Goal: Information Seeking & Learning: Learn about a topic

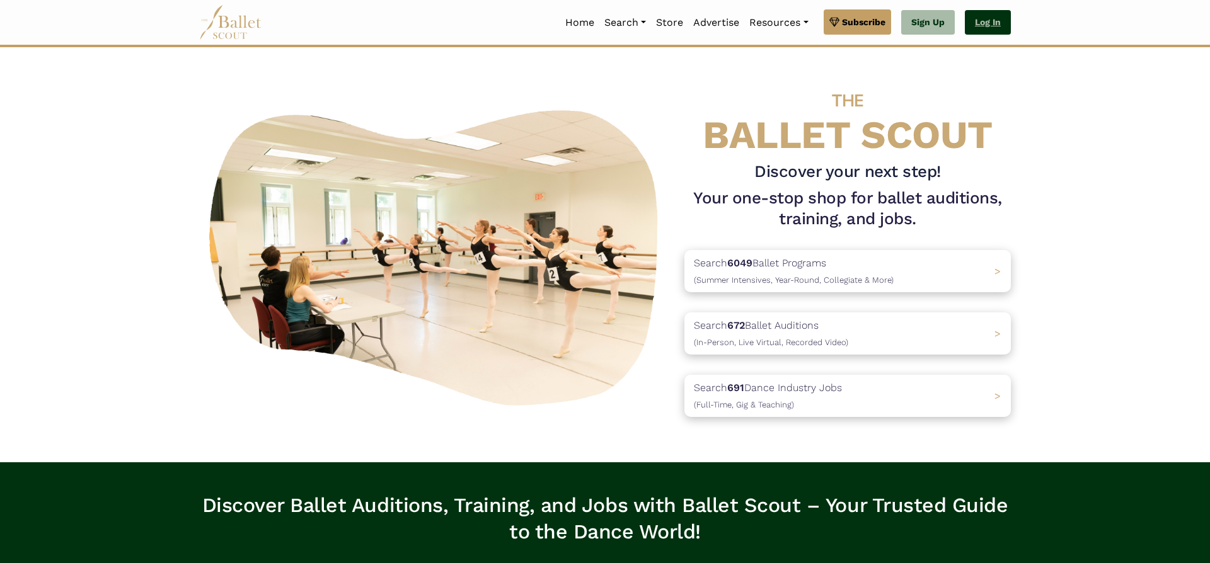
click at [985, 21] on link "Log In" at bounding box center [988, 22] width 46 height 25
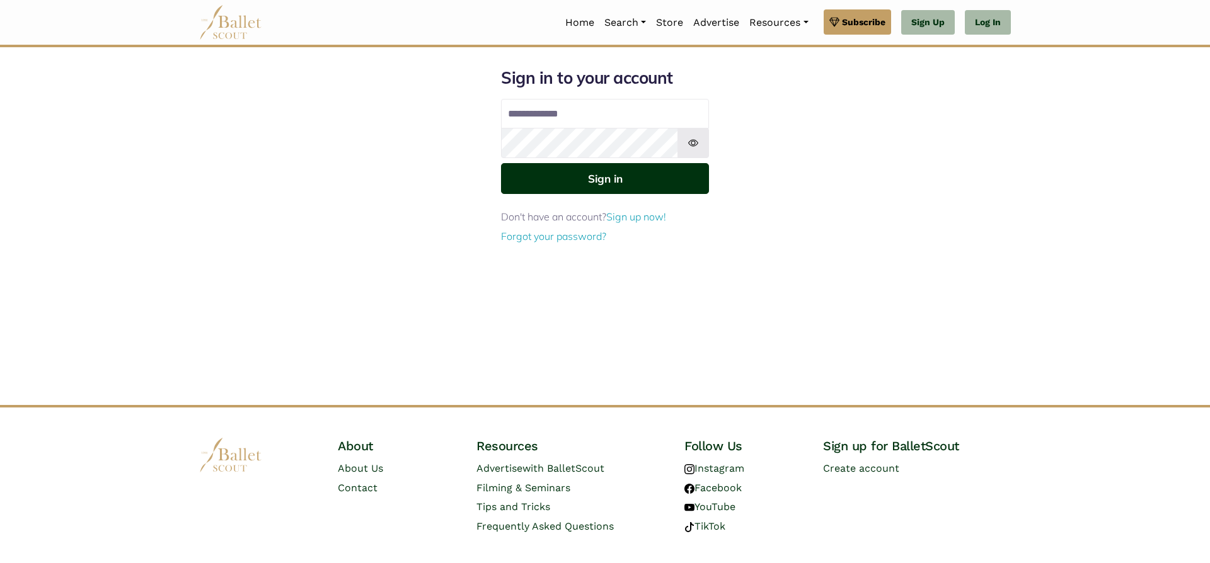
type input "**********"
click at [652, 173] on button "Sign in" at bounding box center [605, 178] width 208 height 31
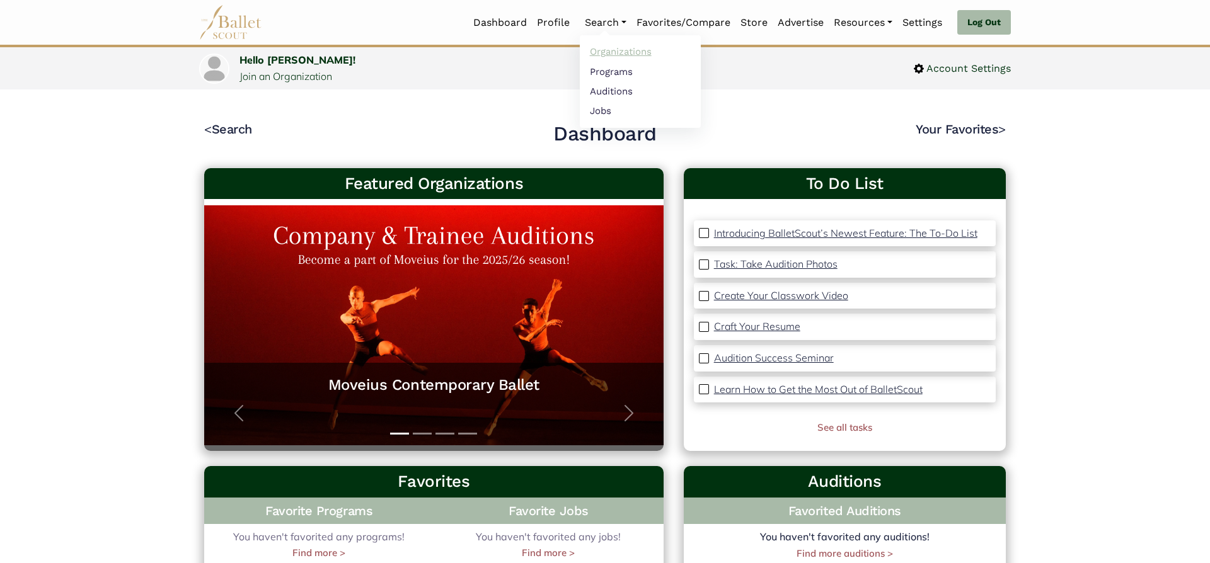
click at [612, 50] on link "Organizations" at bounding box center [640, 52] width 121 height 20
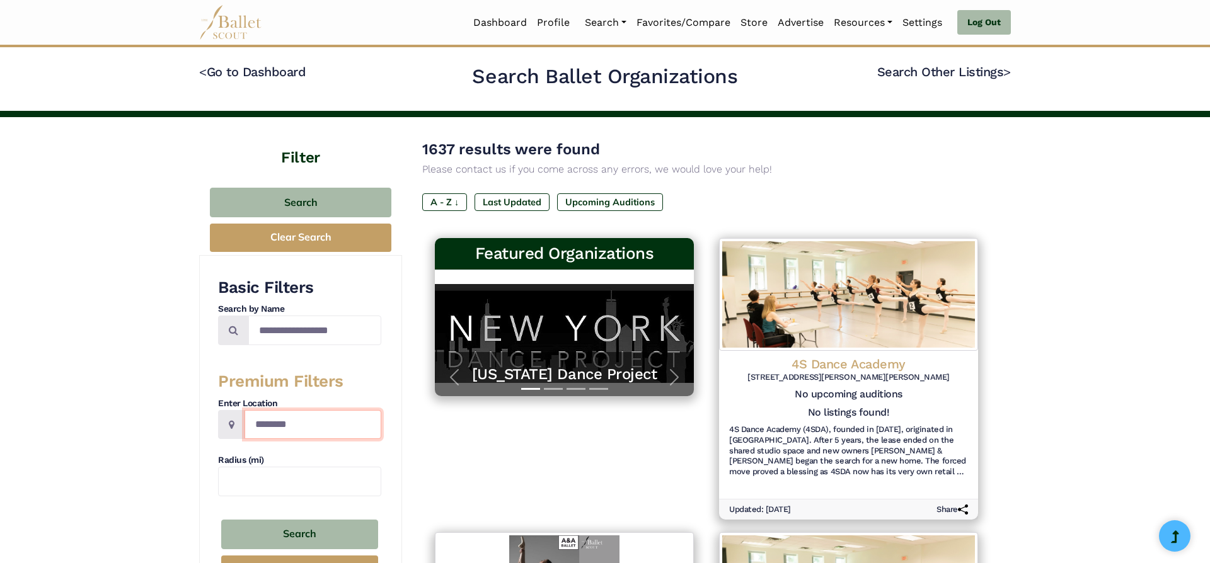
click at [305, 428] on input "Location" at bounding box center [313, 425] width 137 height 30
type input "*******"
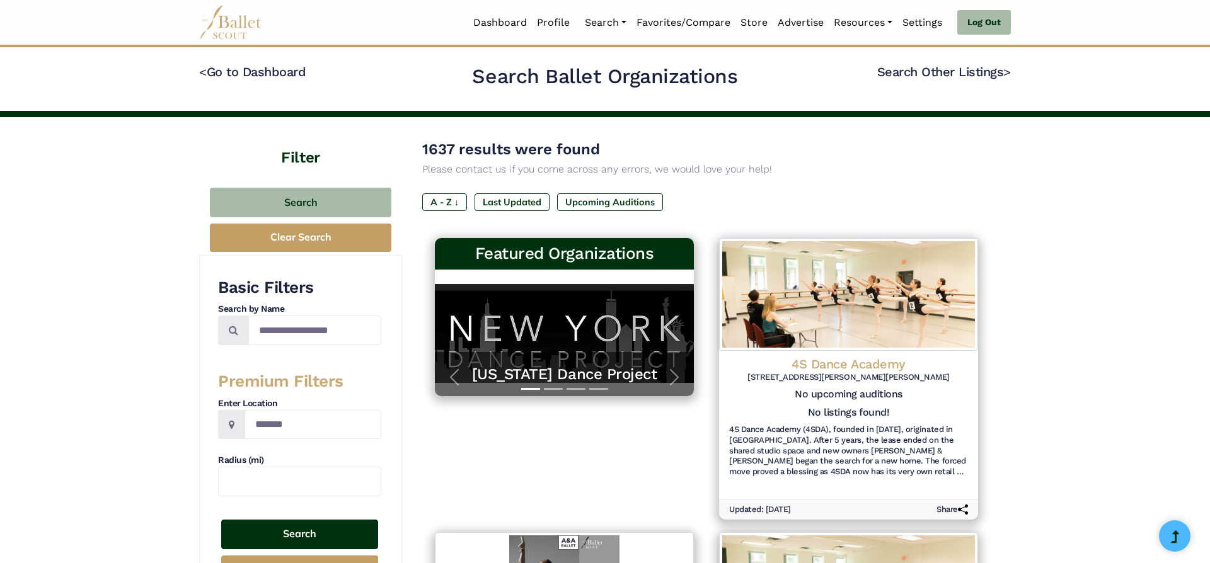
click at [306, 522] on button "Search" at bounding box center [299, 535] width 157 height 30
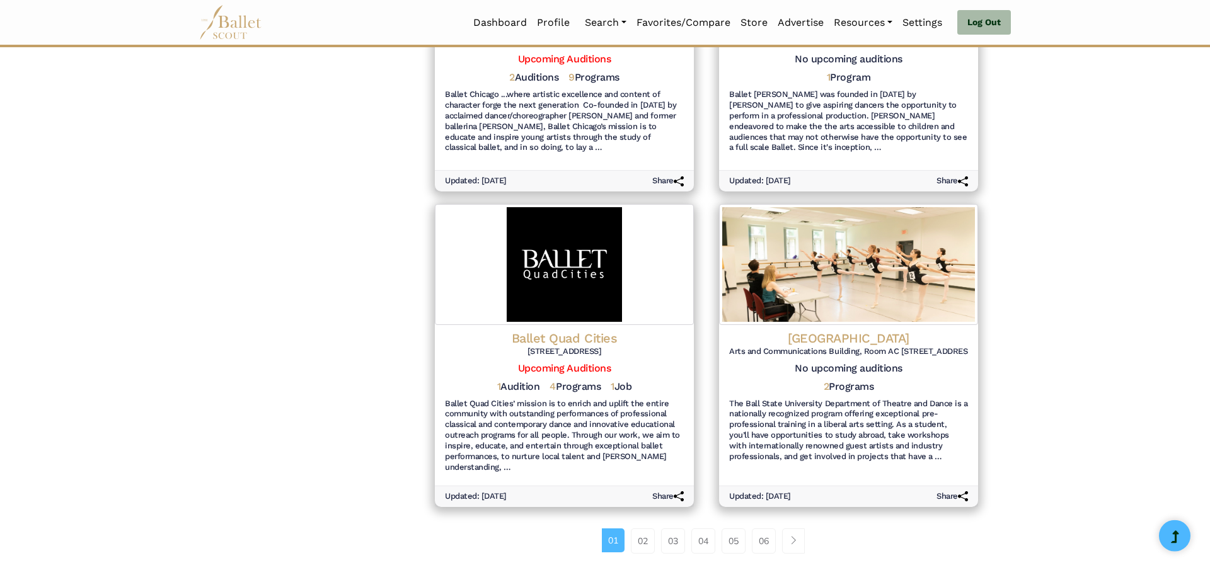
scroll to position [1270, 0]
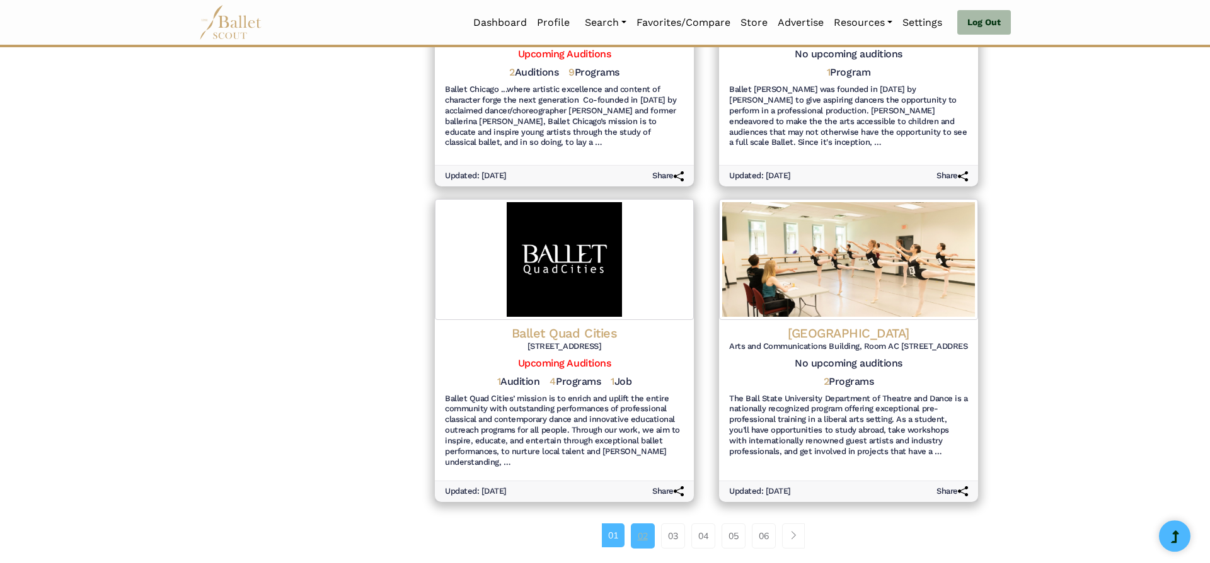
click at [639, 534] on link "02" at bounding box center [643, 536] width 24 height 25
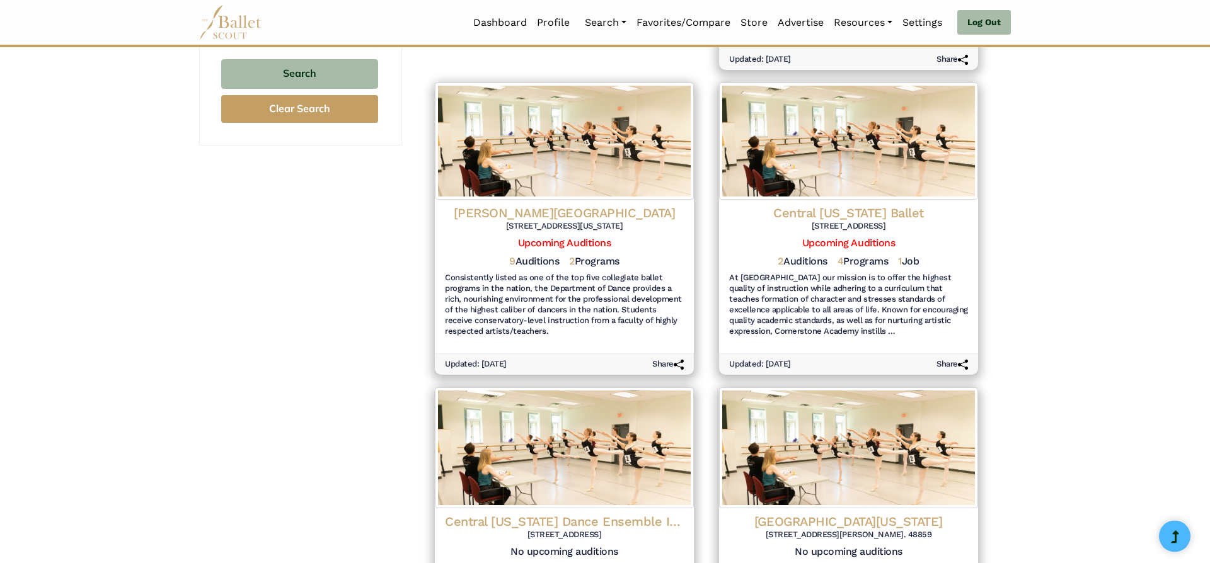
scroll to position [463, 0]
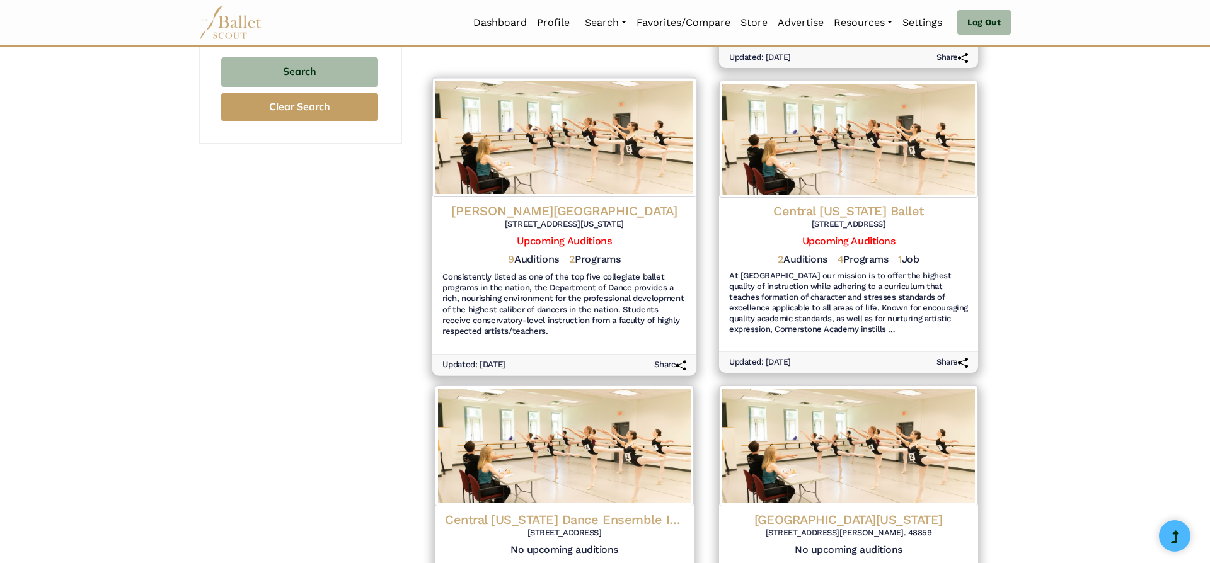
click at [554, 253] on h5 "9 Auditions" at bounding box center [533, 259] width 51 height 13
click at [570, 202] on h4 "Butler University" at bounding box center [564, 210] width 244 height 17
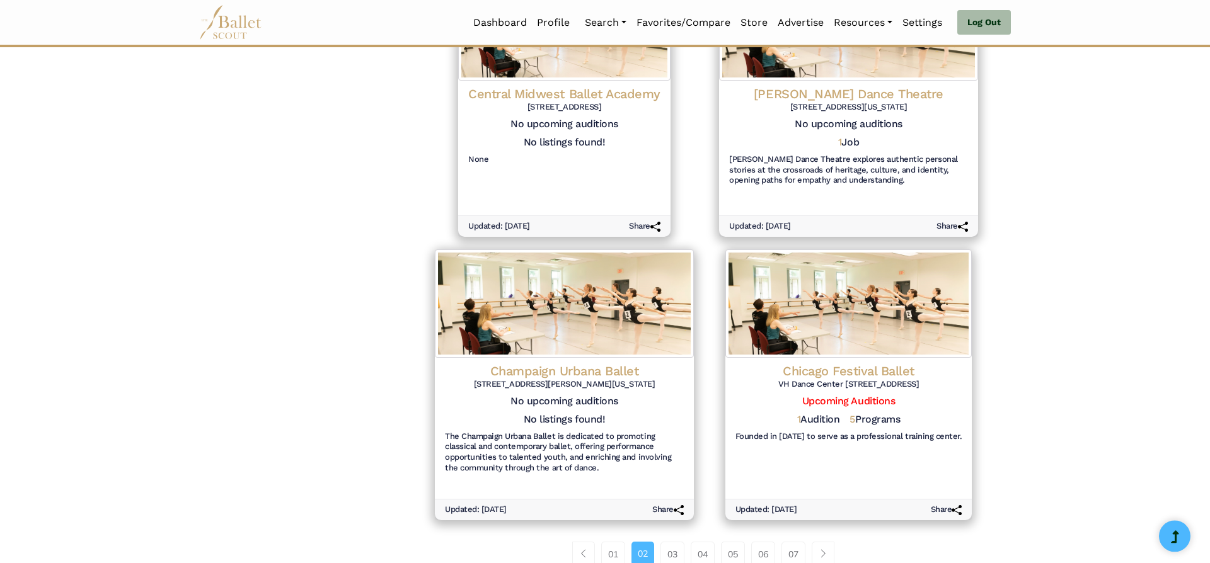
scroll to position [1282, 0]
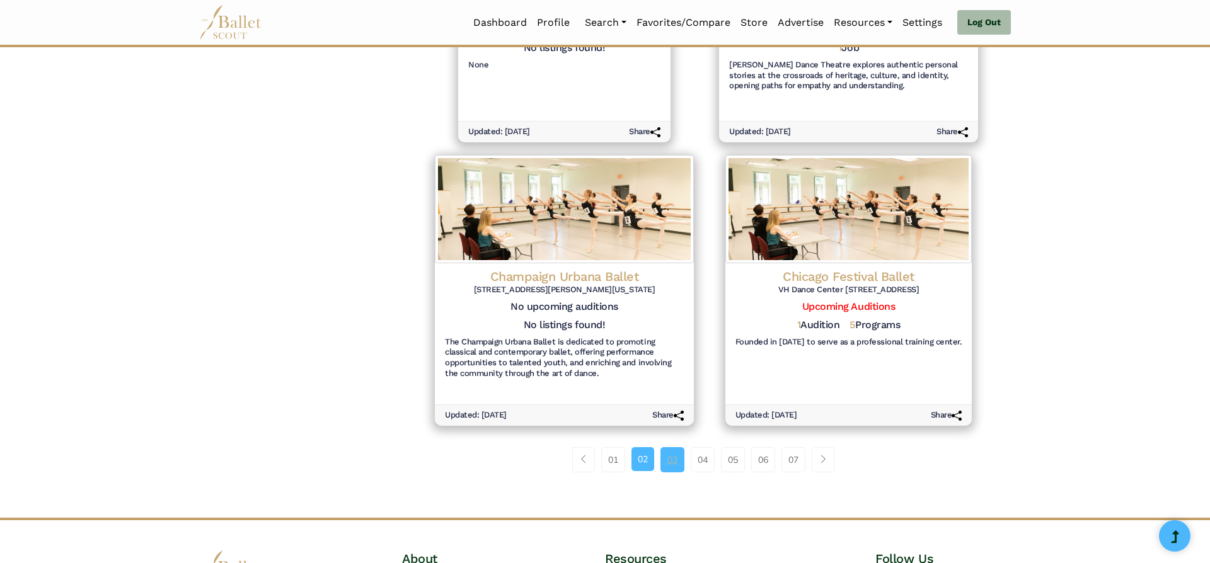
click at [671, 454] on link "03" at bounding box center [673, 459] width 24 height 25
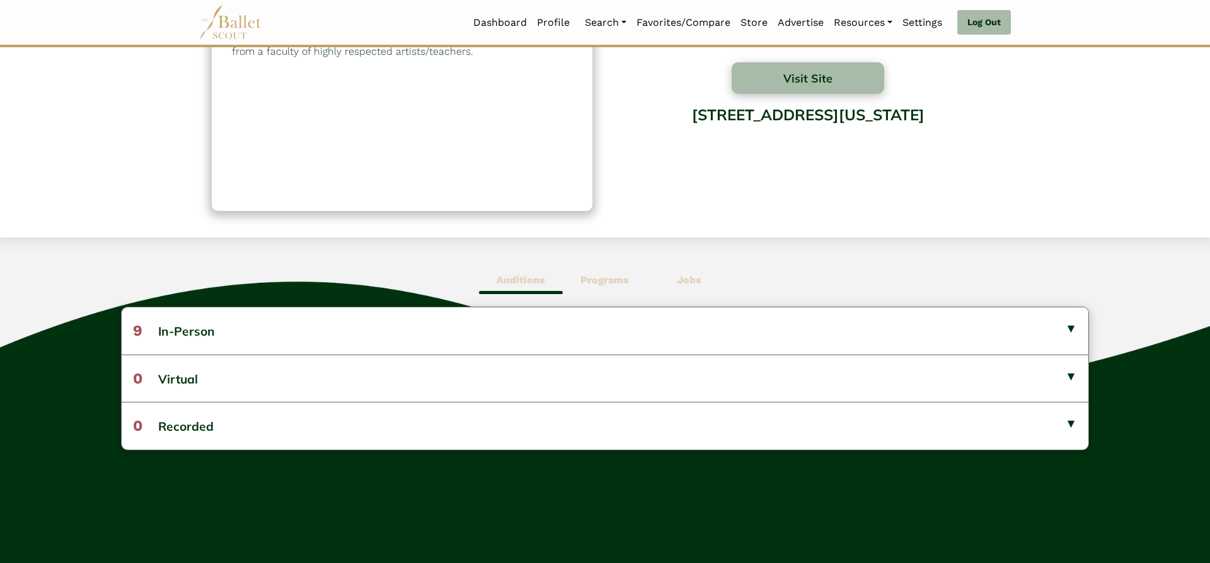
scroll to position [137, 0]
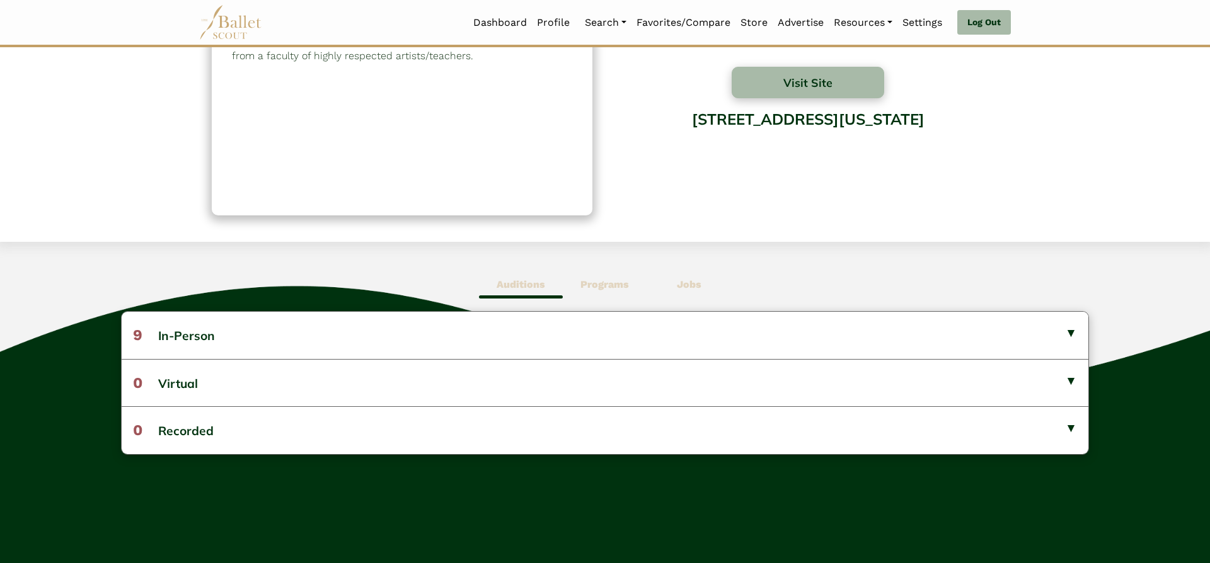
click at [609, 282] on b "Programs" at bounding box center [604, 285] width 49 height 12
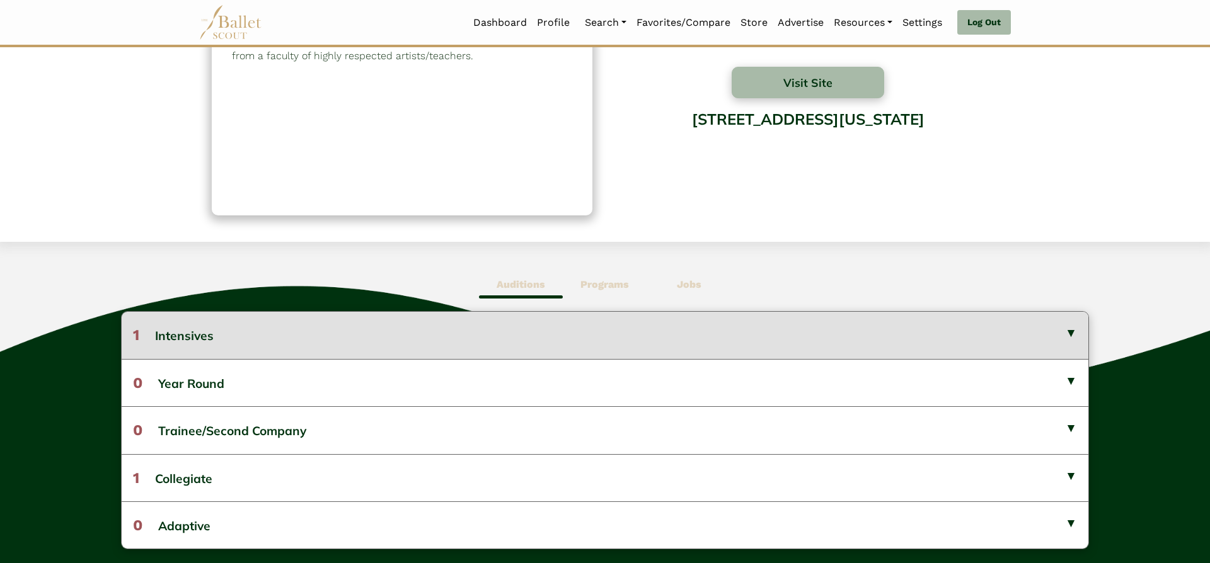
click at [625, 326] on button "1 Intensives" at bounding box center [605, 335] width 967 height 47
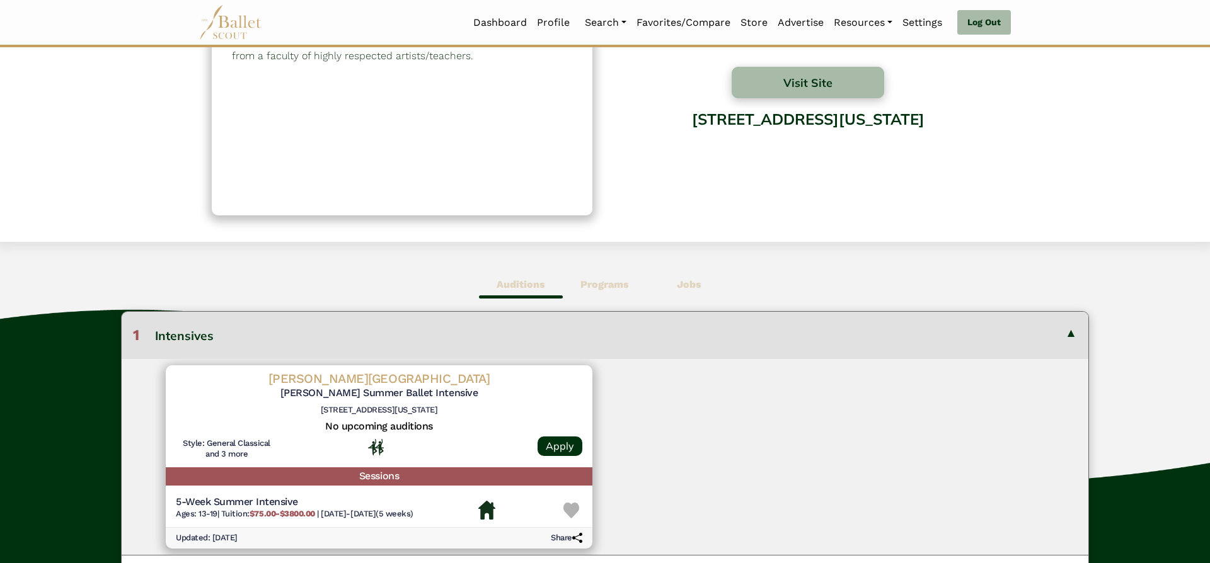
click at [625, 326] on button "1 Intensives" at bounding box center [605, 335] width 967 height 47
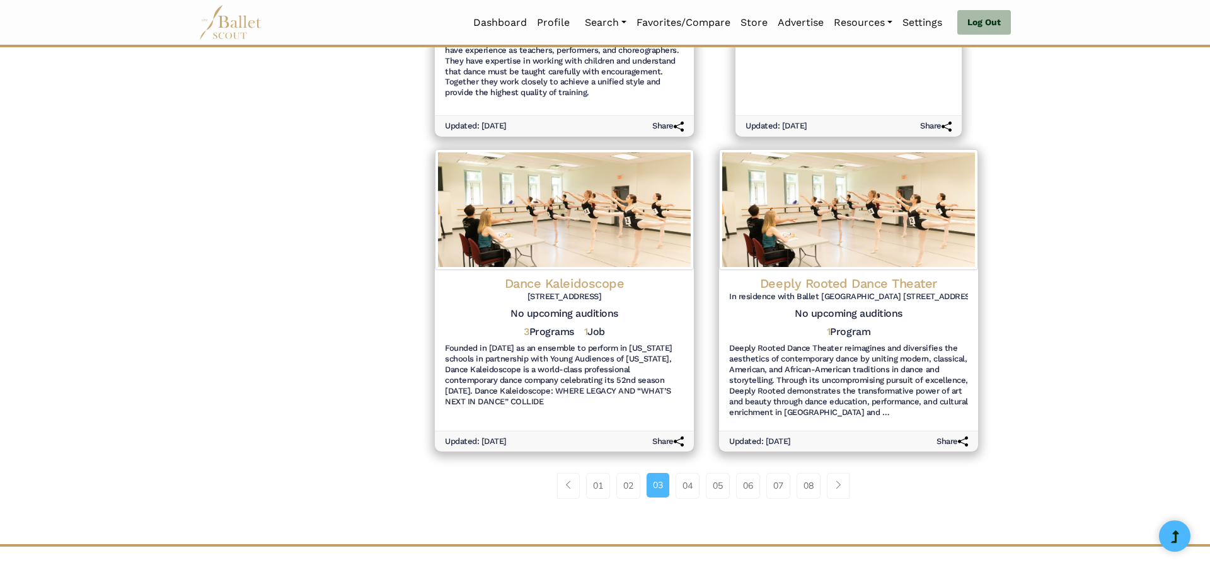
scroll to position [1370, 0]
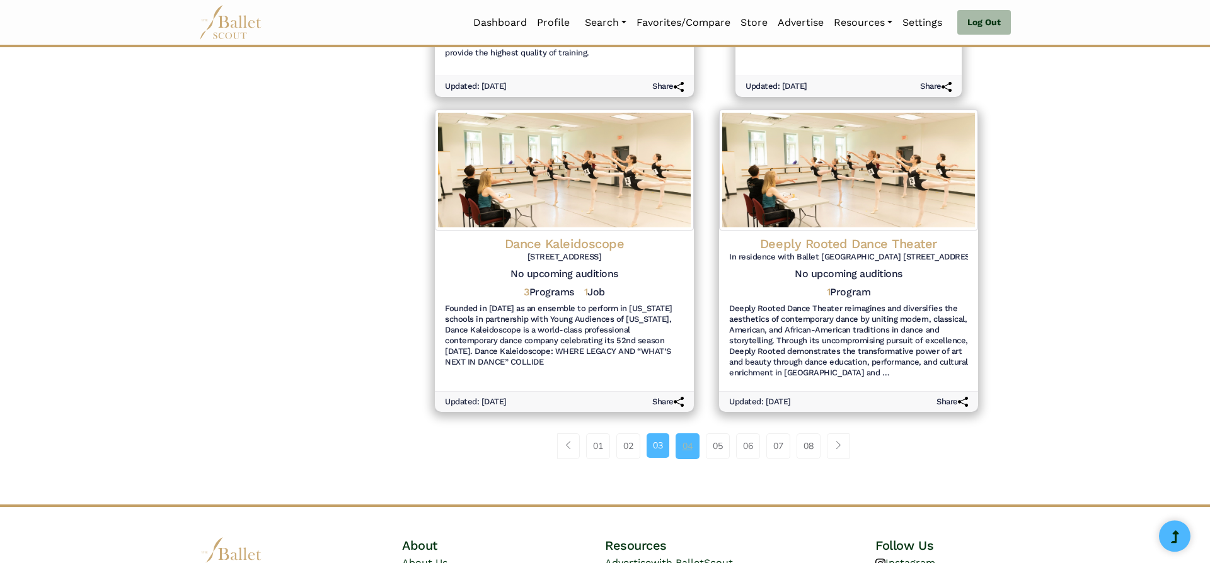
click at [684, 437] on link "04" at bounding box center [688, 446] width 24 height 25
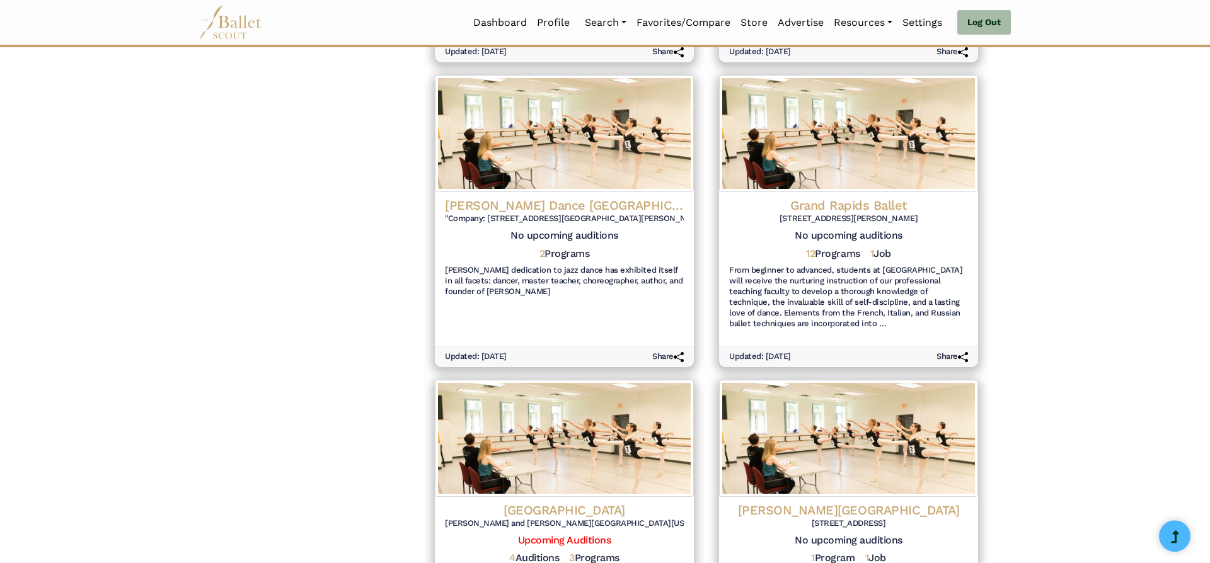
scroll to position [1080, 0]
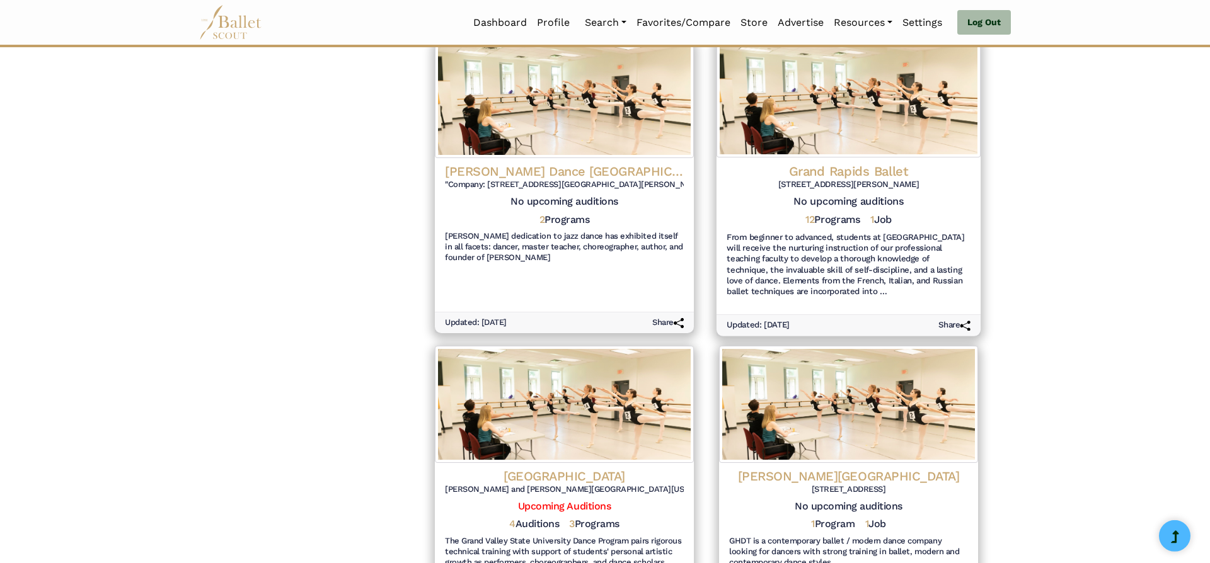
click at [889, 175] on h4 "Grand Rapids Ballet" at bounding box center [849, 171] width 244 height 17
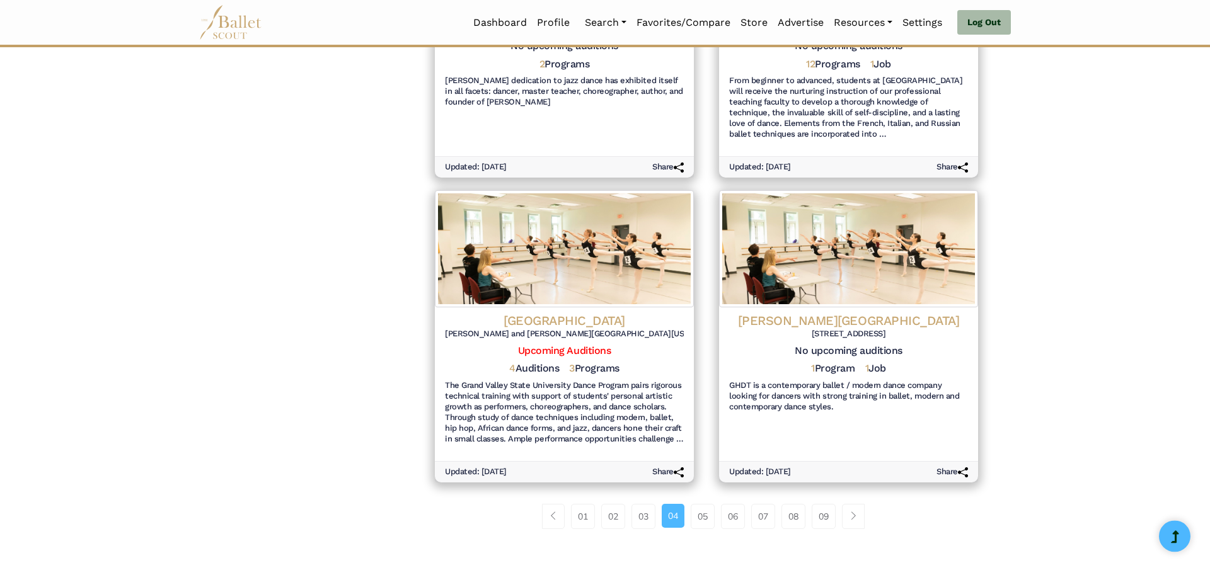
scroll to position [1428, 0]
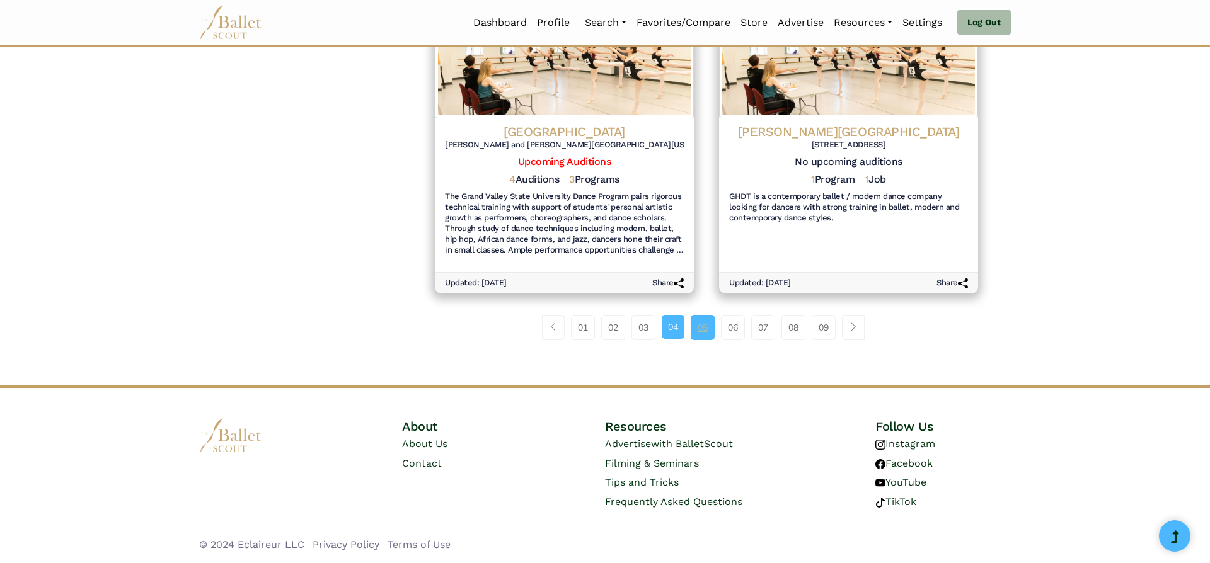
click at [701, 323] on link "05" at bounding box center [703, 327] width 24 height 25
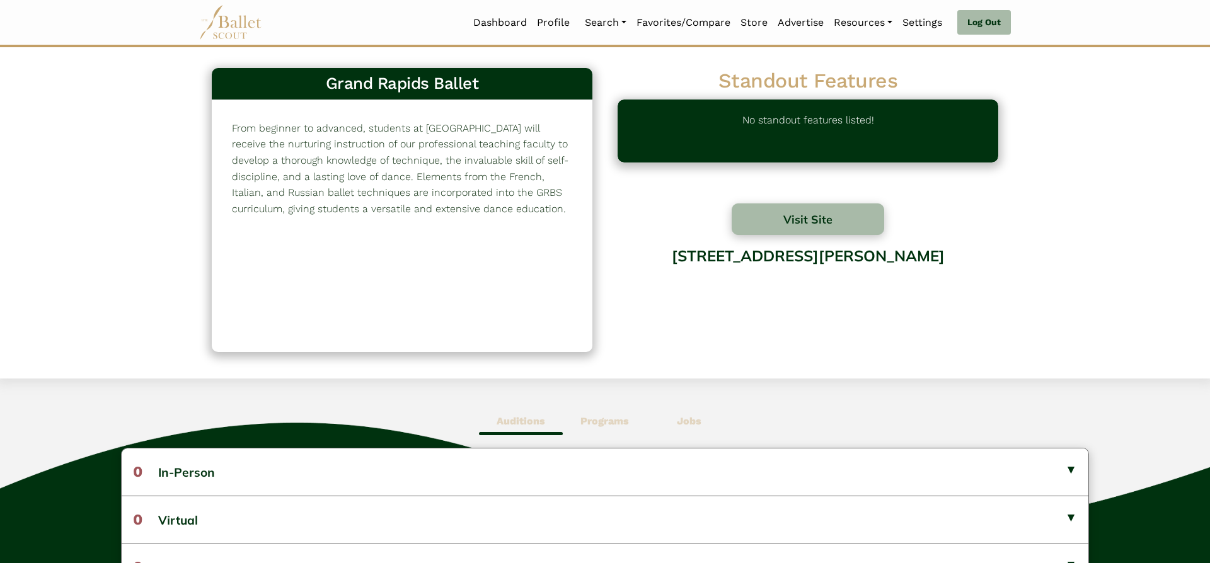
click at [625, 422] on b "Programs" at bounding box center [604, 421] width 49 height 12
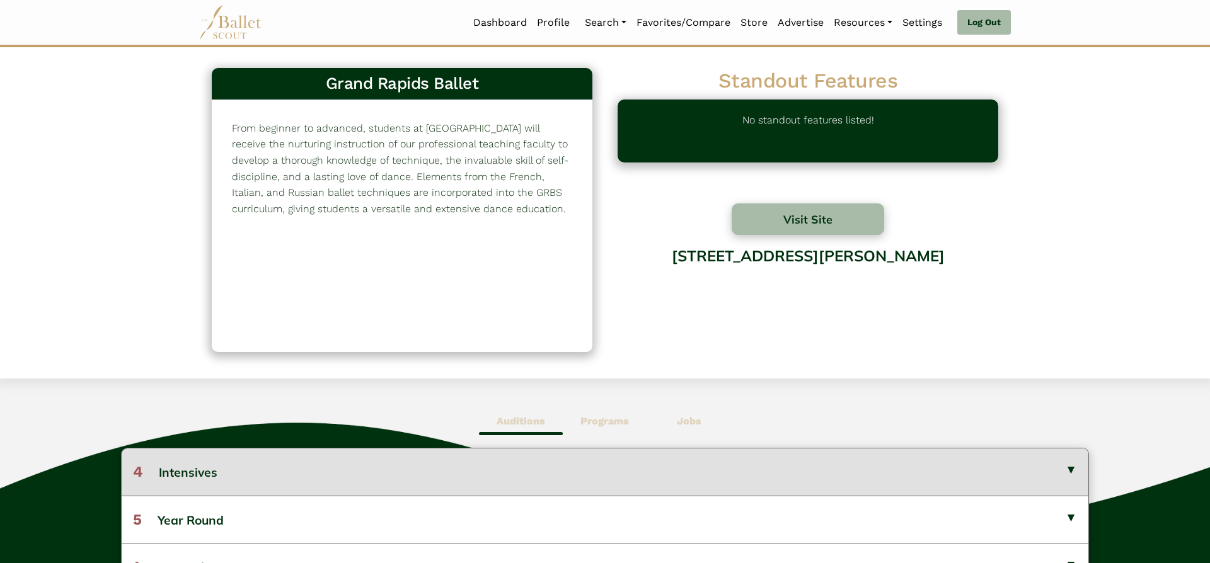
click at [719, 488] on button "4 Intensives" at bounding box center [605, 472] width 967 height 47
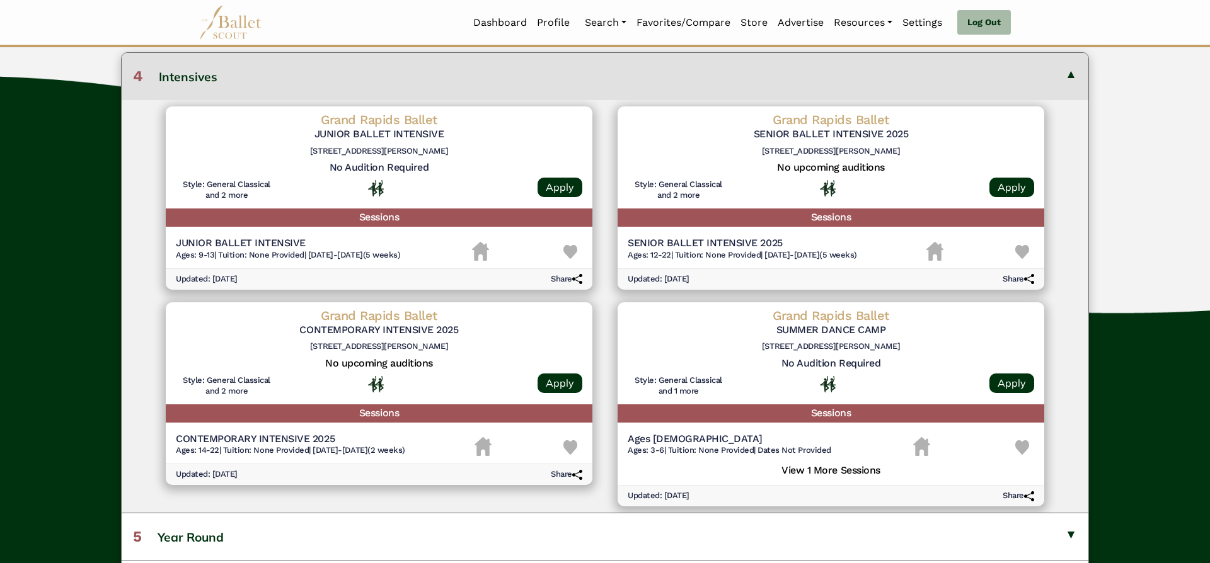
scroll to position [403, 0]
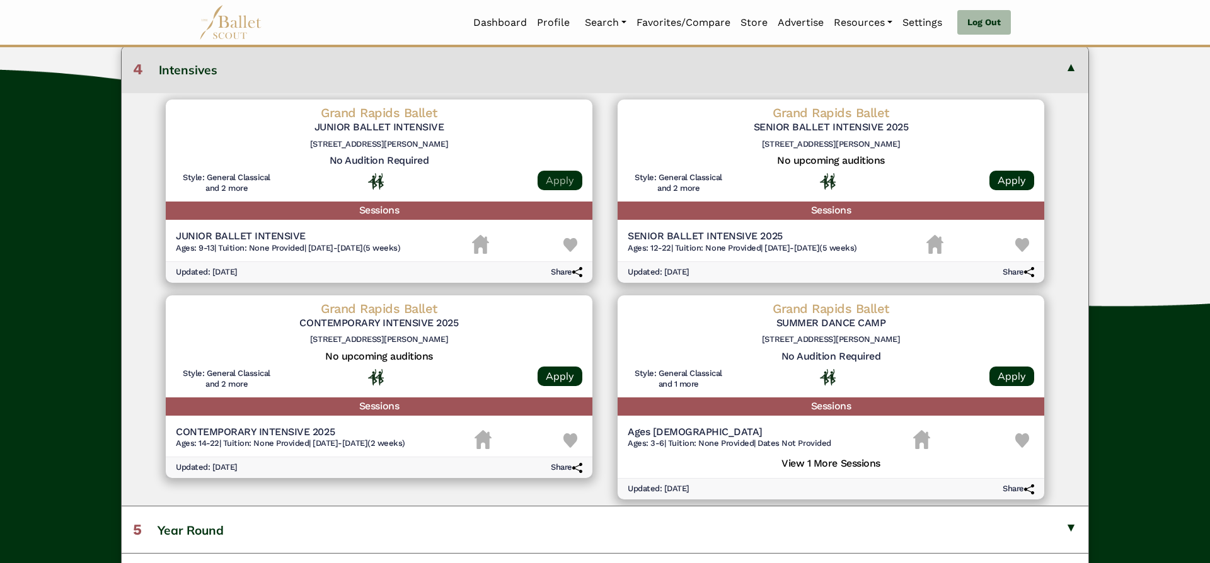
click at [558, 180] on link "Apply" at bounding box center [560, 181] width 45 height 20
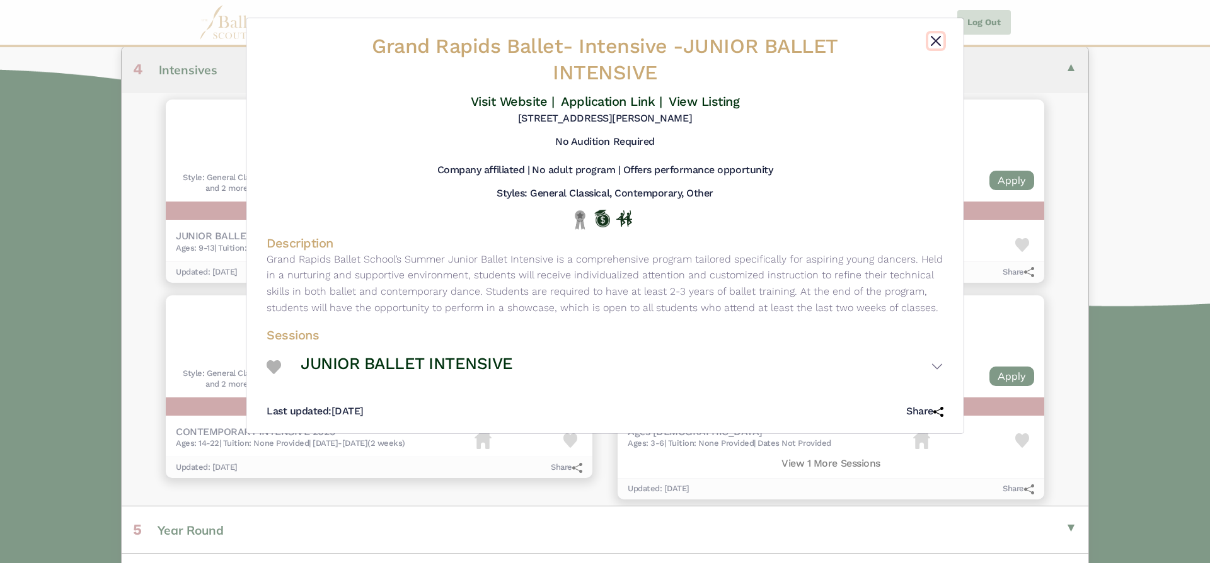
click at [935, 42] on button "Close" at bounding box center [935, 40] width 15 height 15
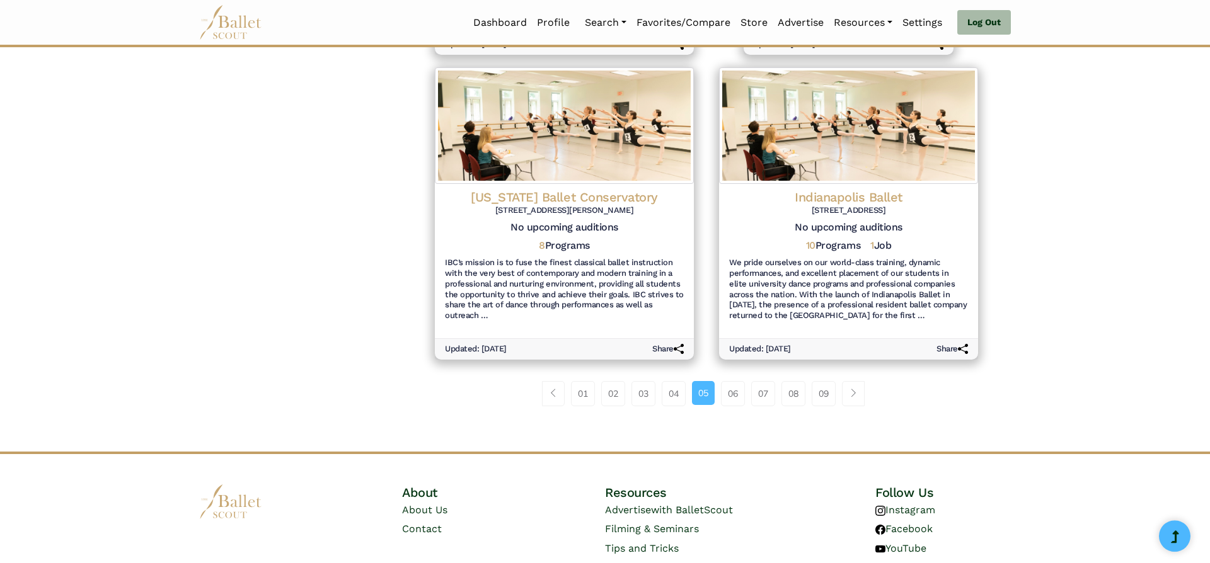
scroll to position [1399, 0]
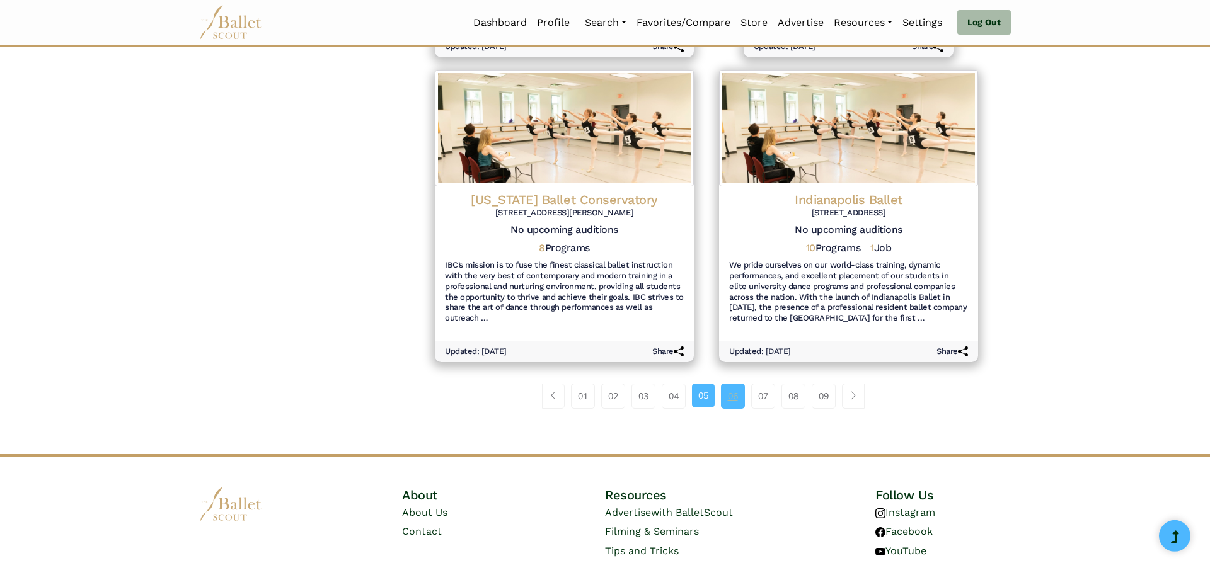
click at [742, 384] on link "06" at bounding box center [733, 396] width 24 height 25
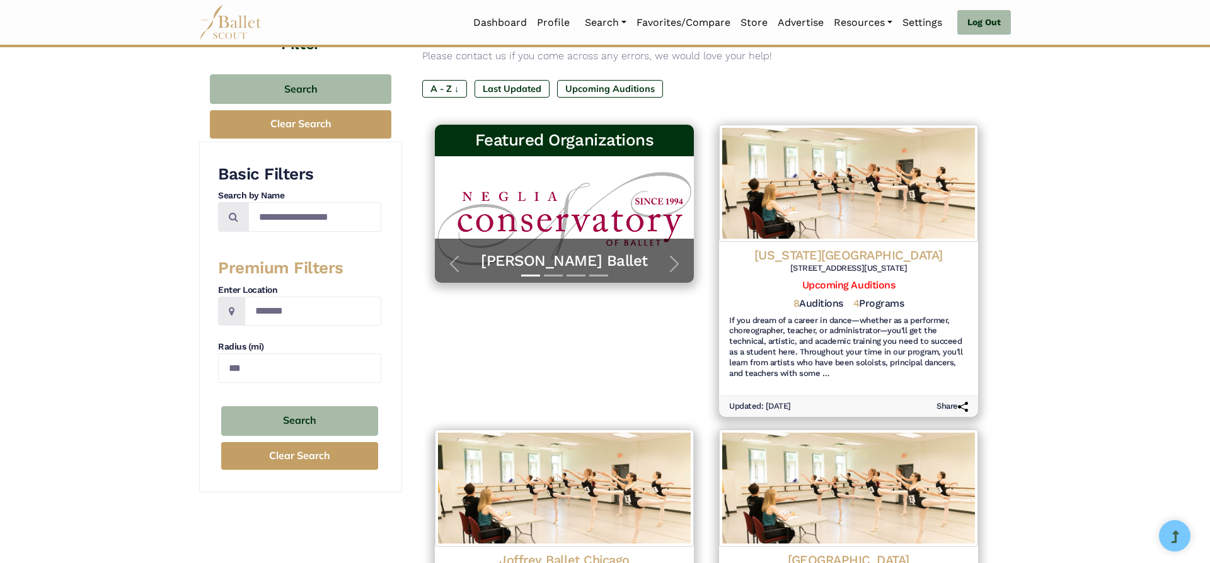
scroll to position [107, 0]
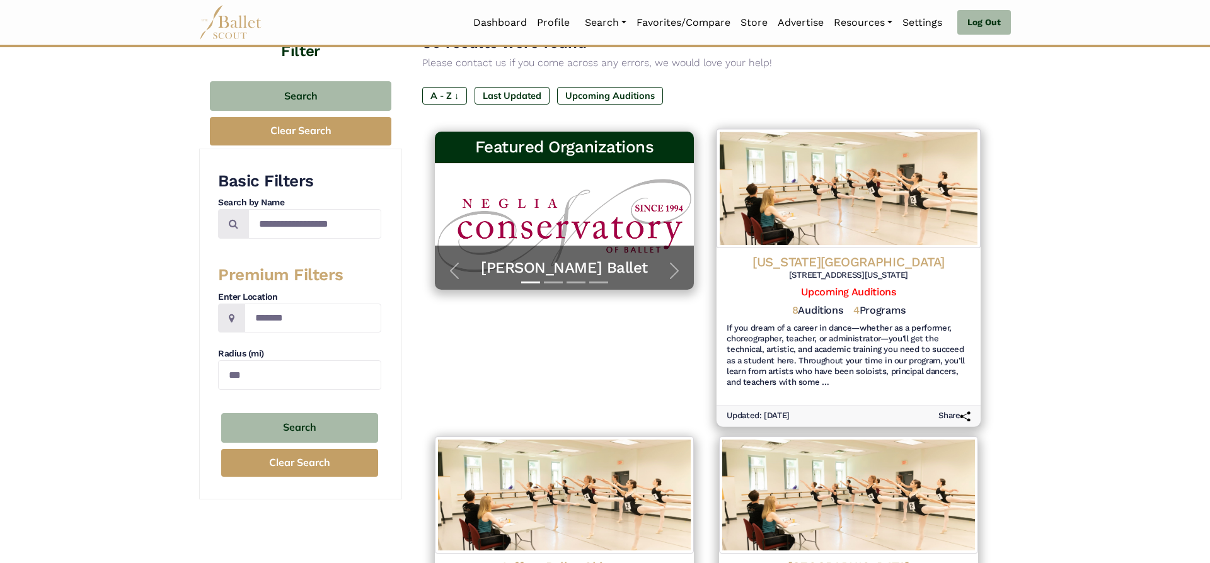
click at [893, 263] on h4 "[US_STATE][GEOGRAPHIC_DATA]" at bounding box center [849, 261] width 244 height 17
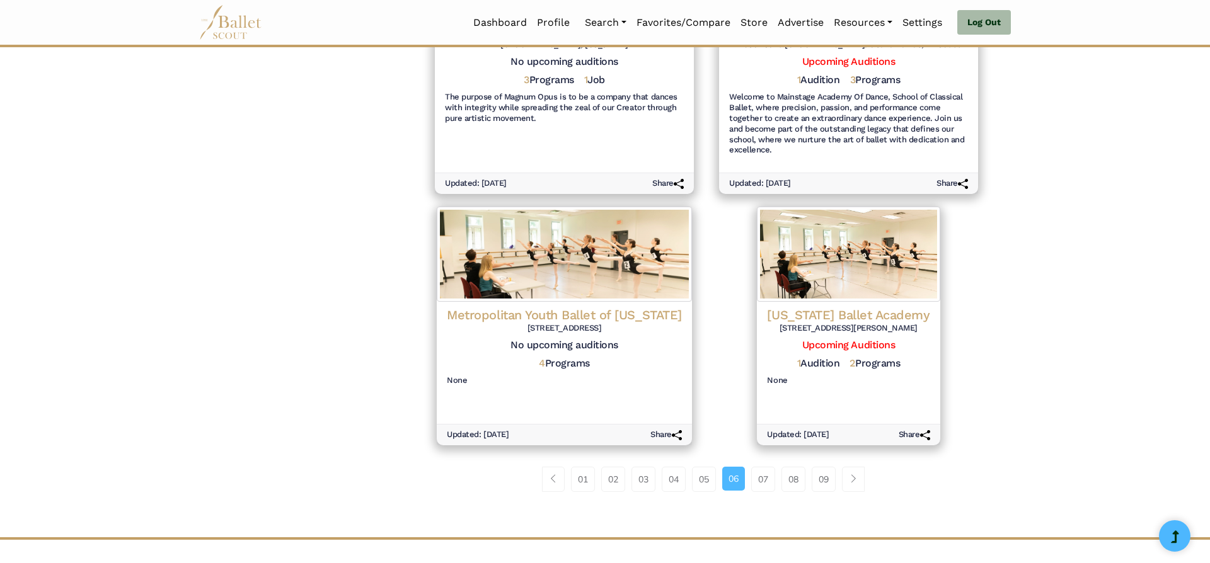
scroll to position [1301, 0]
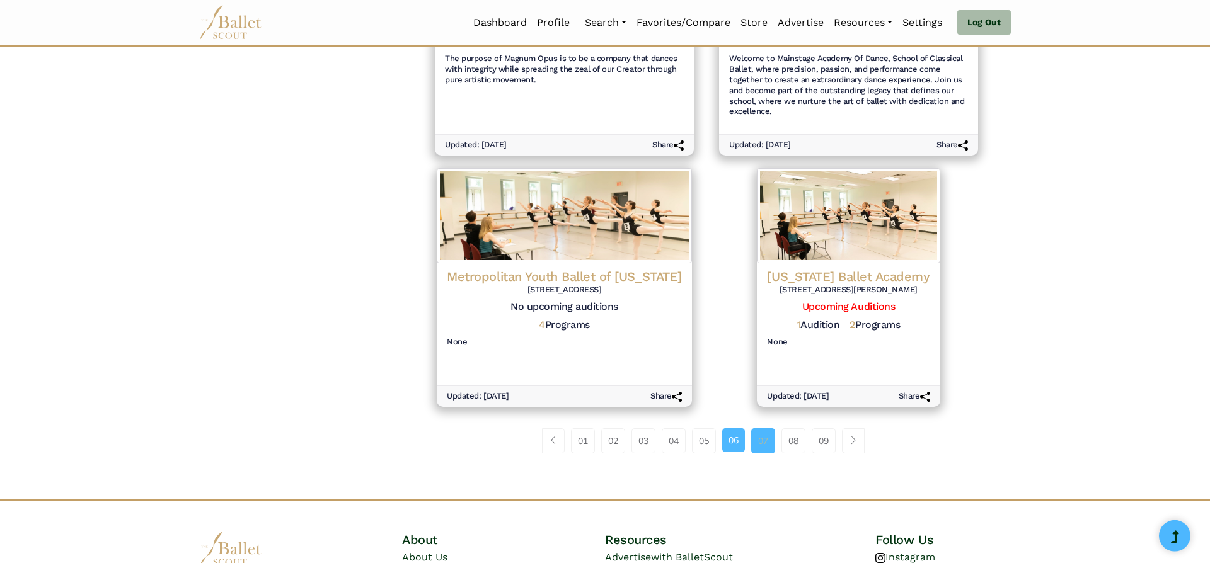
click at [769, 436] on link "07" at bounding box center [763, 441] width 24 height 25
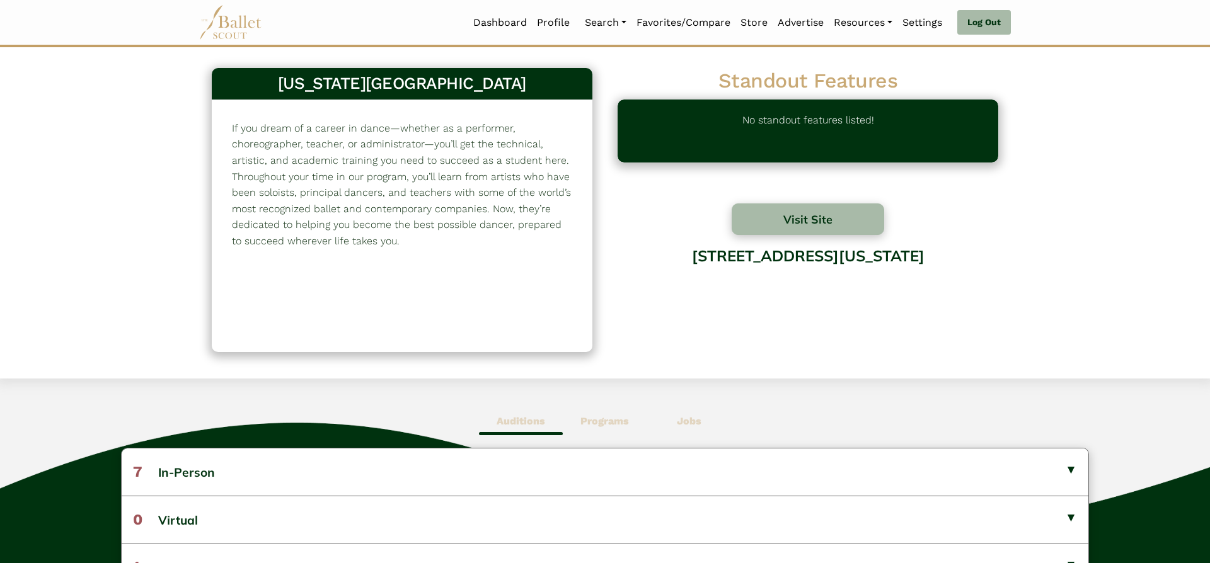
click at [596, 425] on b "Programs" at bounding box center [604, 421] width 49 height 12
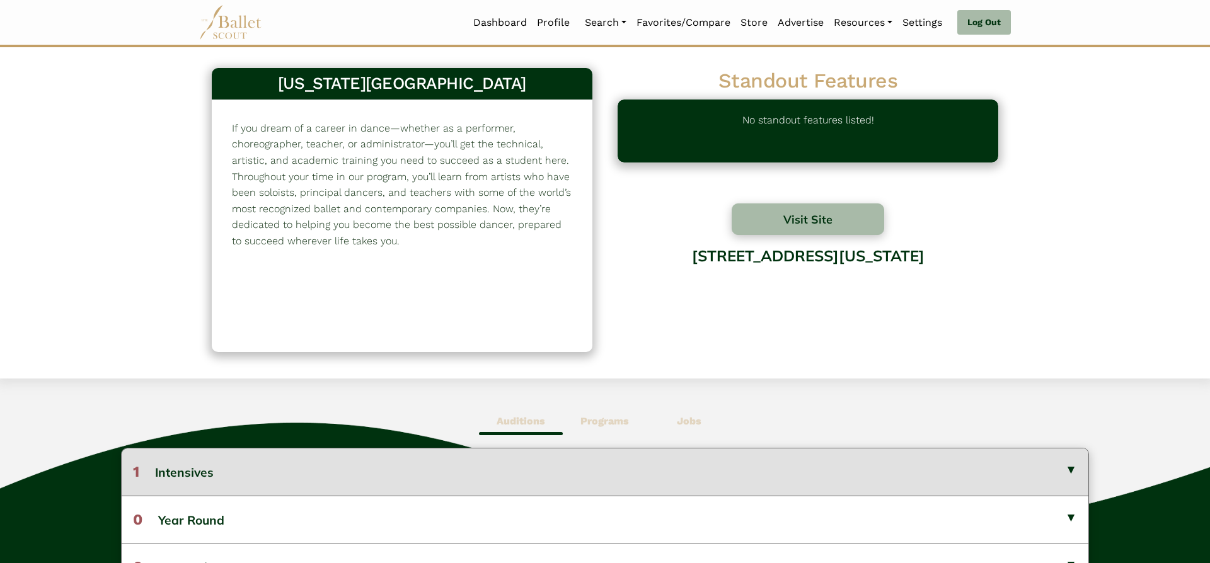
click at [630, 468] on button "1 Intensives" at bounding box center [605, 472] width 967 height 47
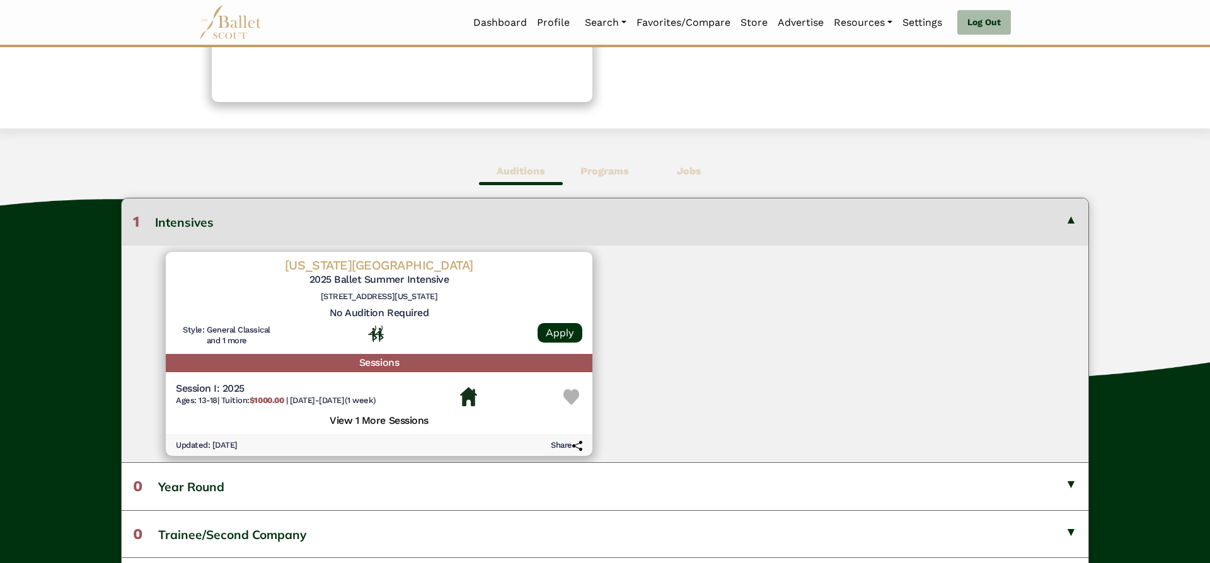
scroll to position [270, 0]
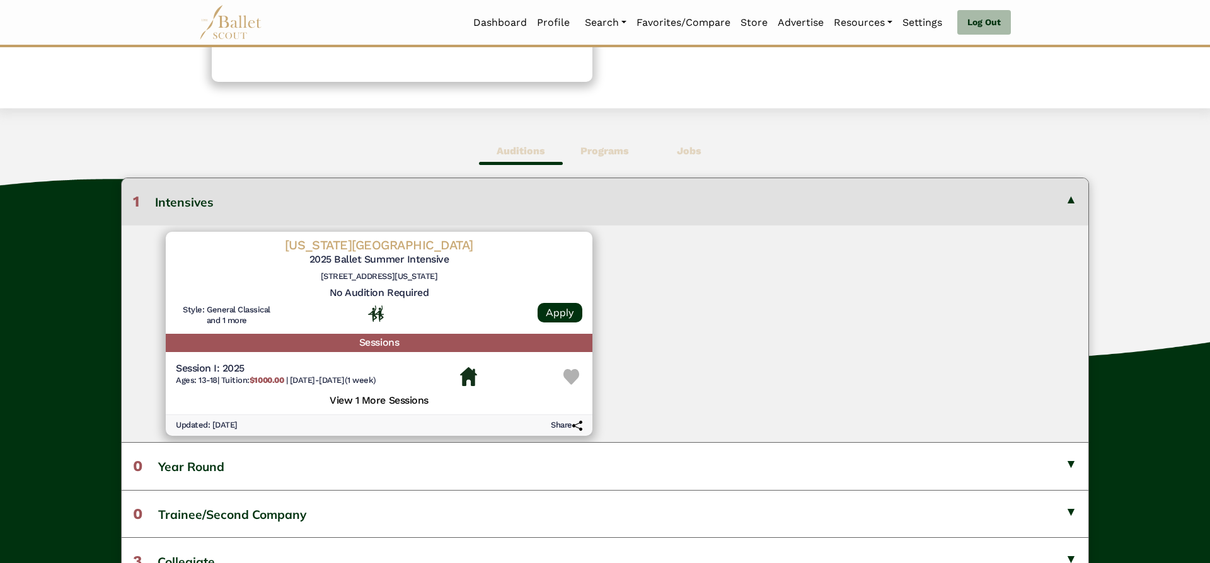
click at [1062, 197] on button "1 Intensives" at bounding box center [605, 201] width 967 height 47
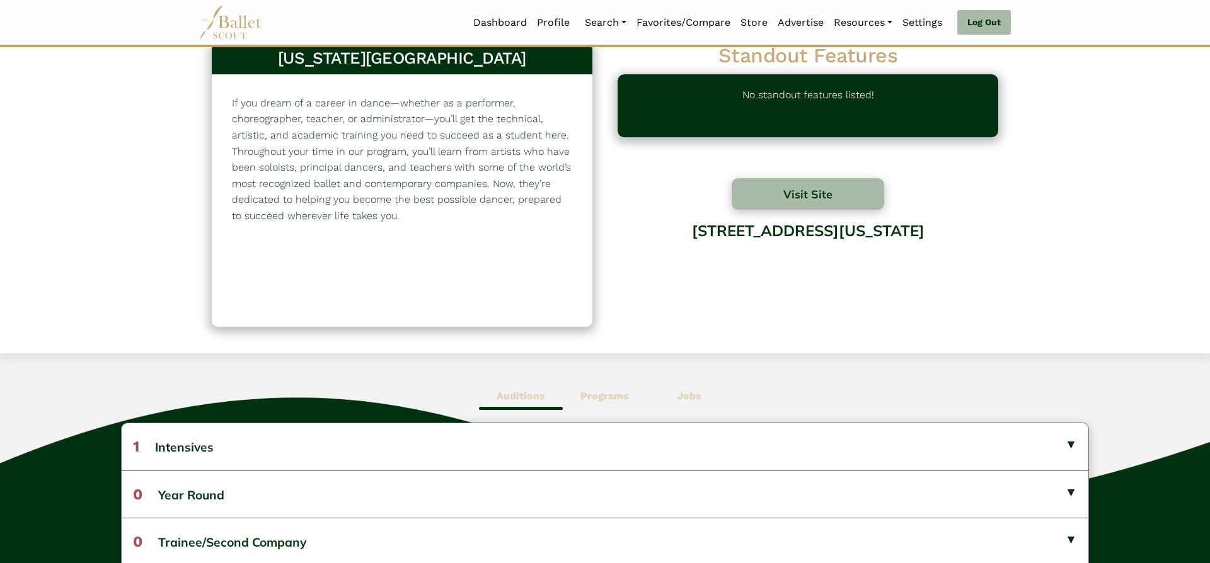
scroll to position [30, 0]
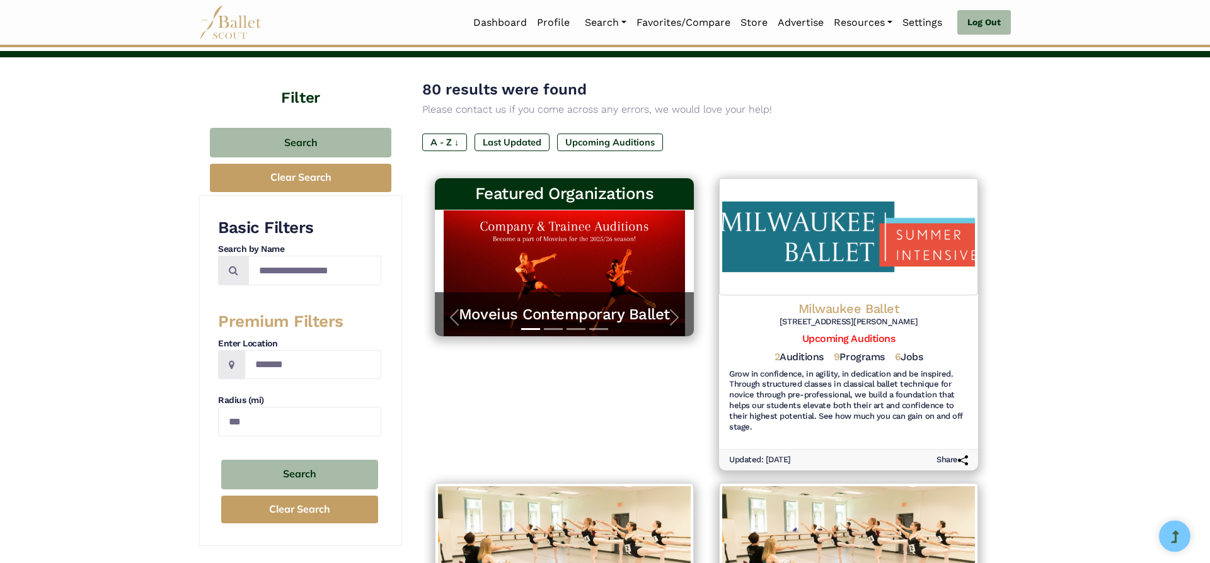
scroll to position [71, 0]
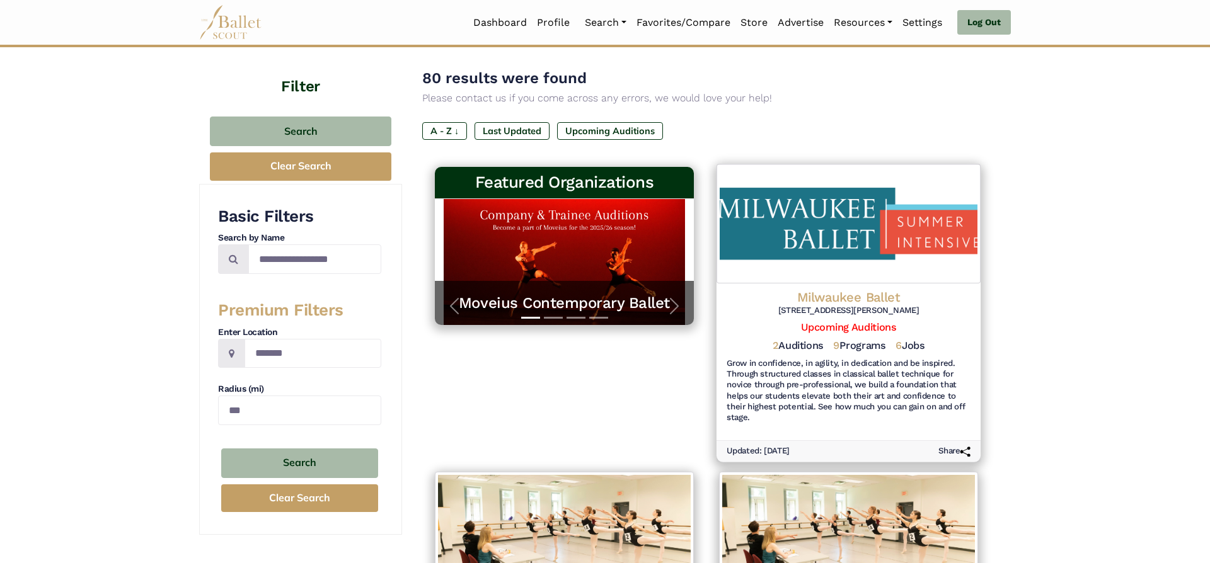
click at [853, 306] on h4 "Milwaukee Ballet" at bounding box center [849, 297] width 244 height 17
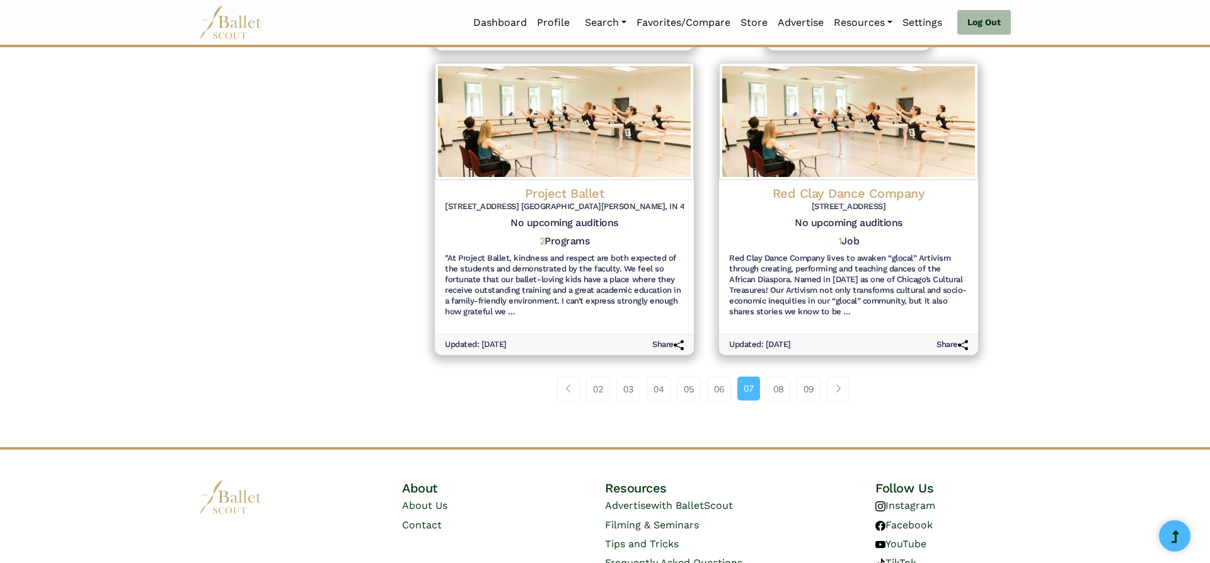
scroll to position [1438, 0]
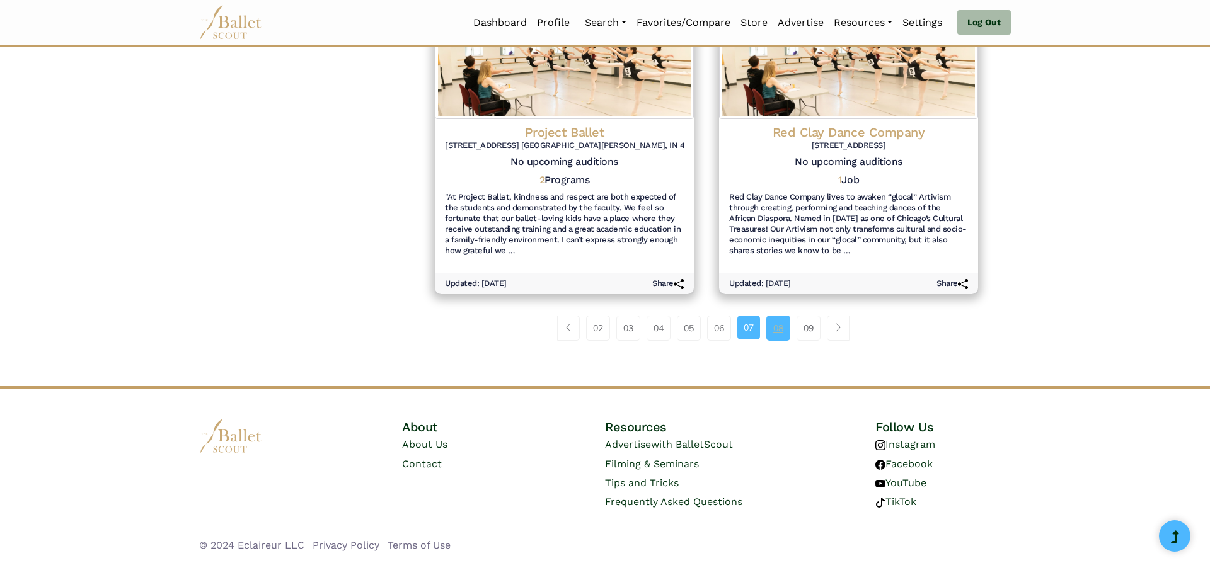
click at [785, 319] on link "08" at bounding box center [778, 328] width 24 height 25
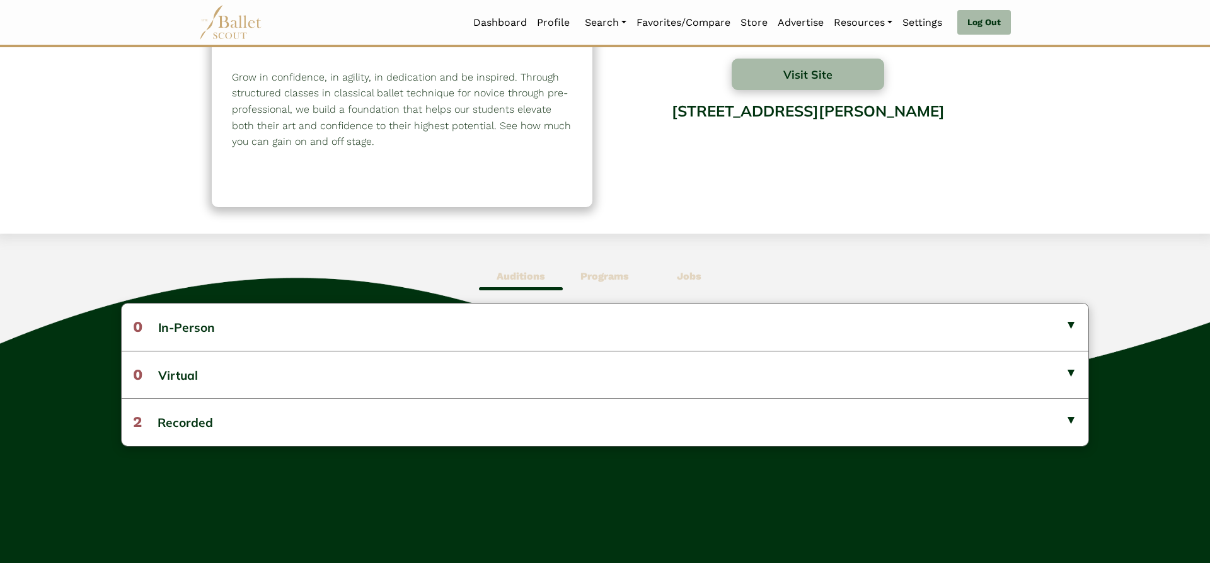
scroll to position [143, 0]
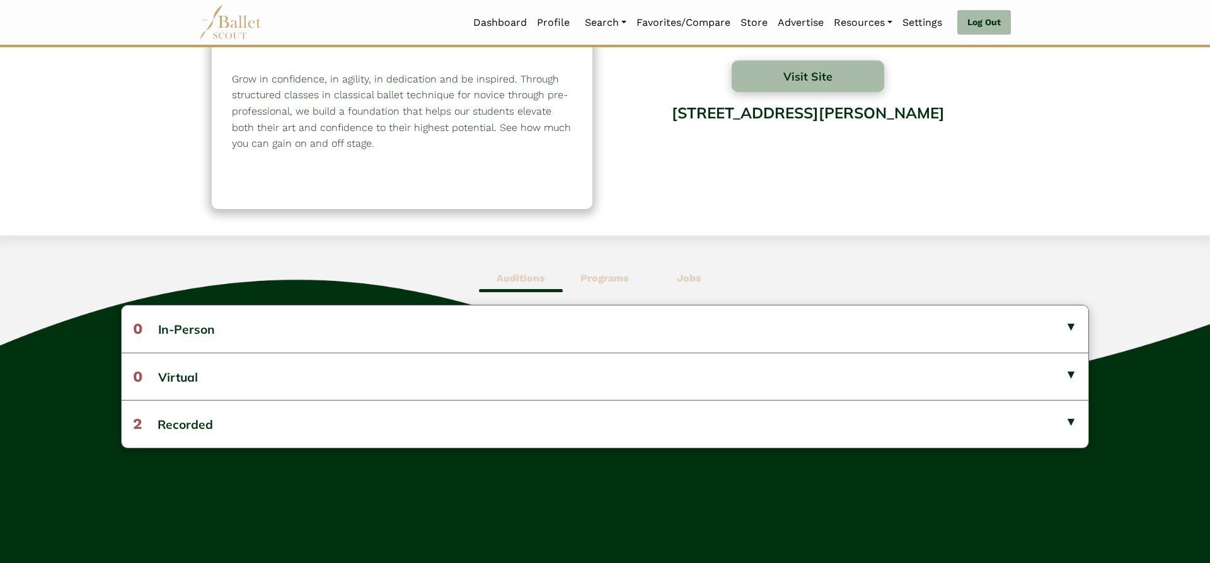
click at [593, 286] on span "Programs" at bounding box center [605, 278] width 84 height 29
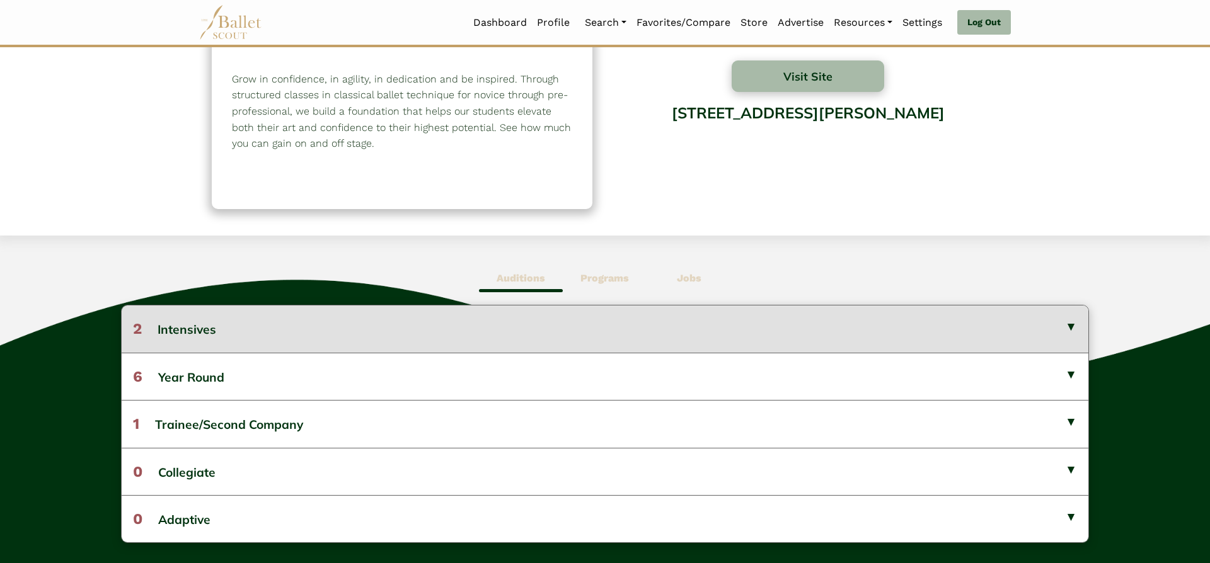
click at [617, 318] on button "2 Intensives" at bounding box center [605, 329] width 967 height 47
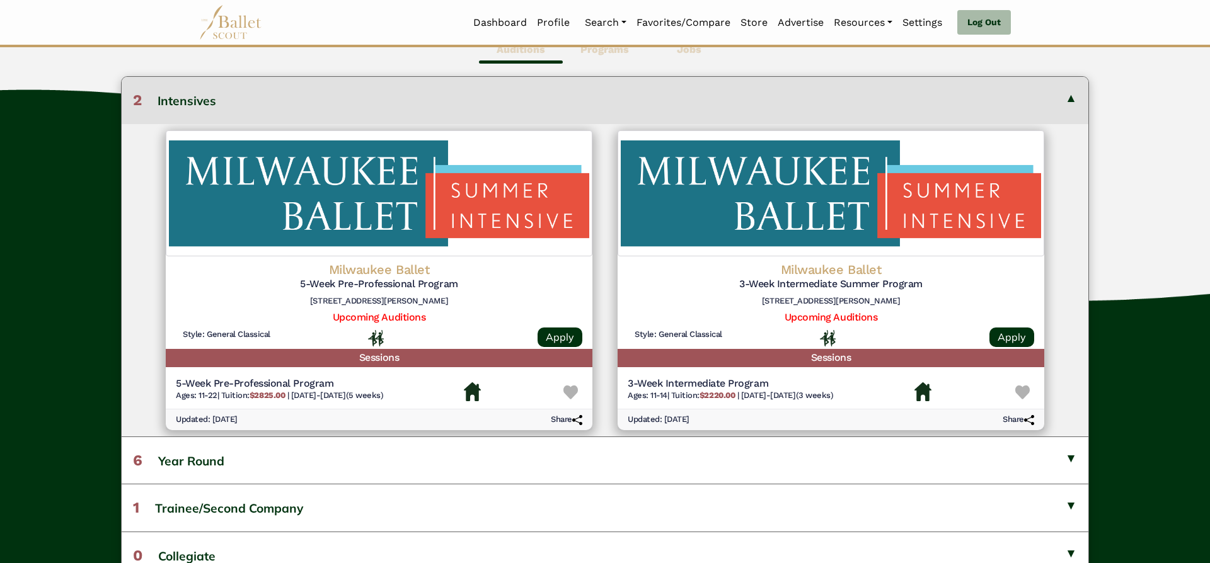
scroll to position [380, 0]
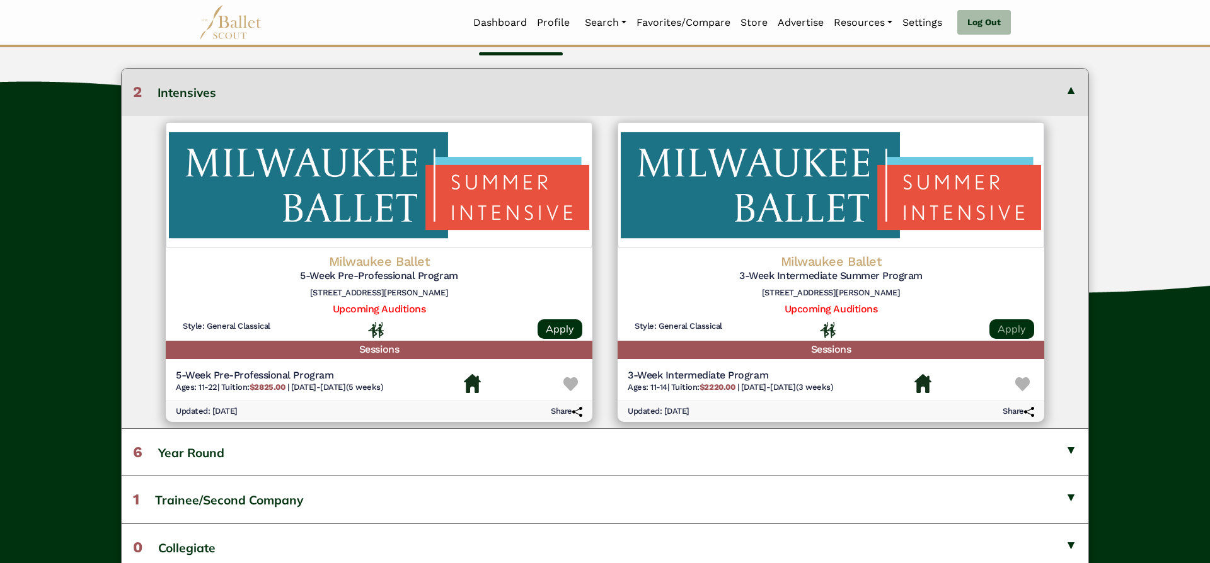
click at [1020, 328] on link "Apply" at bounding box center [1012, 330] width 45 height 20
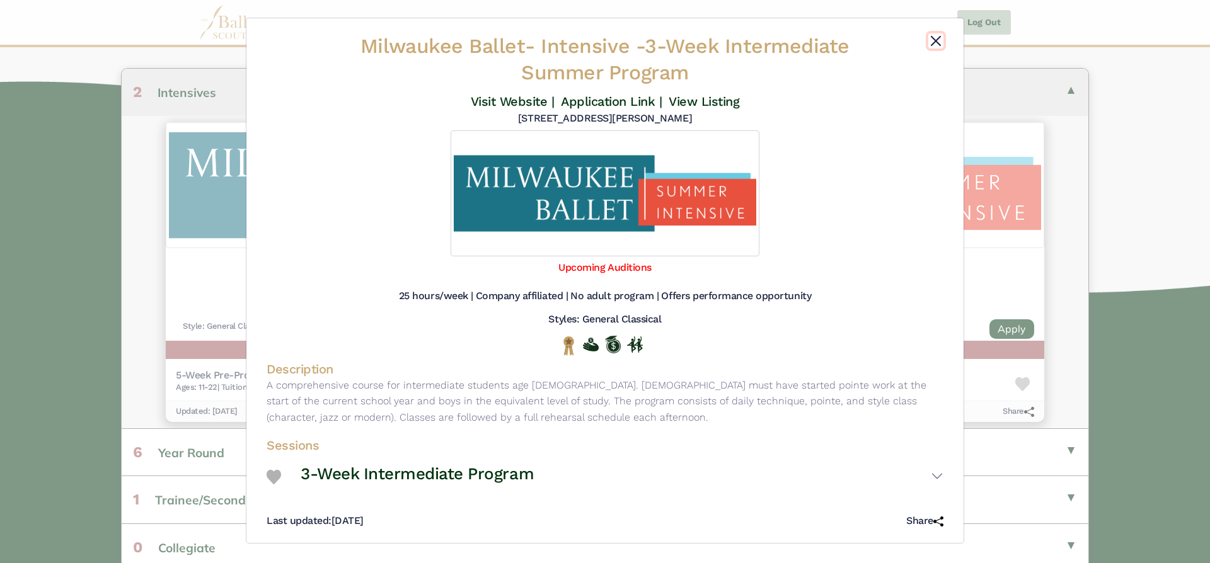
click at [935, 39] on button "Close" at bounding box center [935, 40] width 15 height 15
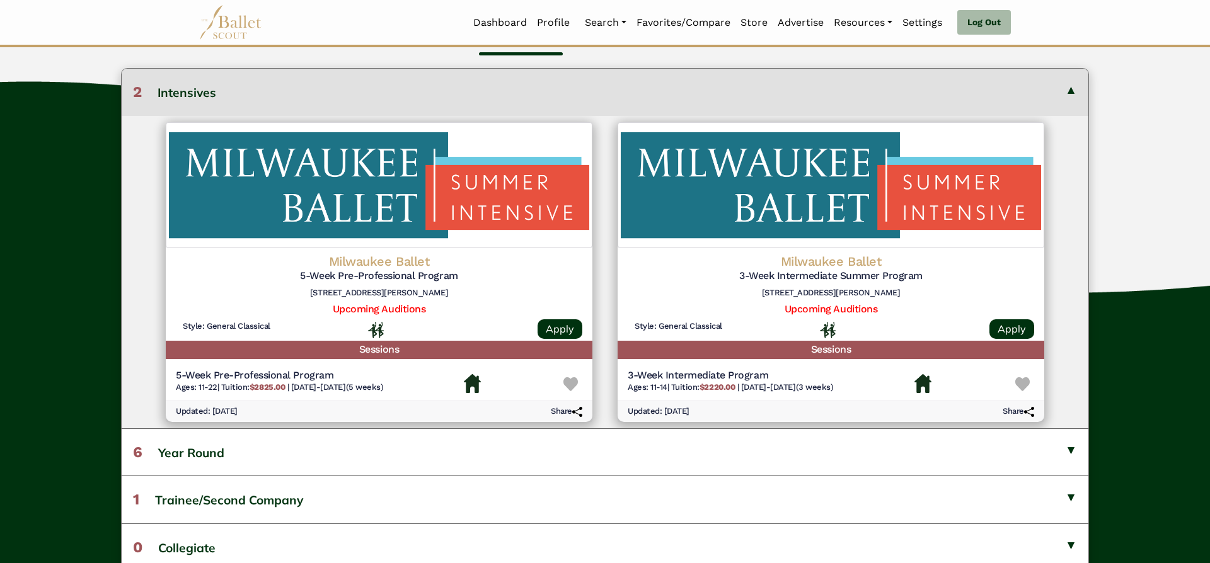
click at [1075, 89] on button "2 Intensives" at bounding box center [605, 92] width 967 height 47
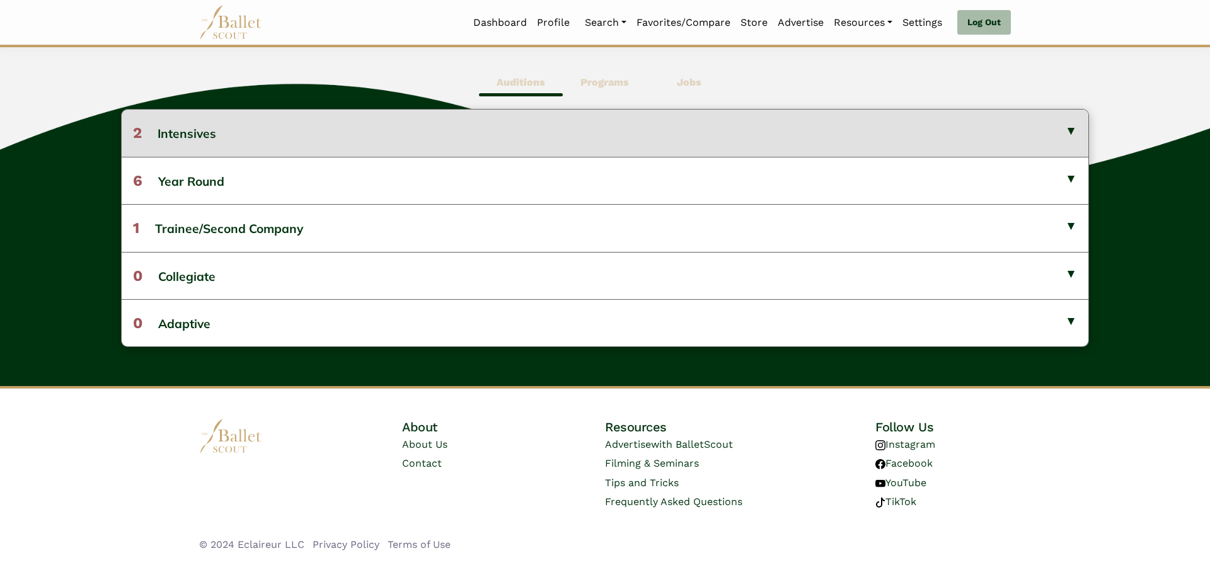
scroll to position [339, 0]
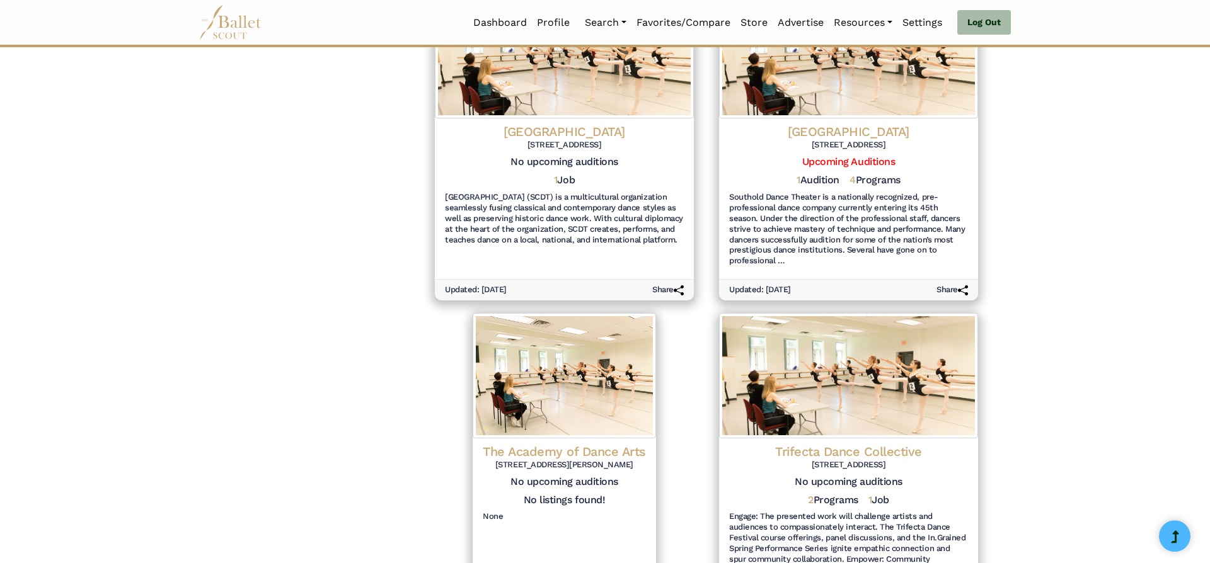
scroll to position [875, 0]
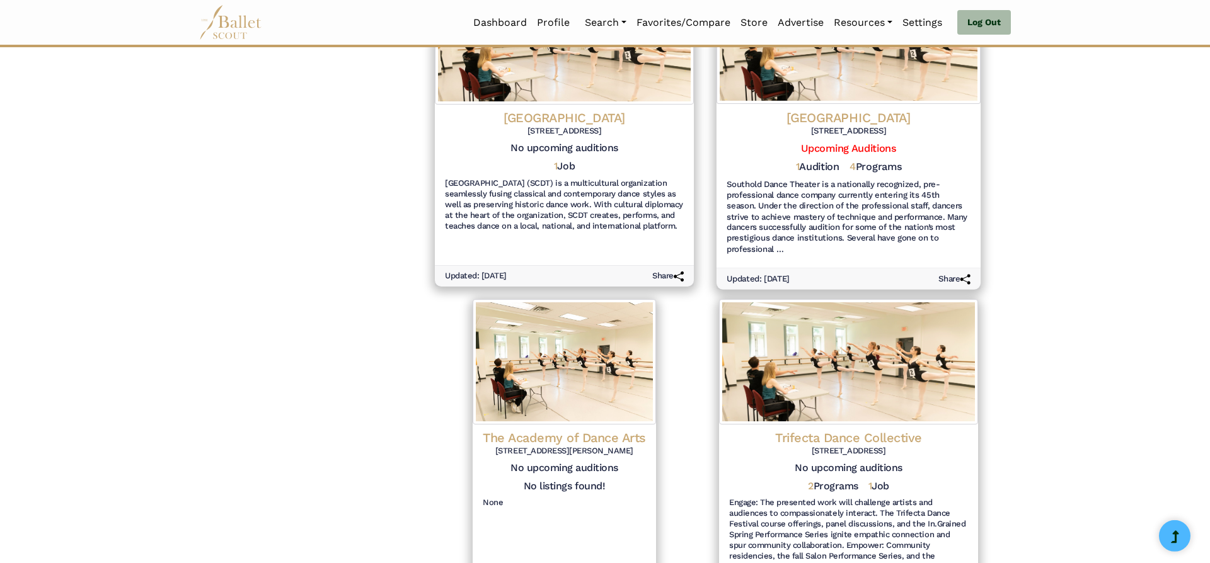
click at [899, 113] on h4 "Southold Dance Theater" at bounding box center [849, 118] width 244 height 17
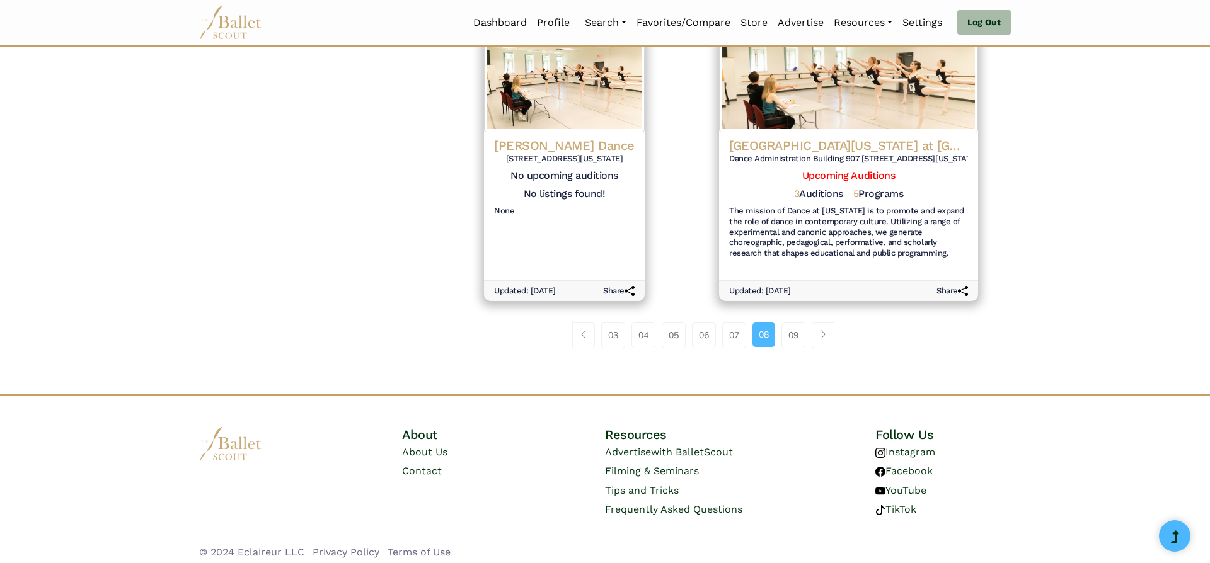
scroll to position [1474, 0]
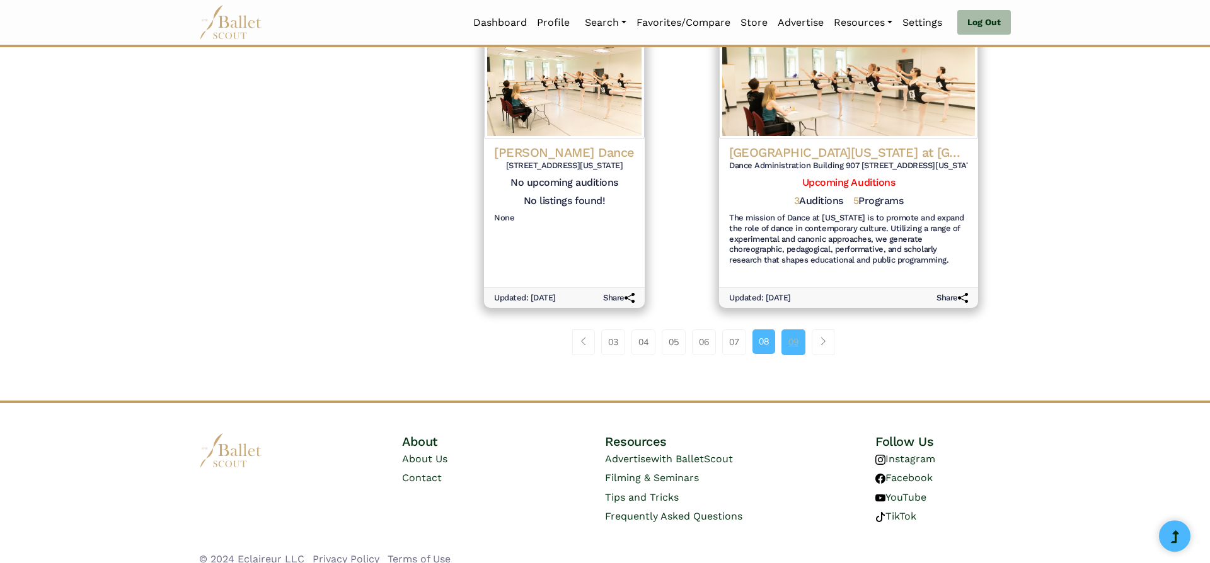
click at [792, 335] on link "09" at bounding box center [794, 342] width 24 height 25
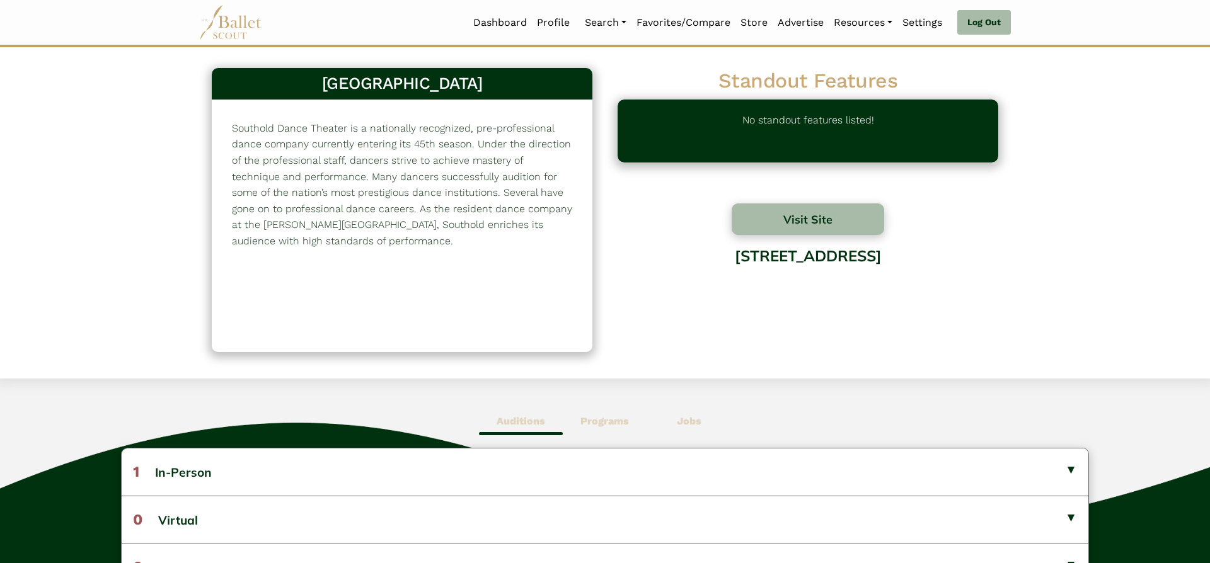
click at [615, 415] on span "Programs" at bounding box center [605, 421] width 84 height 29
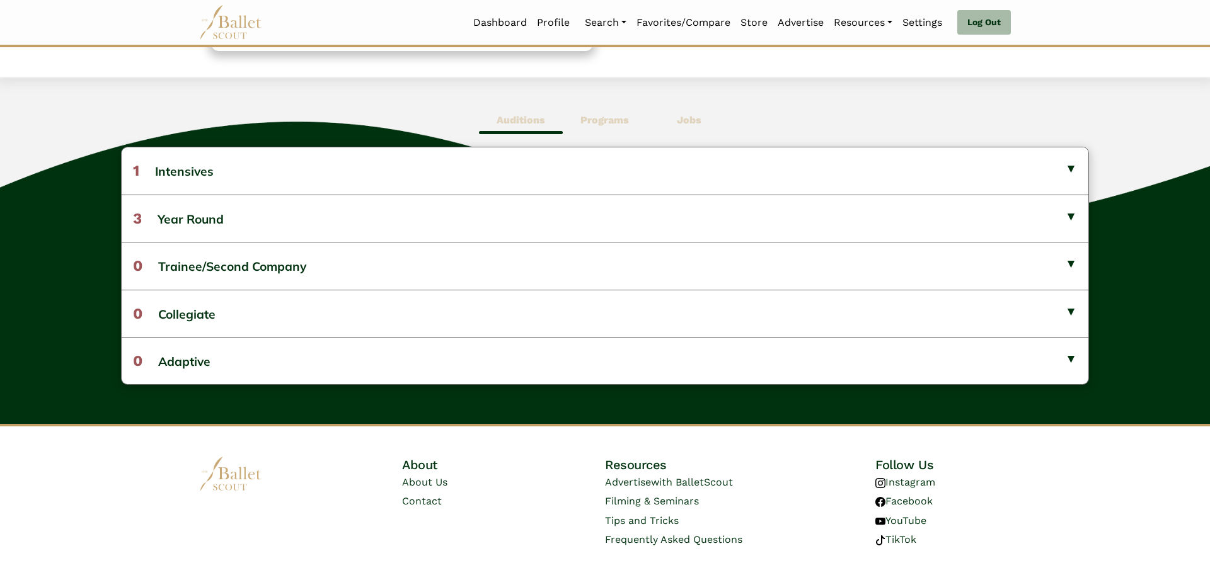
scroll to position [303, 0]
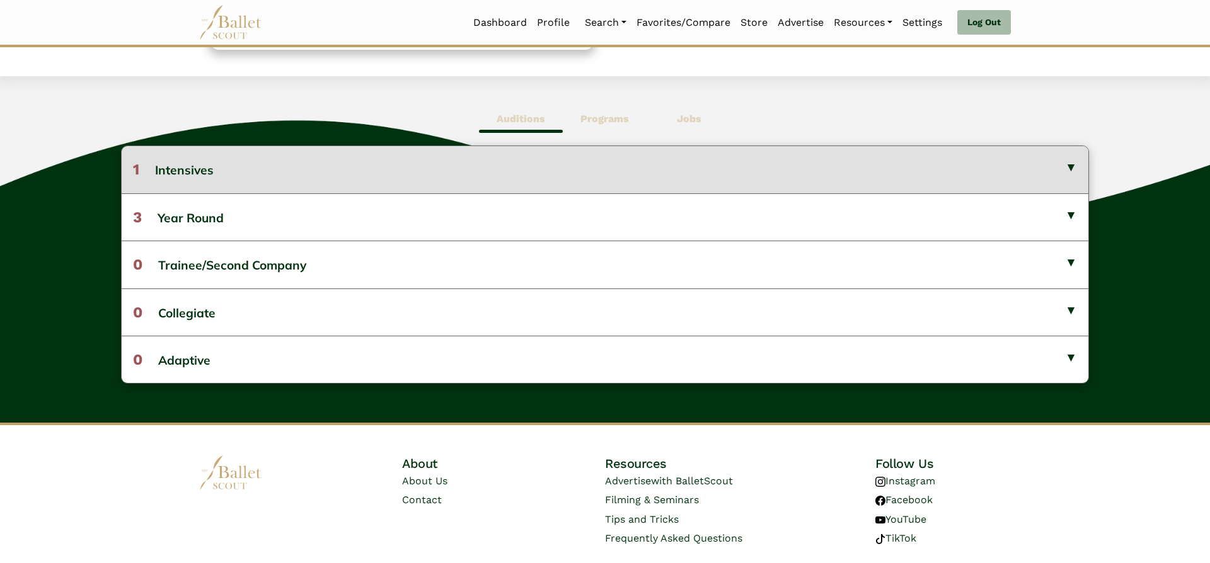
click at [986, 178] on button "1 Intensives" at bounding box center [605, 169] width 967 height 47
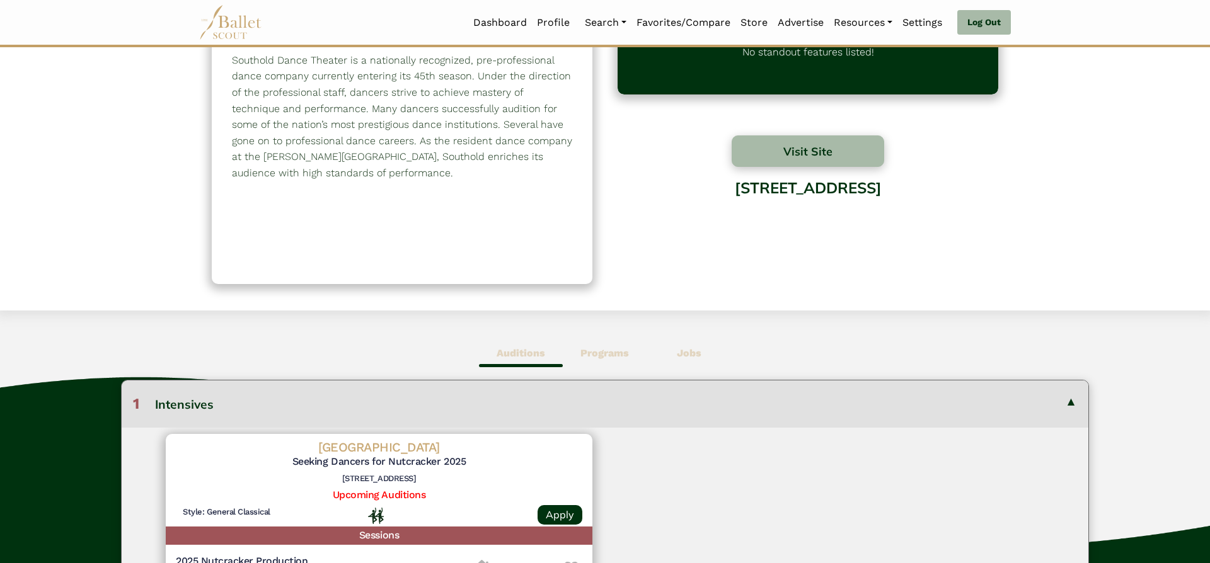
scroll to position [73, 0]
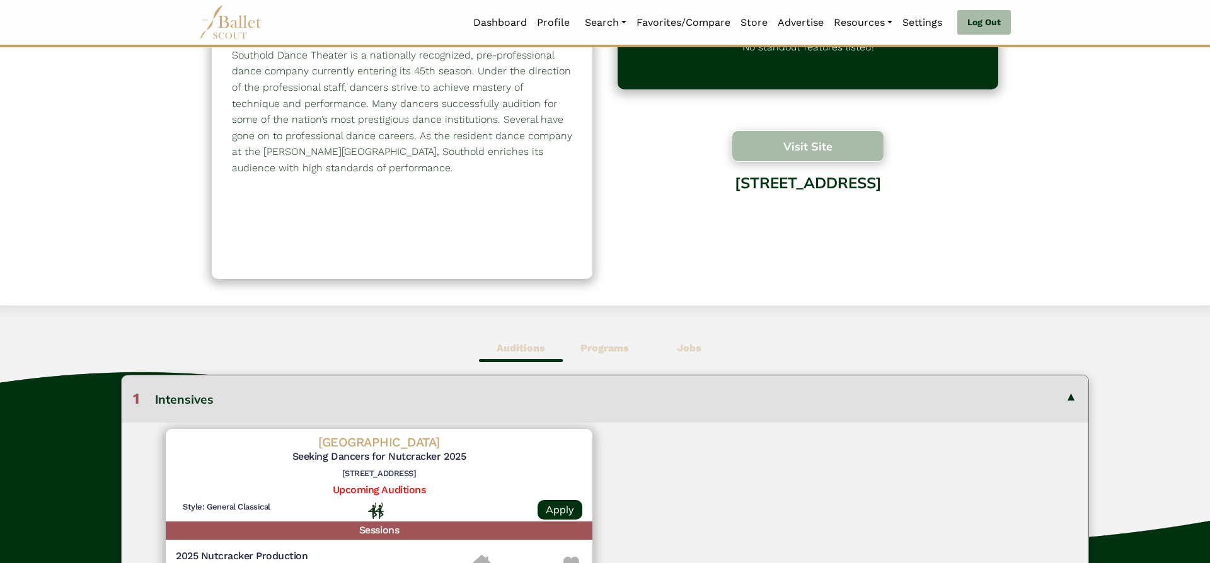
click at [807, 151] on button "Visit Site" at bounding box center [808, 146] width 153 height 32
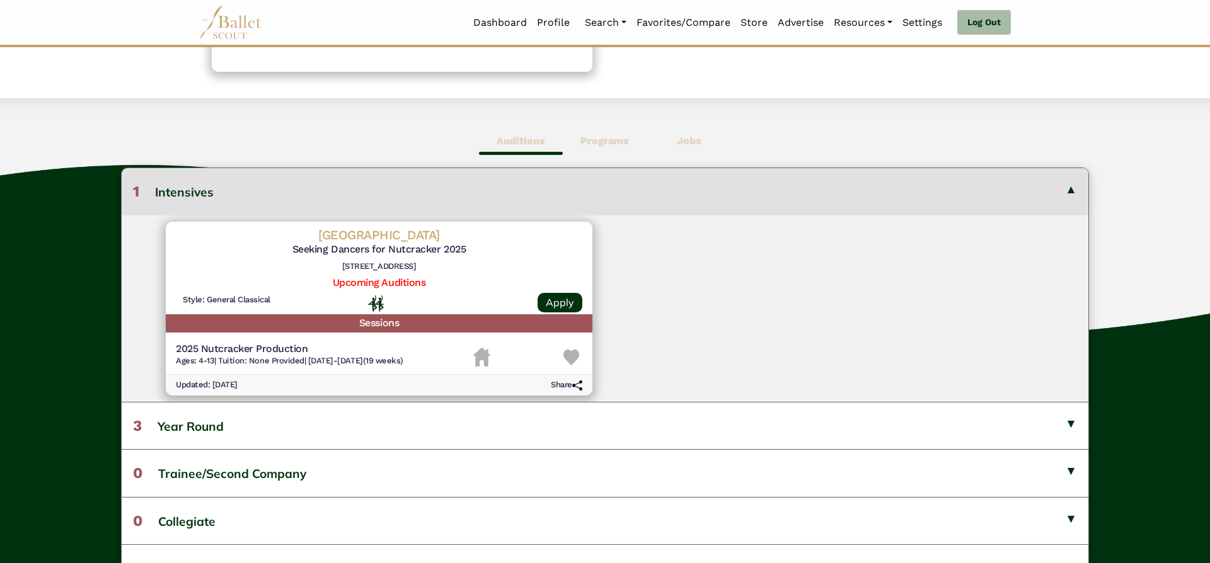
scroll to position [267, 0]
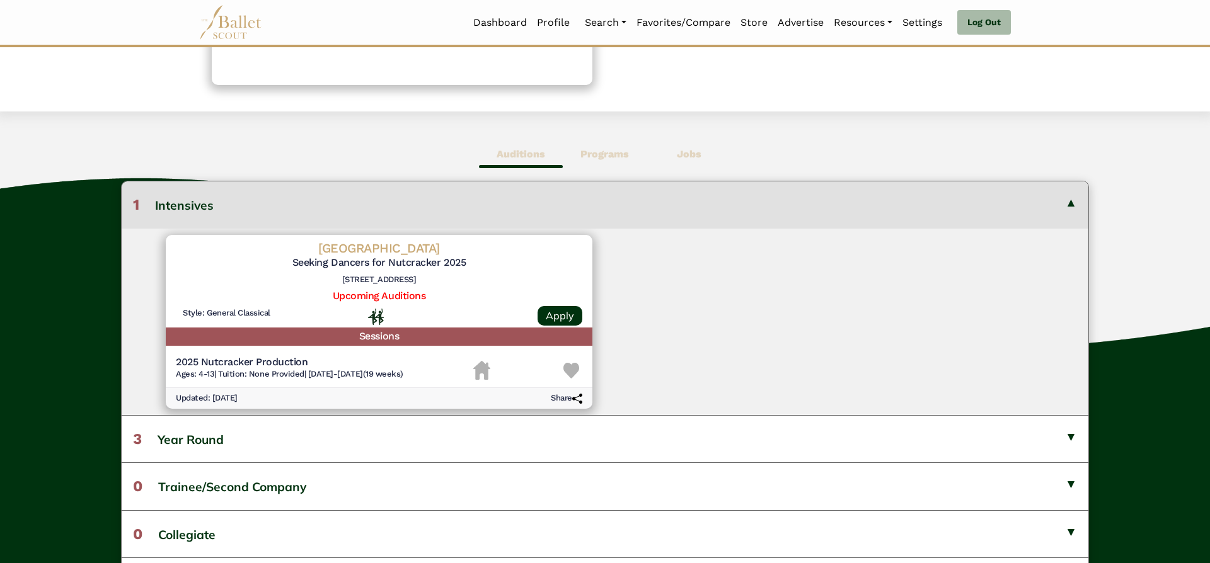
click at [1066, 203] on button "1 Intensives" at bounding box center [605, 205] width 967 height 47
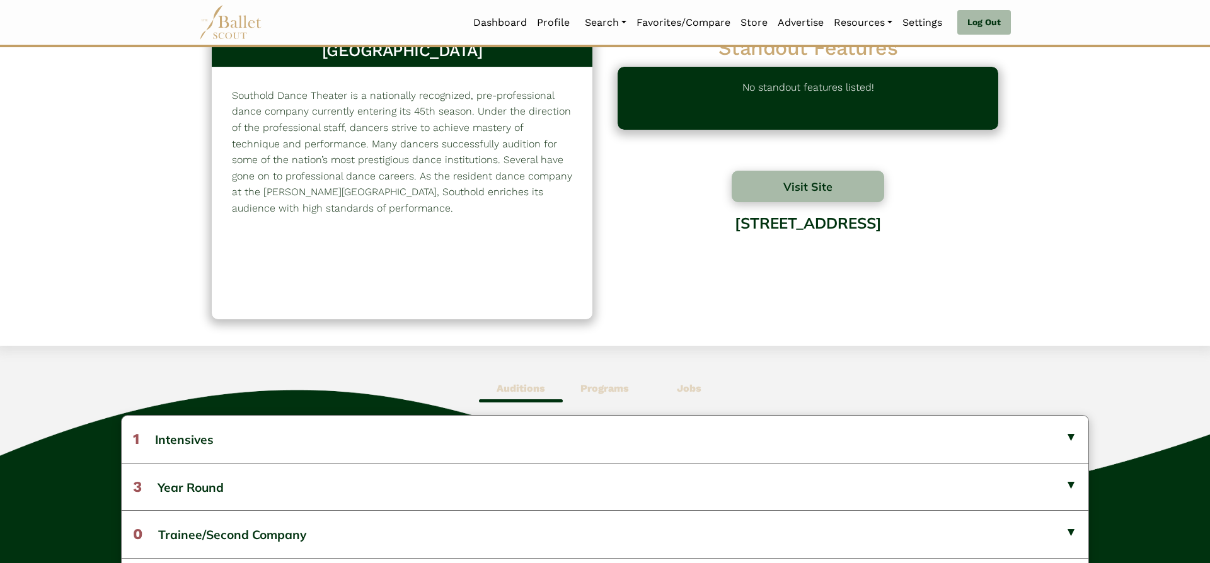
scroll to position [33, 0]
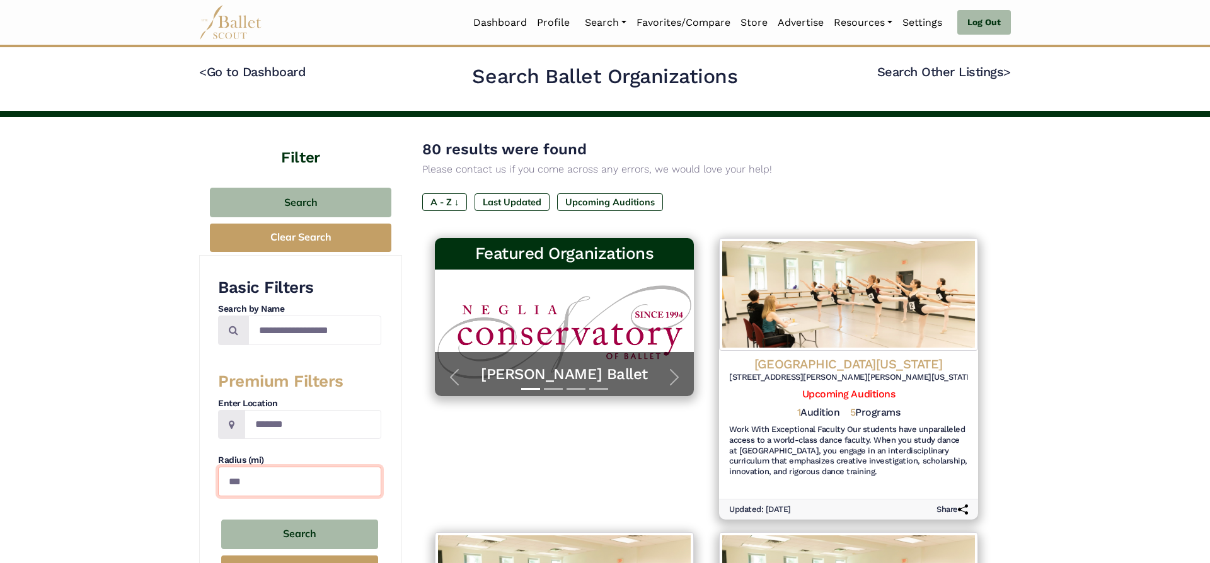
click at [283, 492] on input "***" at bounding box center [299, 482] width 163 height 30
type input "***"
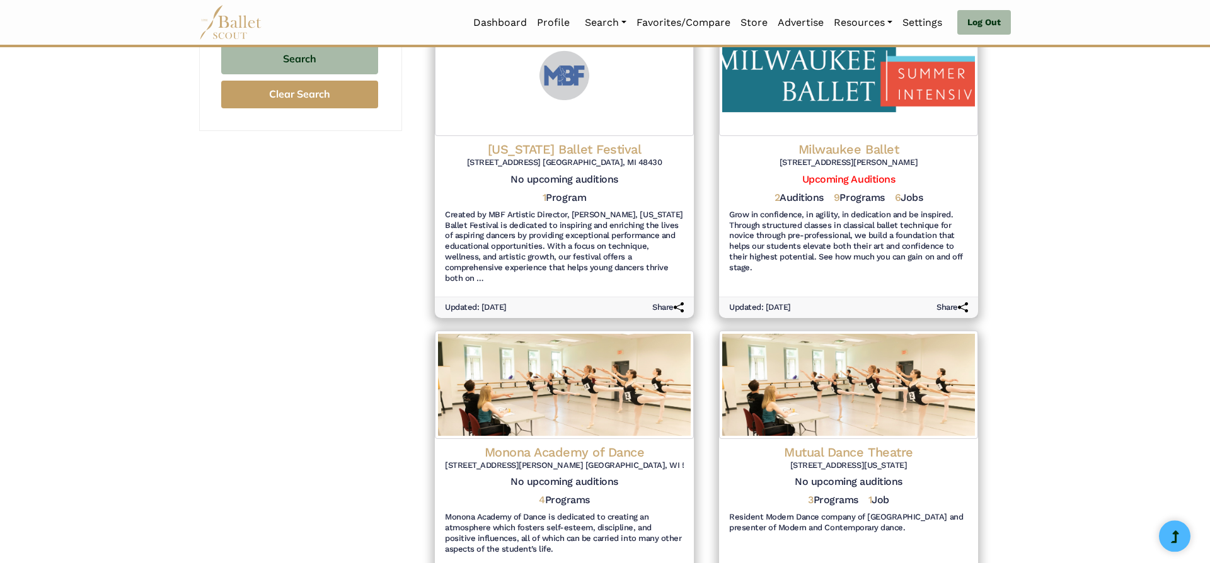
scroll to position [473, 0]
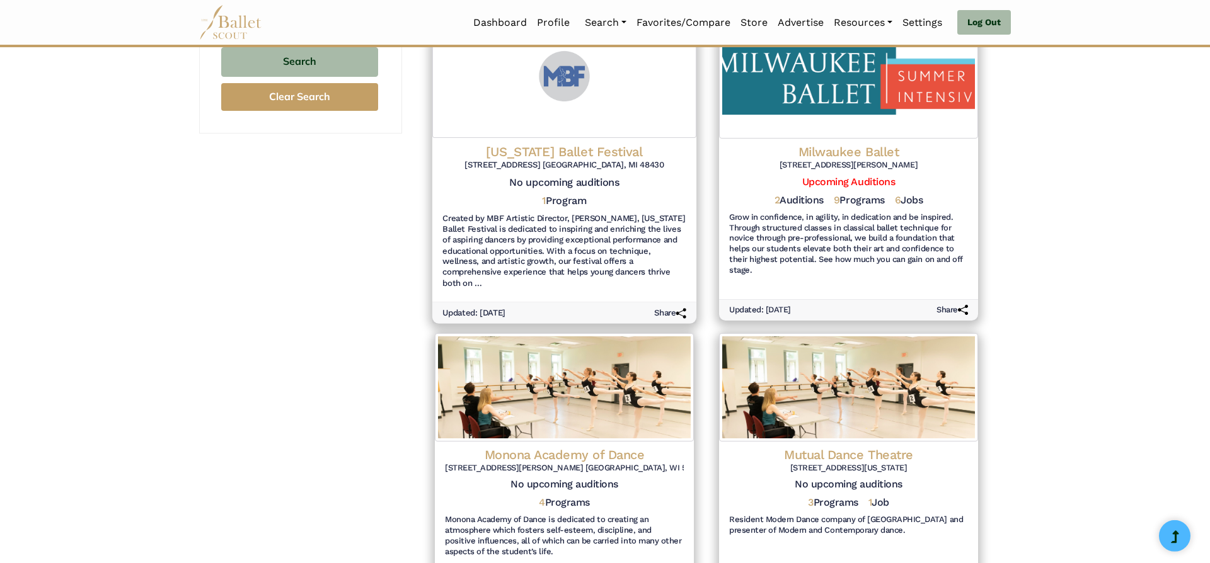
click at [611, 156] on h4 "[US_STATE] Ballet Festival" at bounding box center [564, 151] width 244 height 17
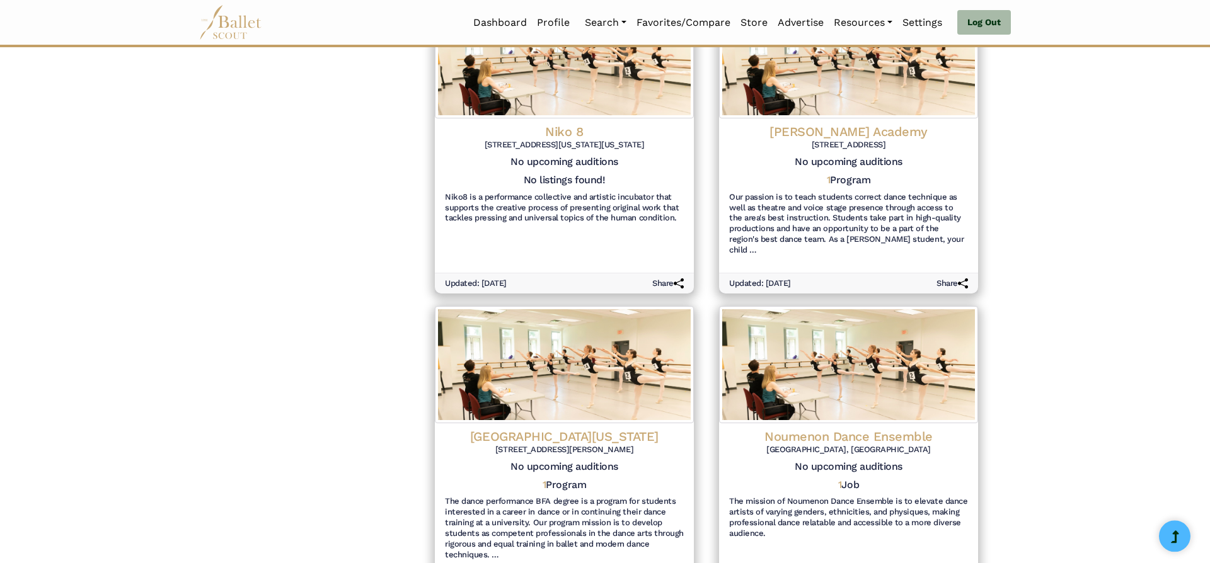
scroll to position [1374, 0]
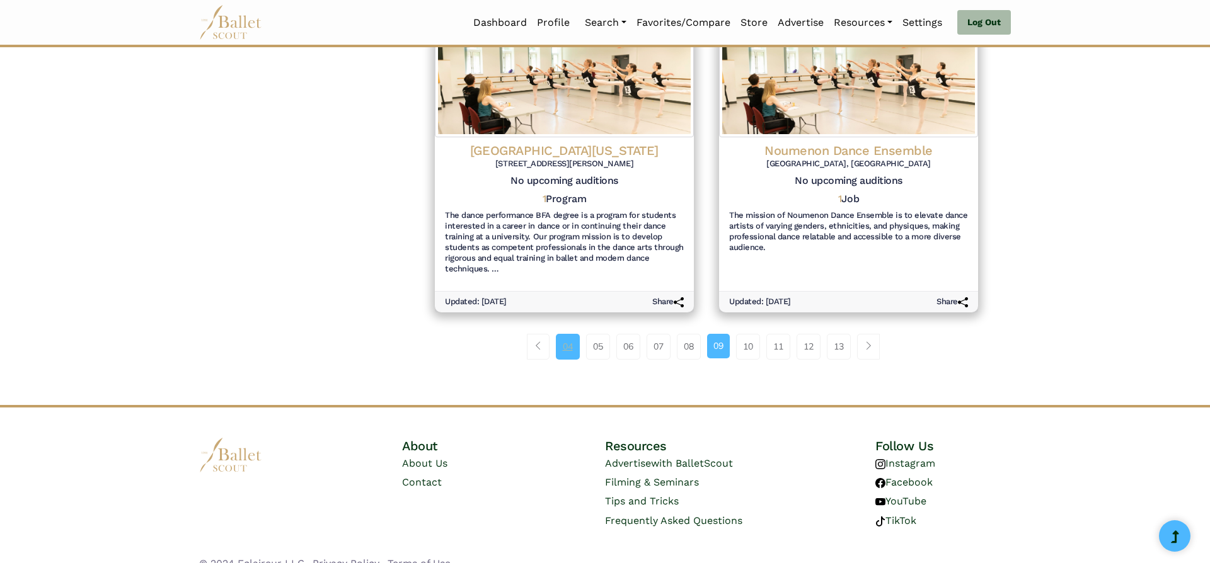
click at [568, 337] on link "04" at bounding box center [568, 346] width 24 height 25
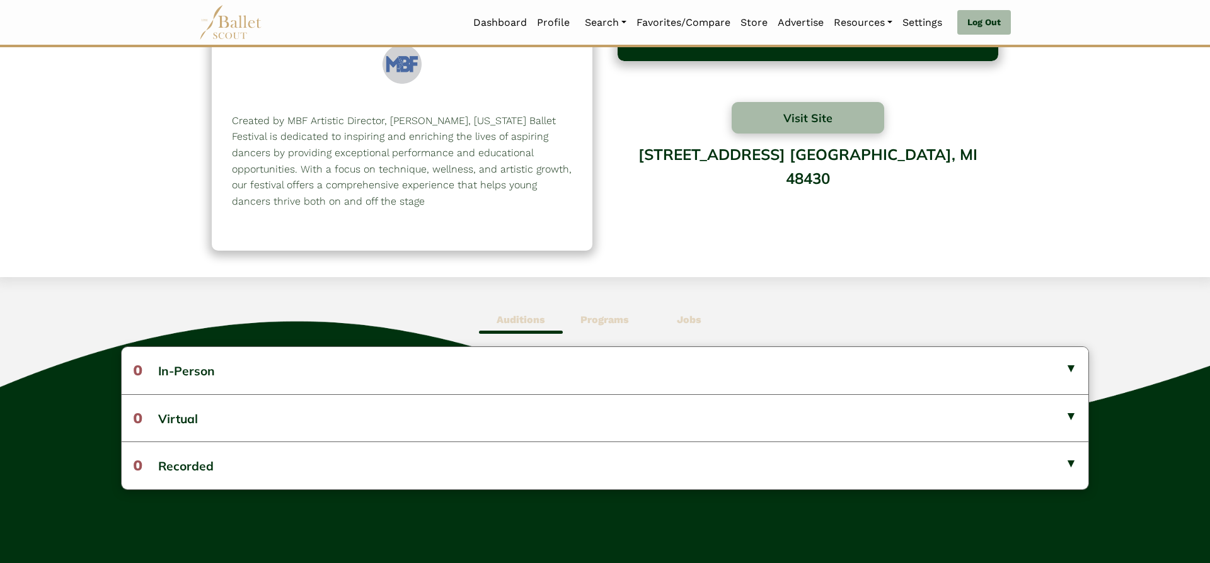
scroll to position [107, 0]
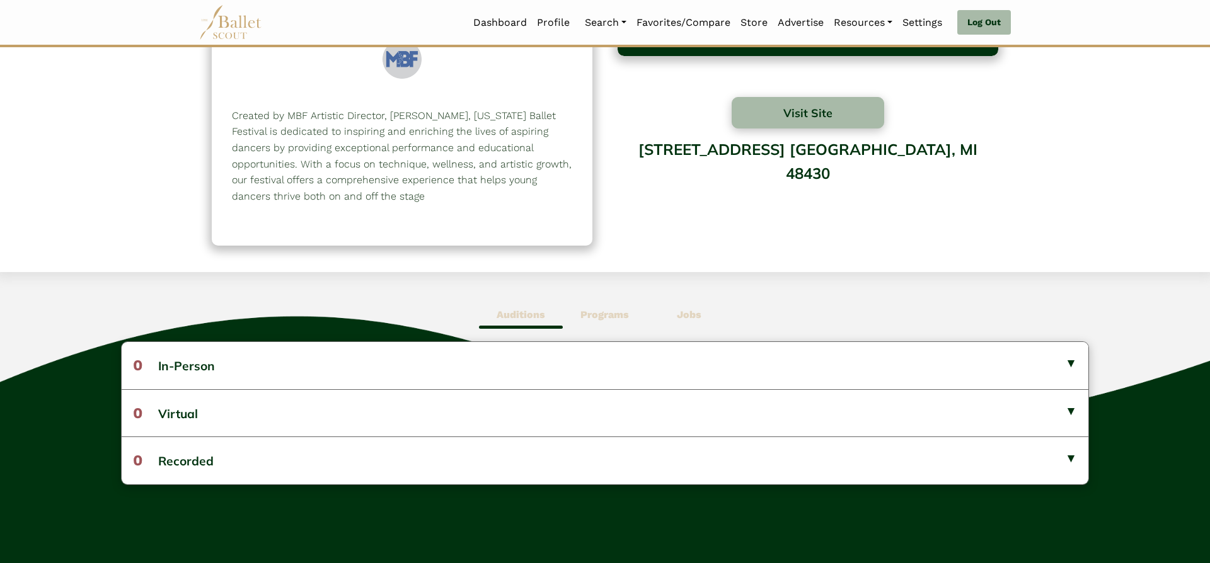
click at [624, 326] on span "Programs" at bounding box center [605, 315] width 84 height 29
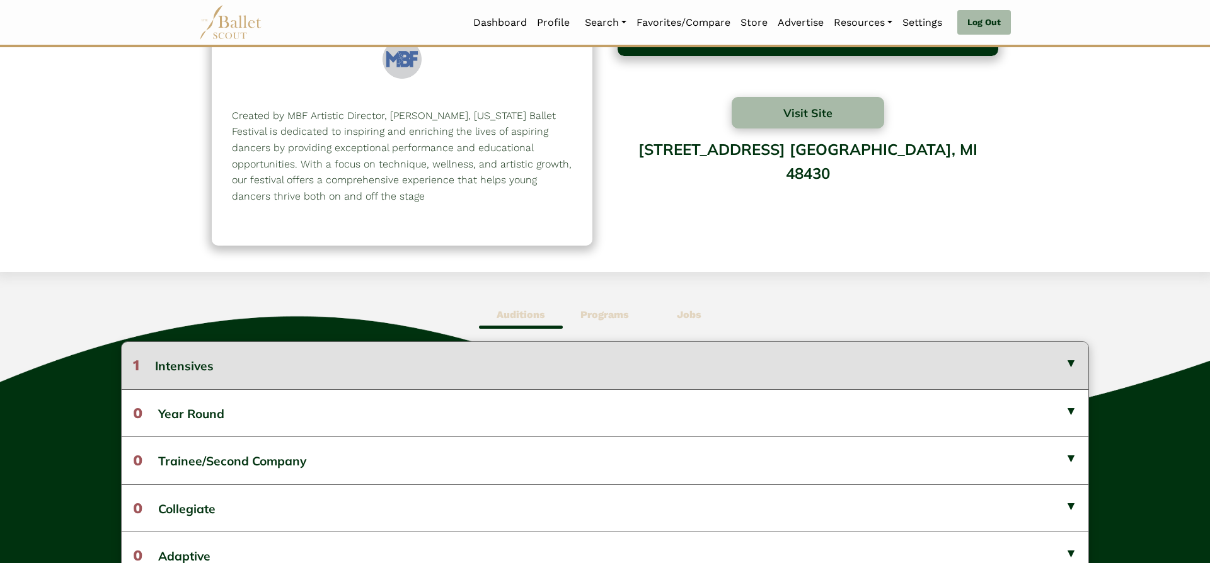
click at [647, 366] on button "1 Intensives" at bounding box center [605, 365] width 967 height 47
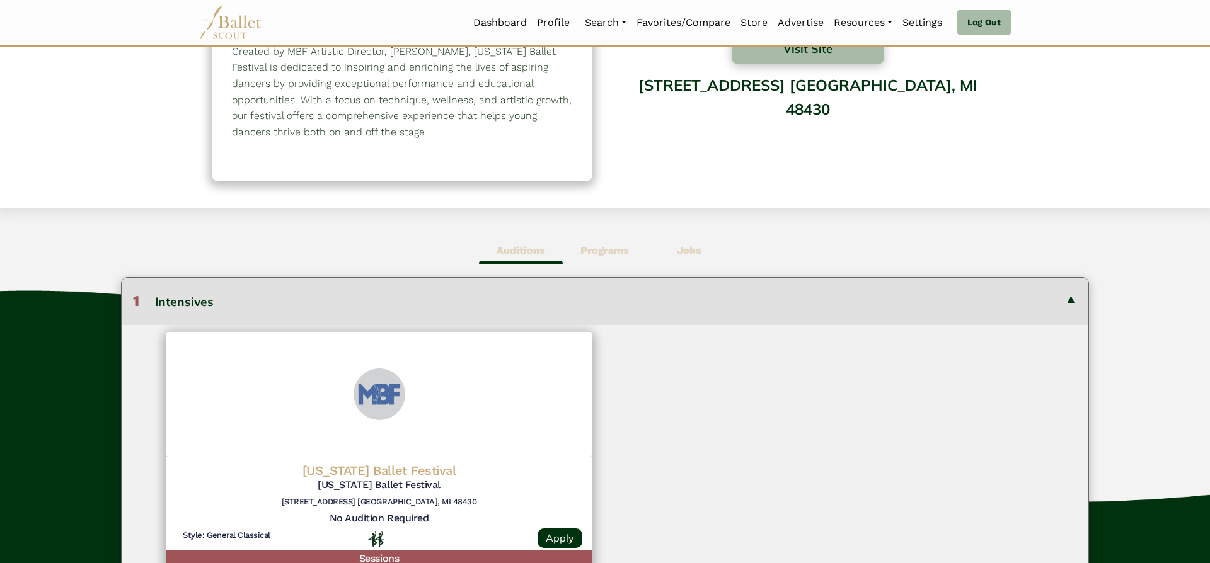
scroll to position [172, 0]
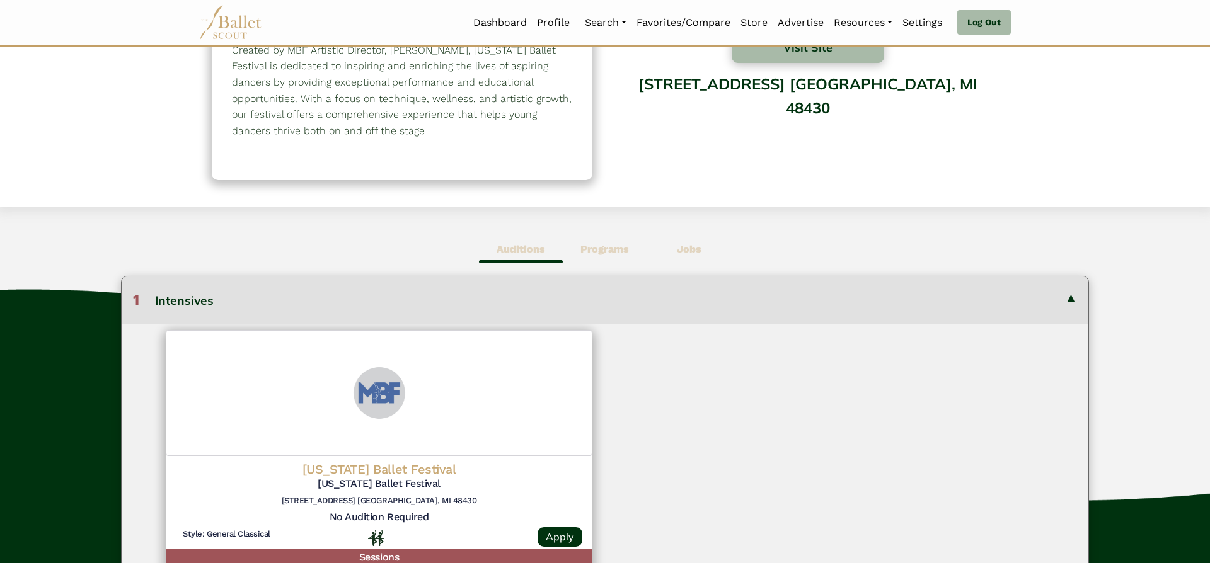
click at [1061, 305] on button "1 Intensives" at bounding box center [605, 300] width 967 height 47
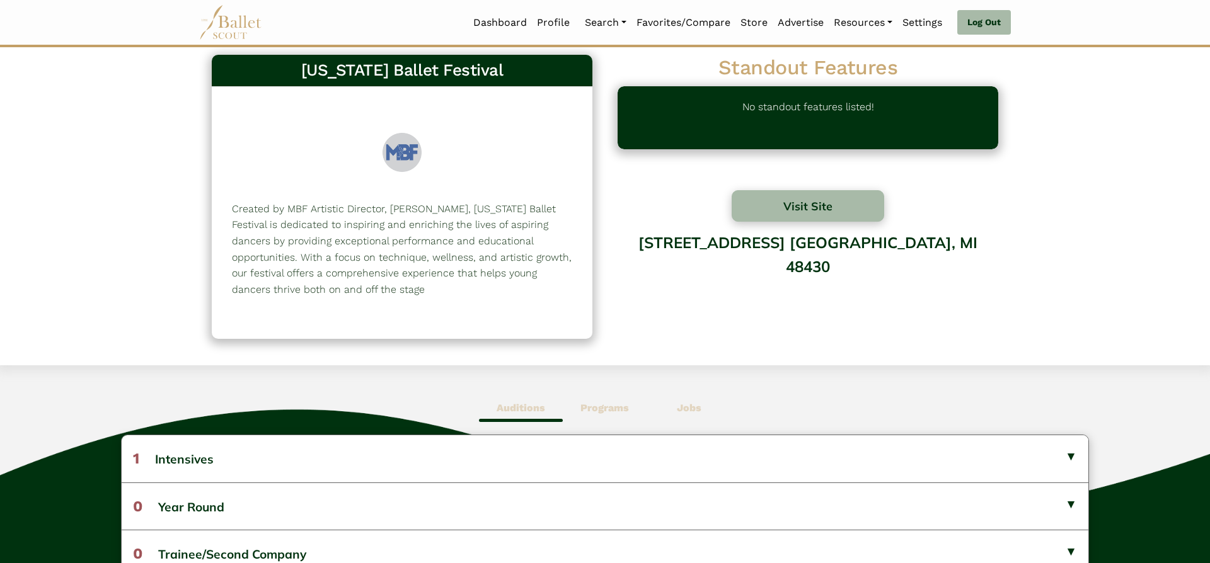
scroll to position [0, 0]
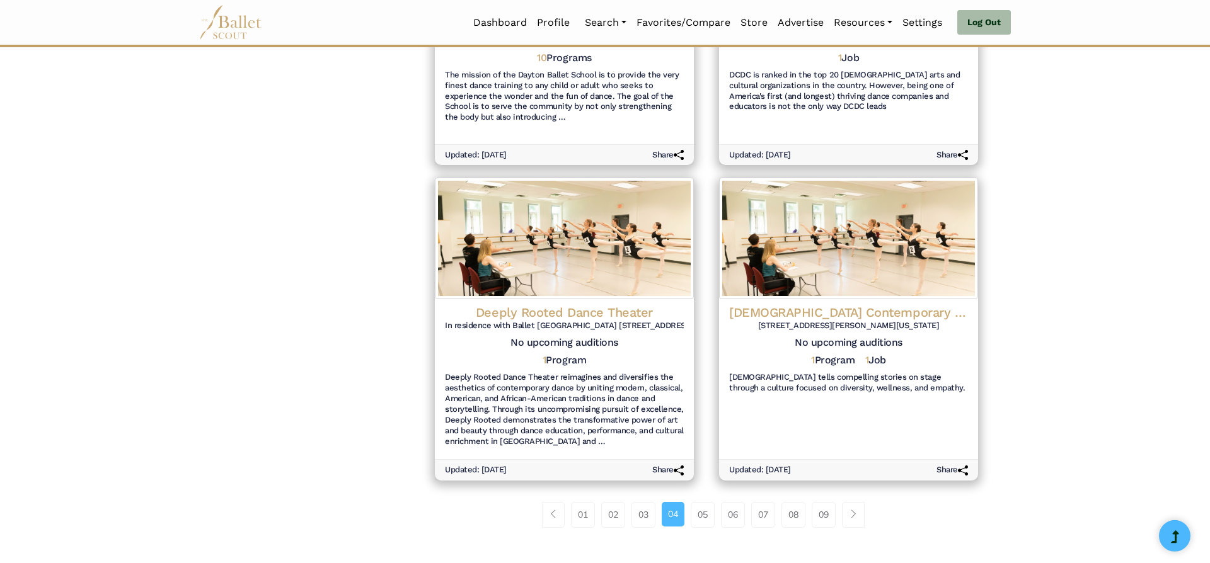
scroll to position [1246, 0]
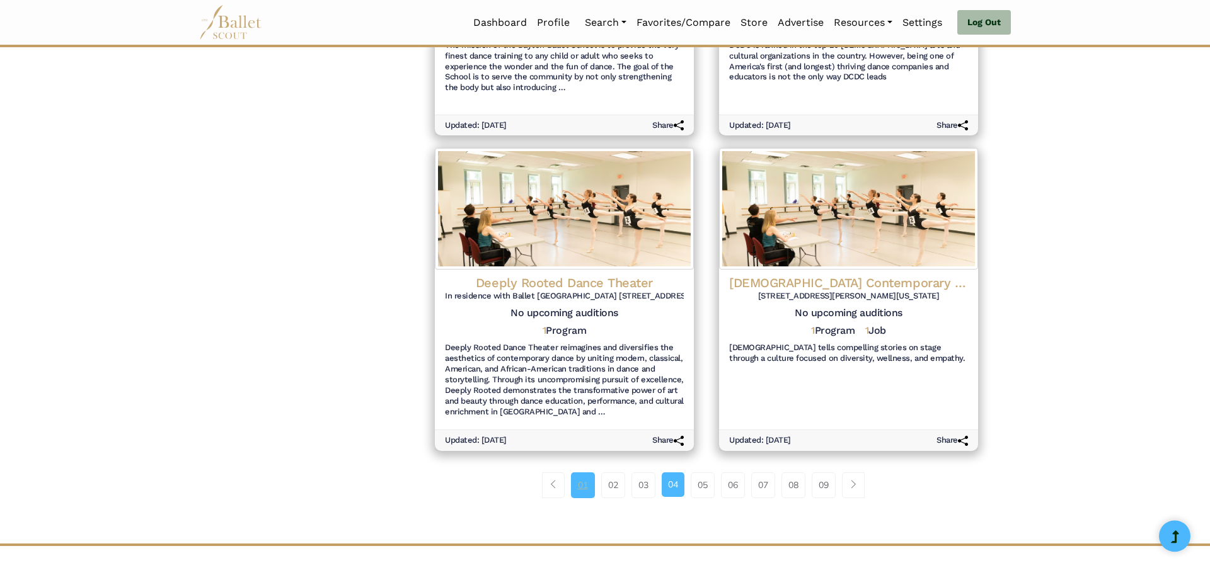
click at [571, 490] on link "01" at bounding box center [583, 485] width 24 height 25
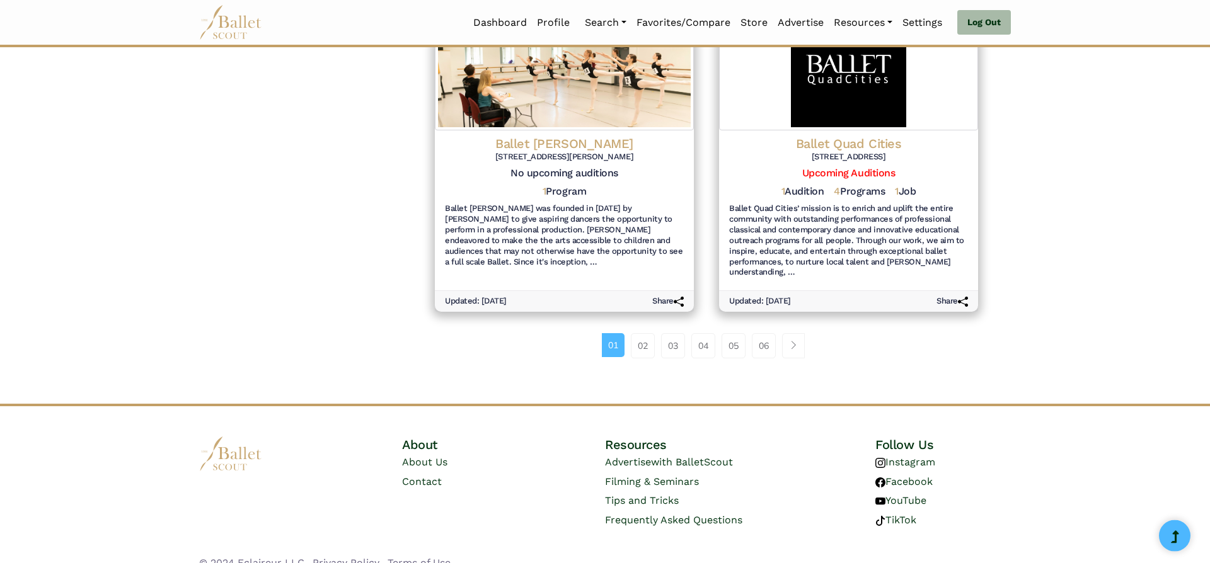
scroll to position [1405, 0]
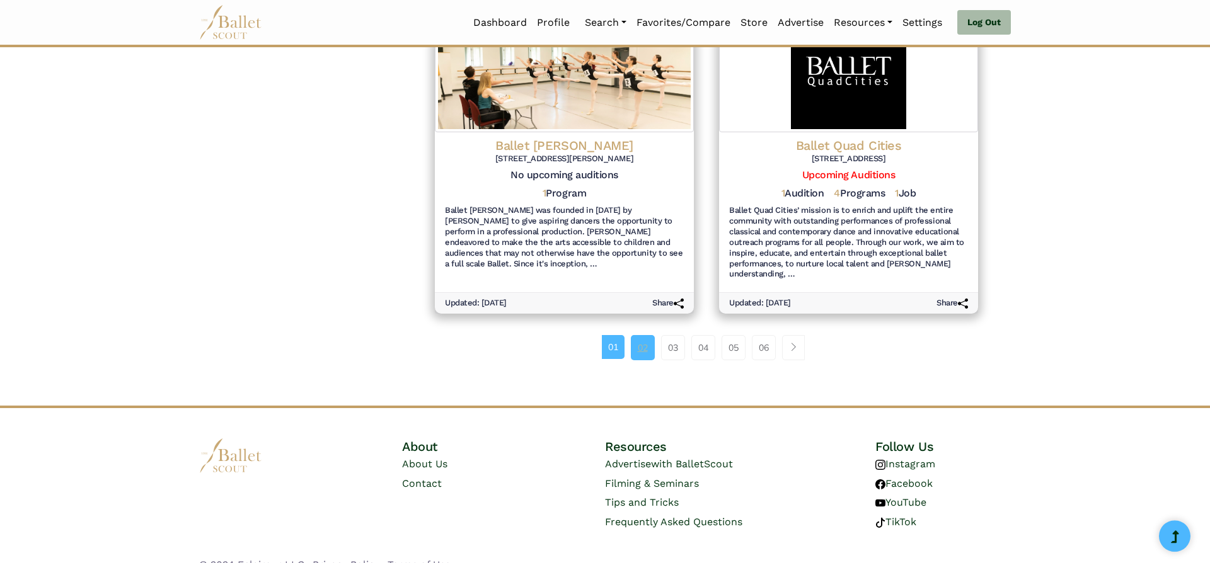
click at [637, 351] on link "02" at bounding box center [643, 347] width 24 height 25
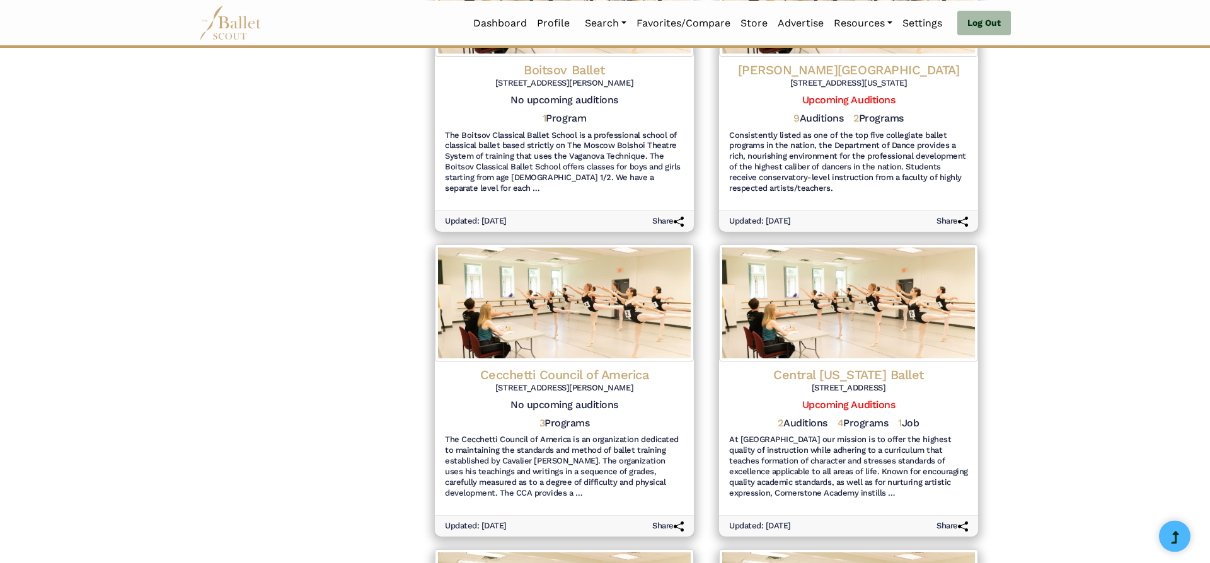
scroll to position [886, 0]
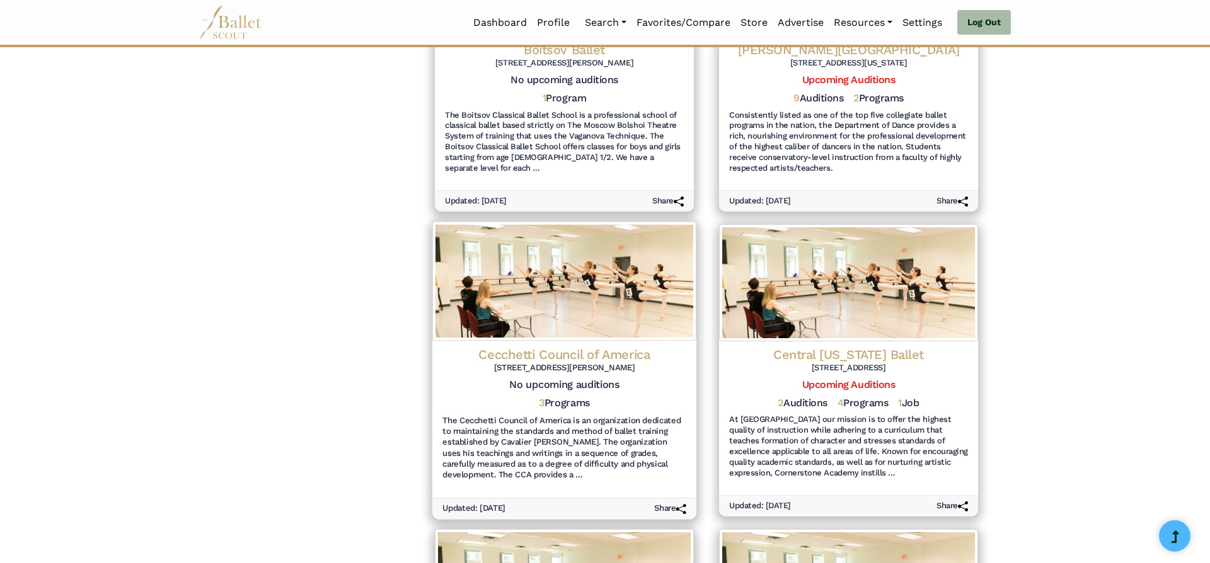
click at [579, 355] on h4 "Cecchetti Council of America" at bounding box center [564, 354] width 244 height 17
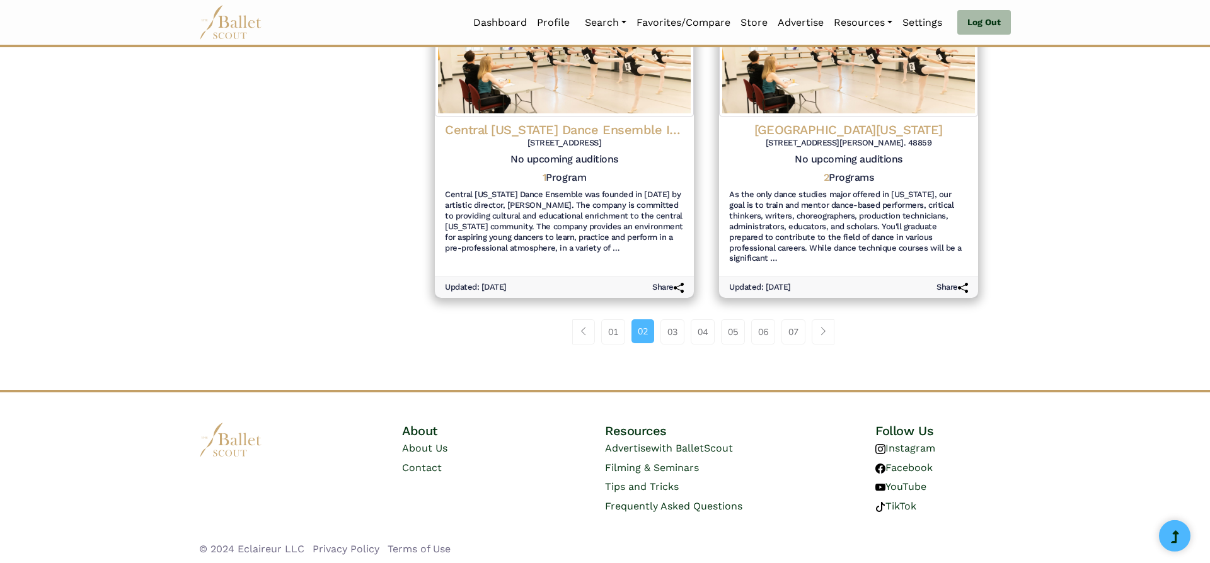
scroll to position [1428, 0]
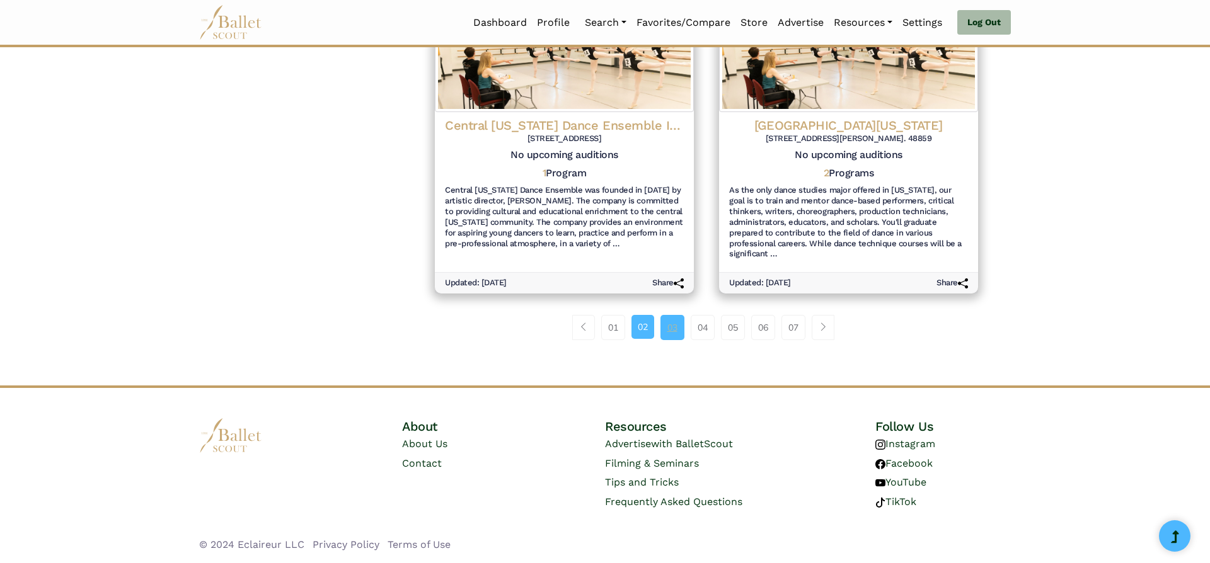
click at [665, 327] on link "03" at bounding box center [673, 327] width 24 height 25
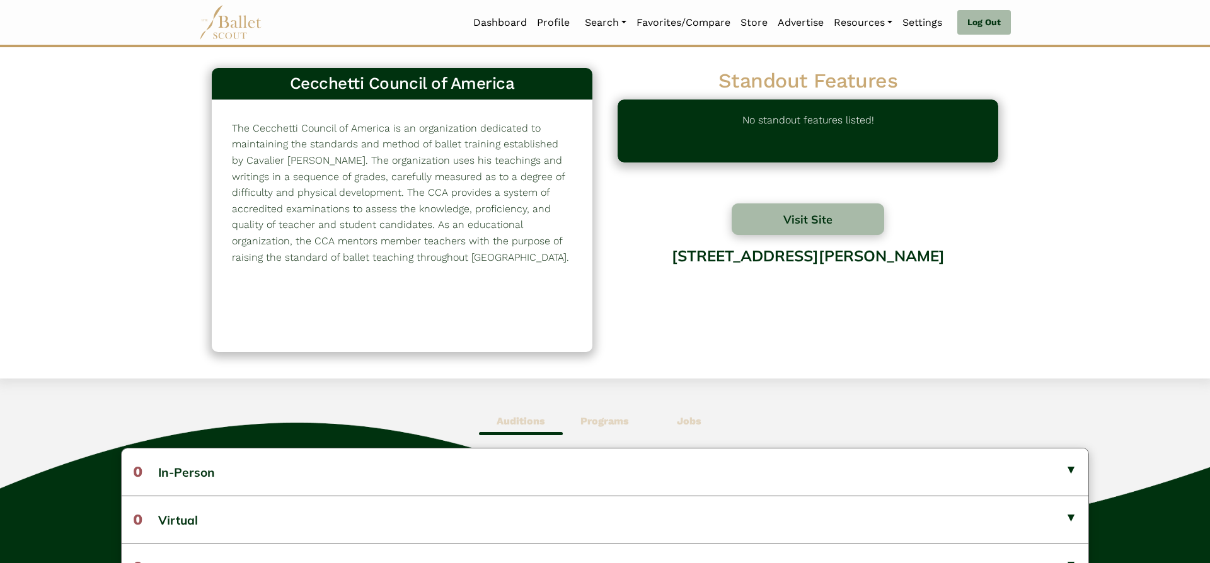
click at [625, 415] on span "Programs" at bounding box center [605, 421] width 84 height 29
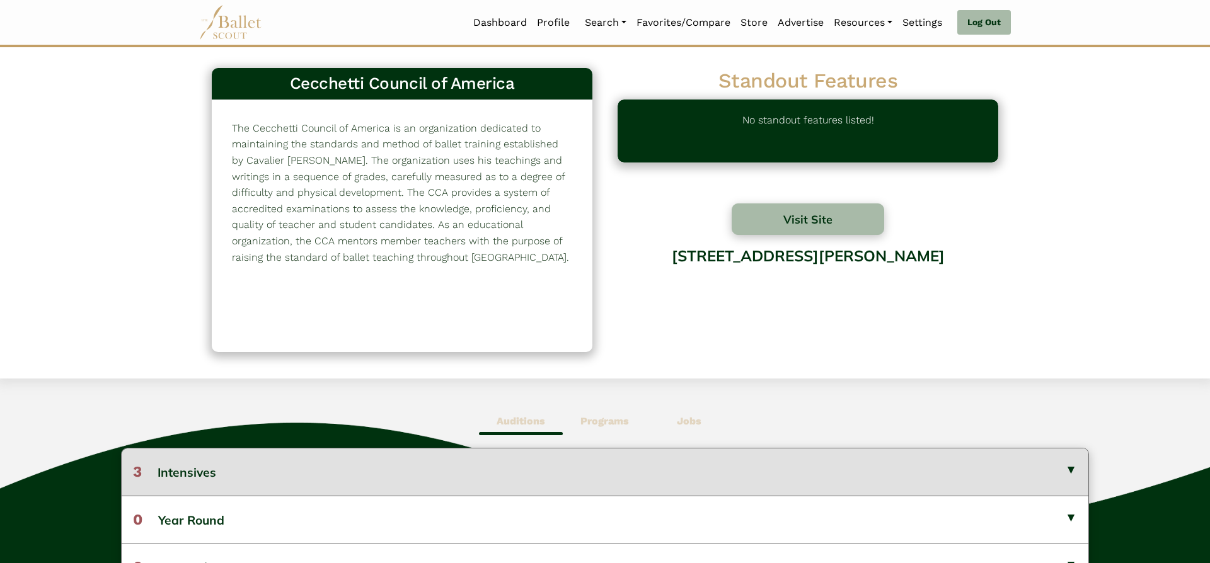
click at [626, 469] on button "3 Intensives" at bounding box center [605, 472] width 967 height 47
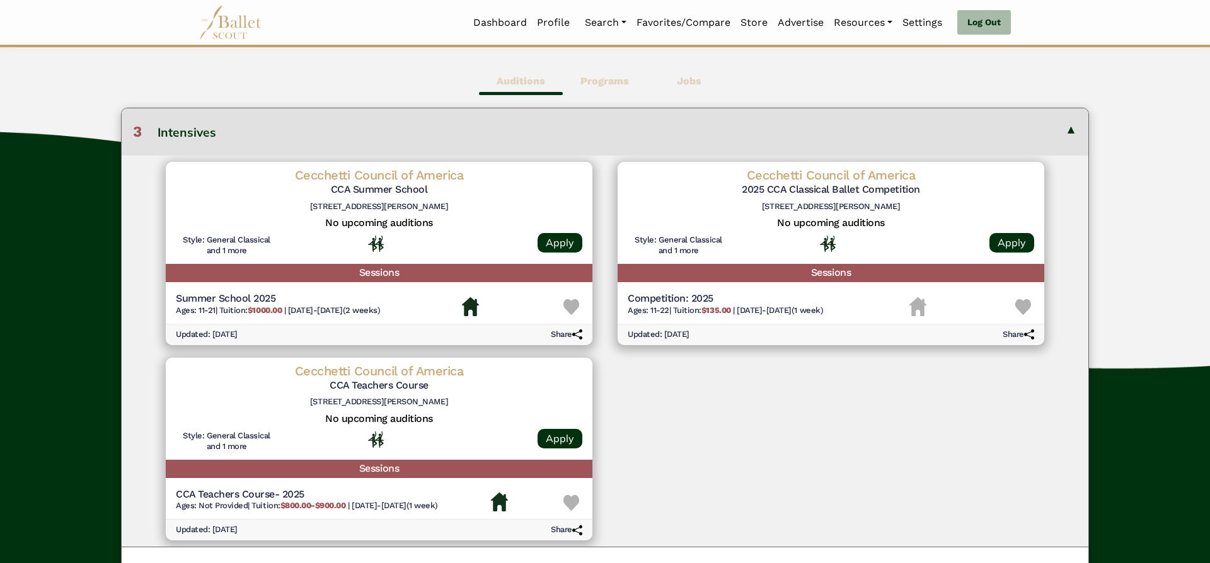
scroll to position [337, 0]
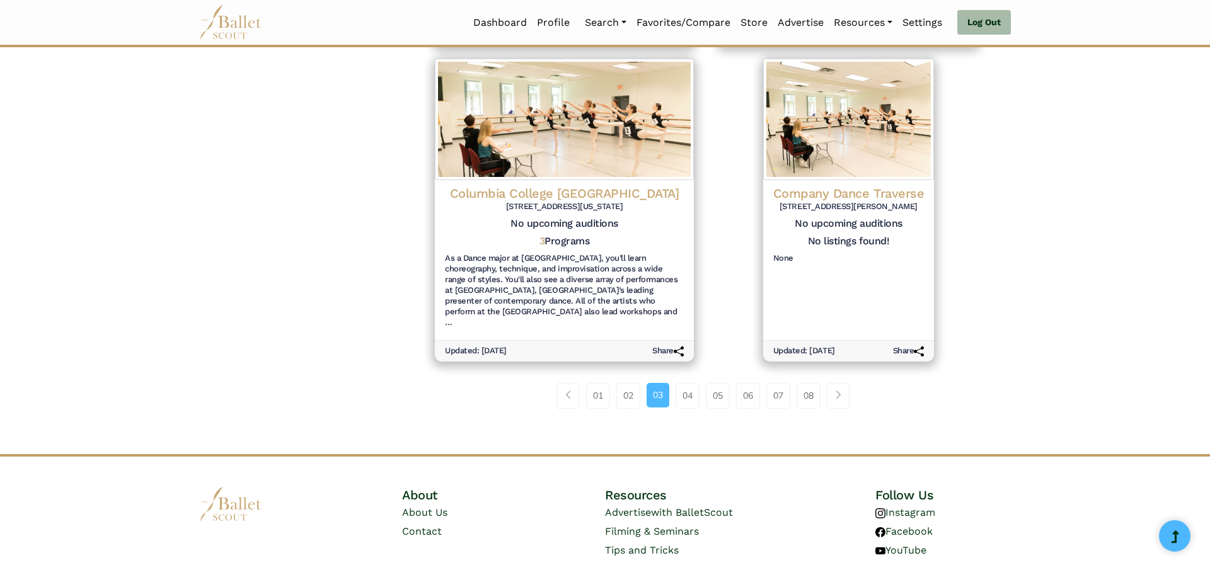
scroll to position [1363, 0]
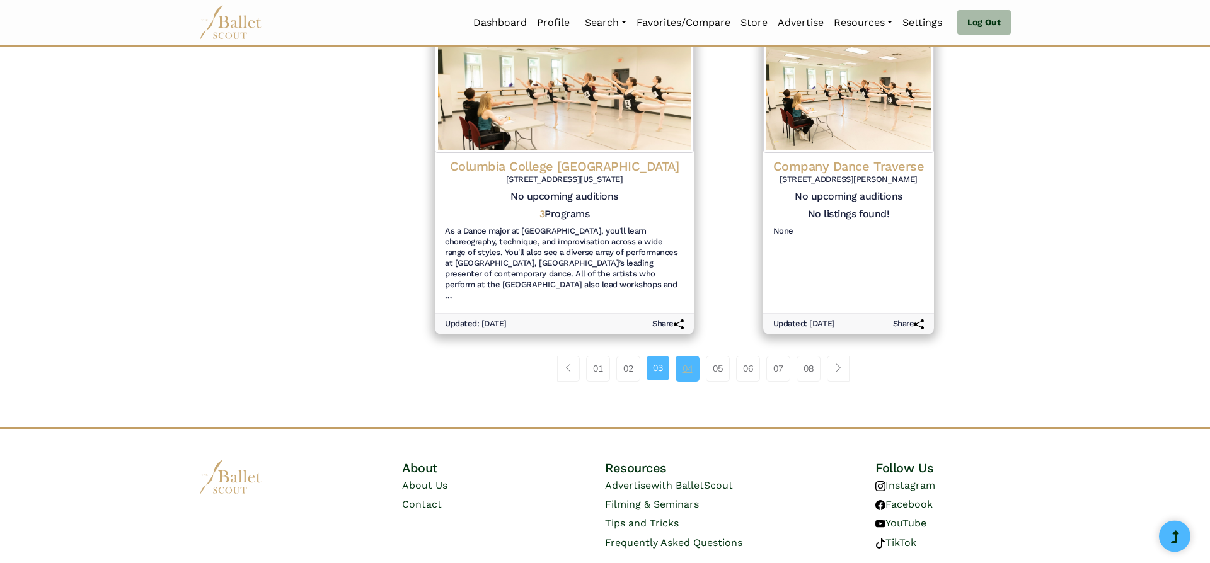
click at [688, 356] on link "04" at bounding box center [688, 368] width 24 height 25
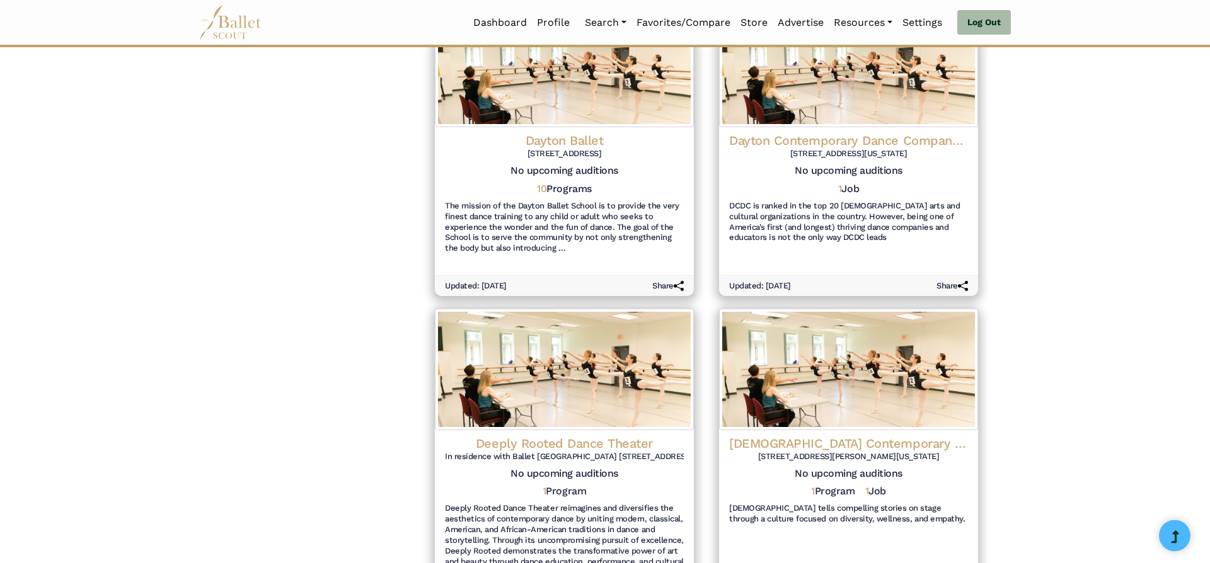
scroll to position [1088, 0]
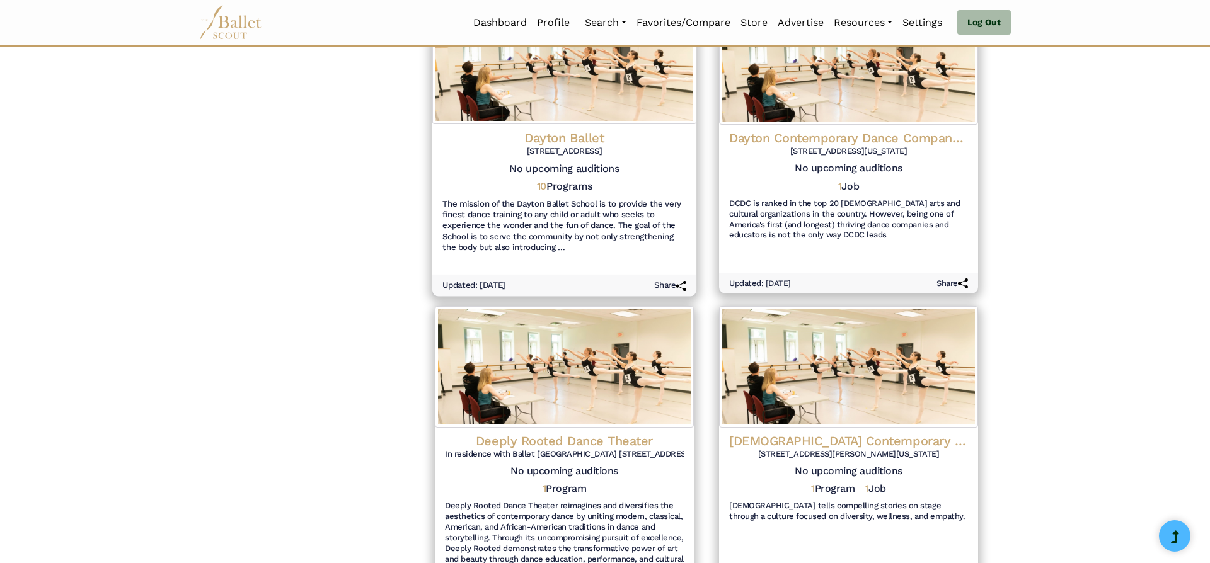
click at [575, 143] on h4 "Dayton Ballet" at bounding box center [564, 138] width 244 height 17
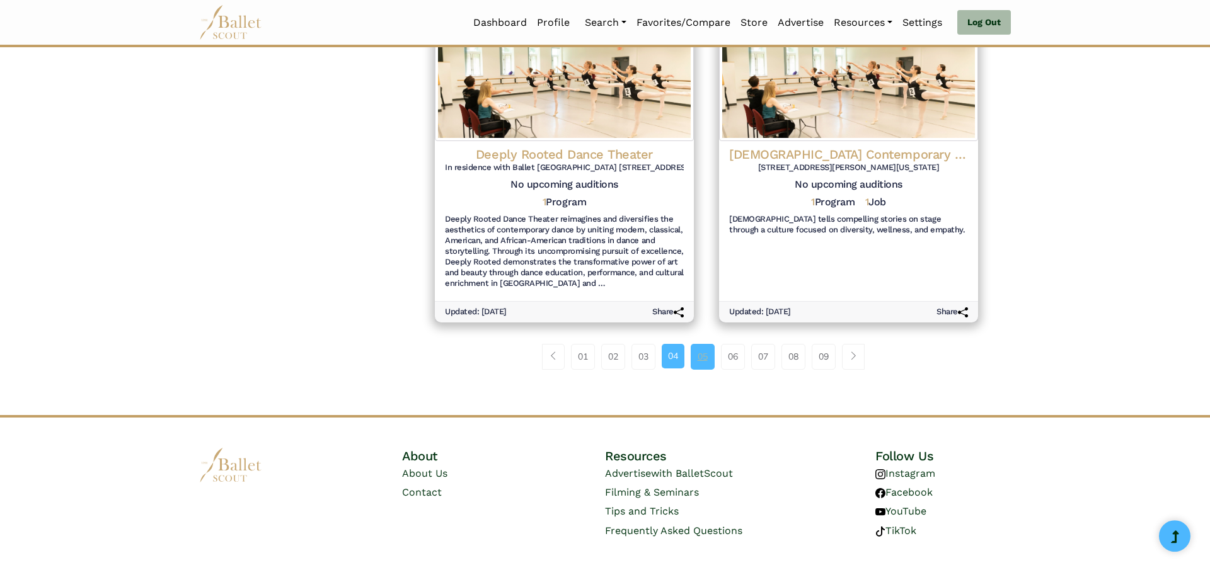
click at [698, 357] on link "05" at bounding box center [703, 356] width 24 height 25
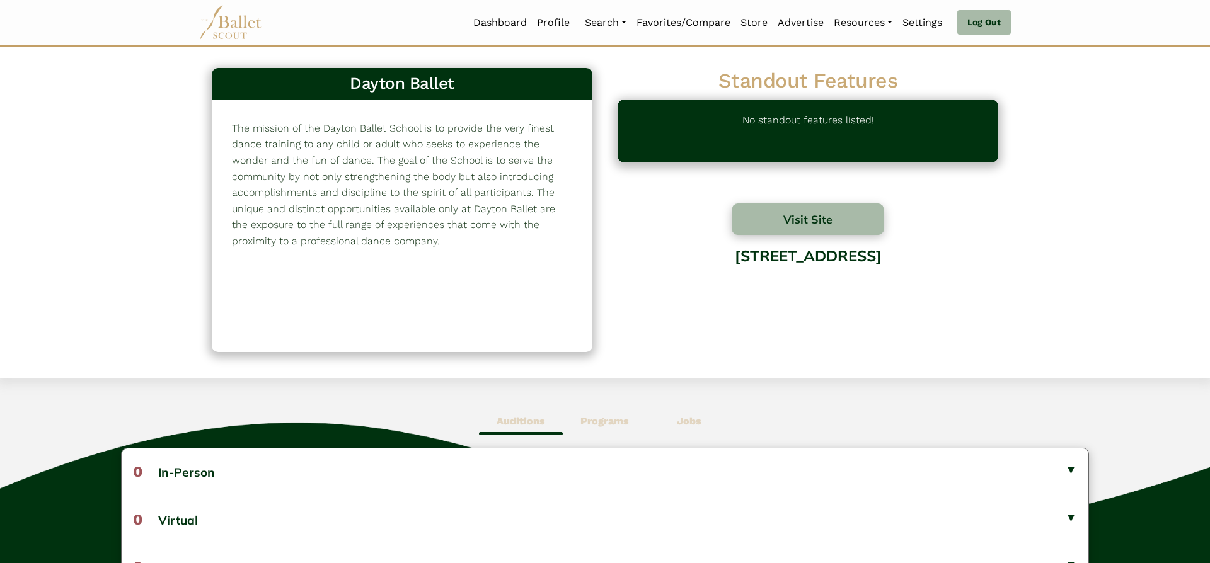
click at [623, 418] on b "Programs" at bounding box center [604, 421] width 49 height 12
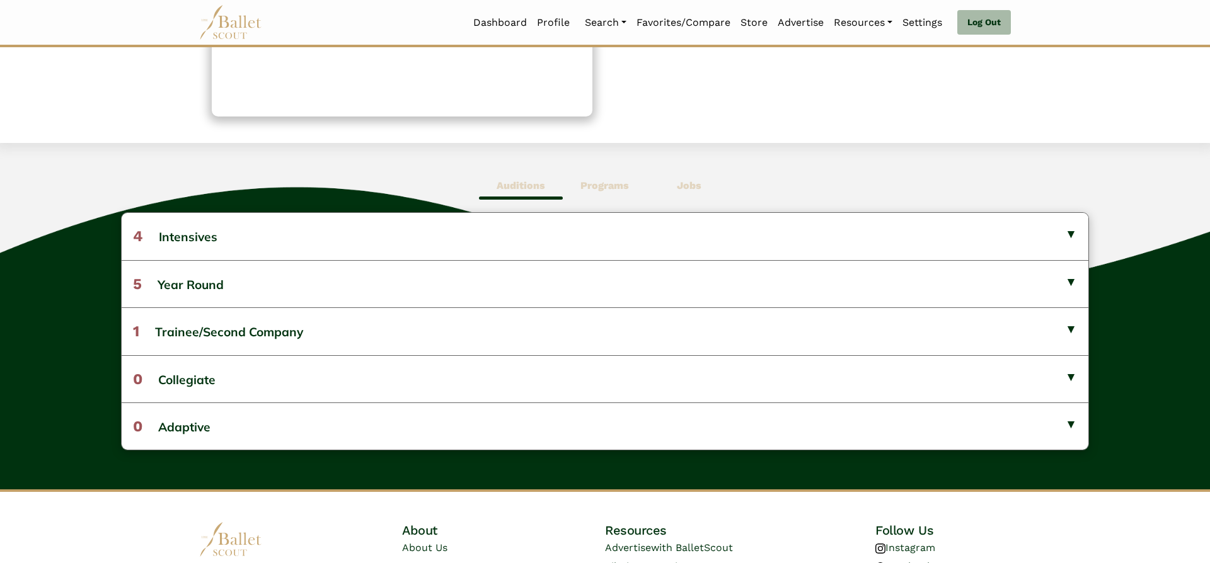
scroll to position [233, 0]
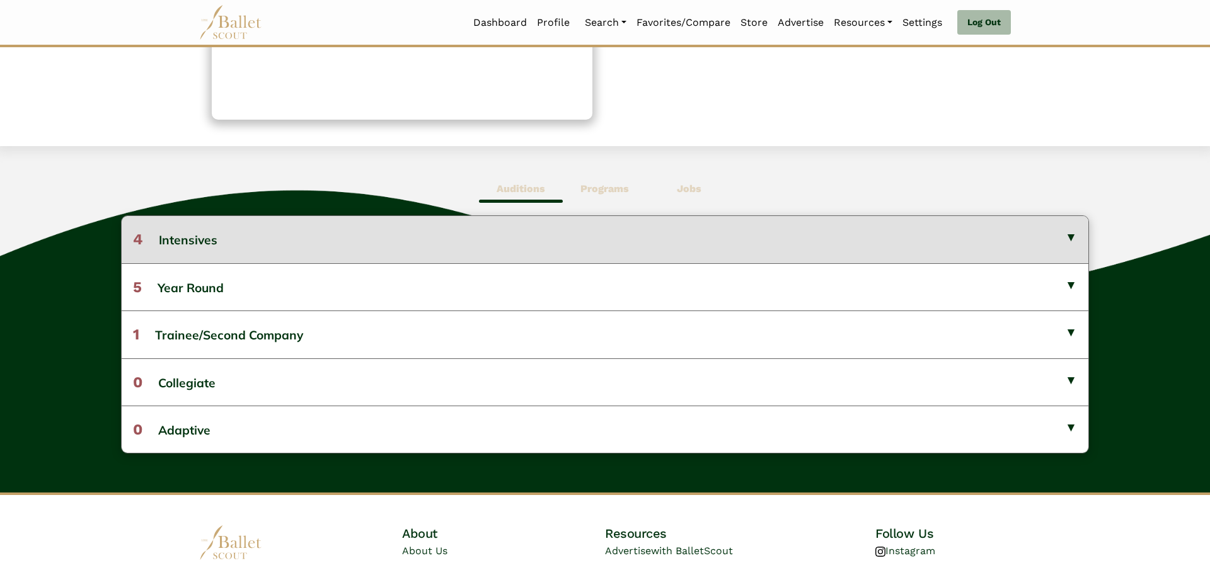
click at [1042, 241] on button "4 Intensives" at bounding box center [605, 239] width 967 height 47
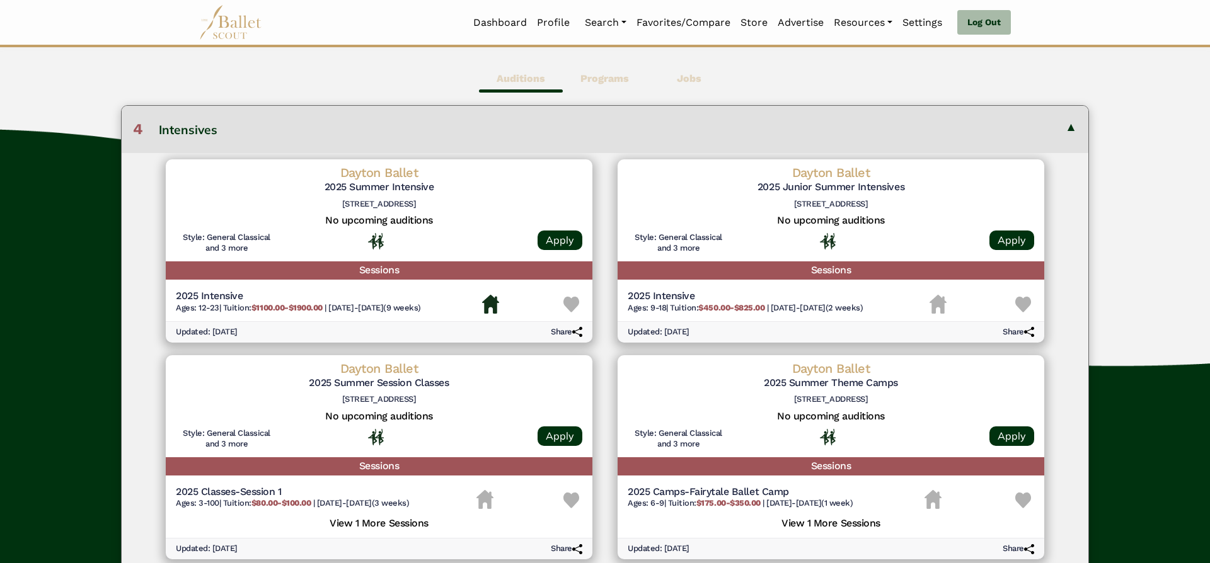
scroll to position [369, 0]
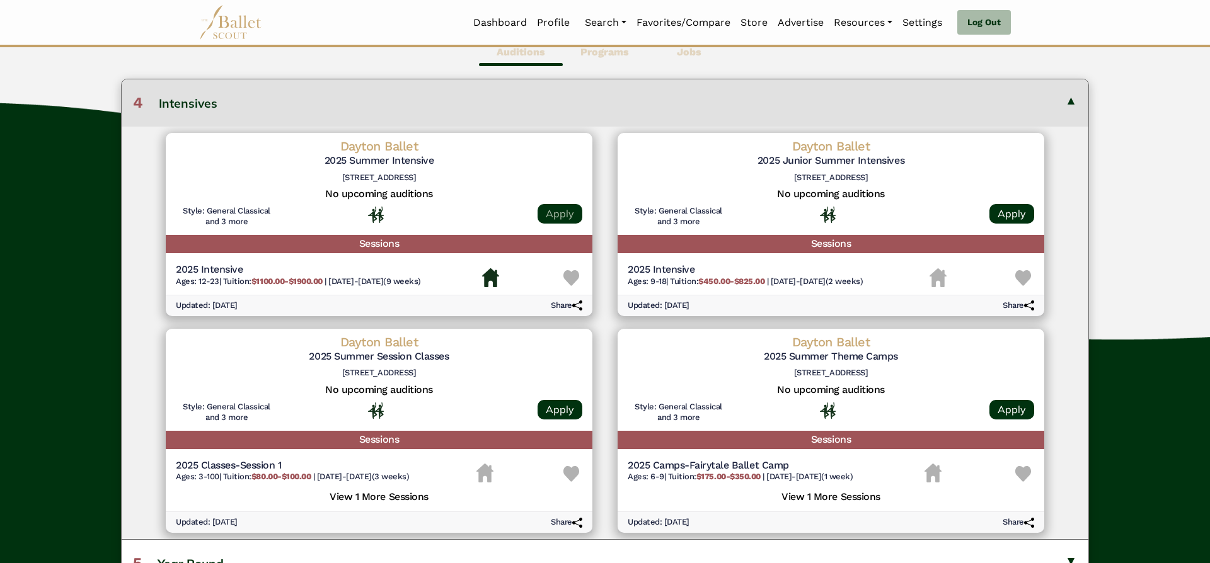
click at [560, 217] on link "Apply" at bounding box center [560, 214] width 45 height 20
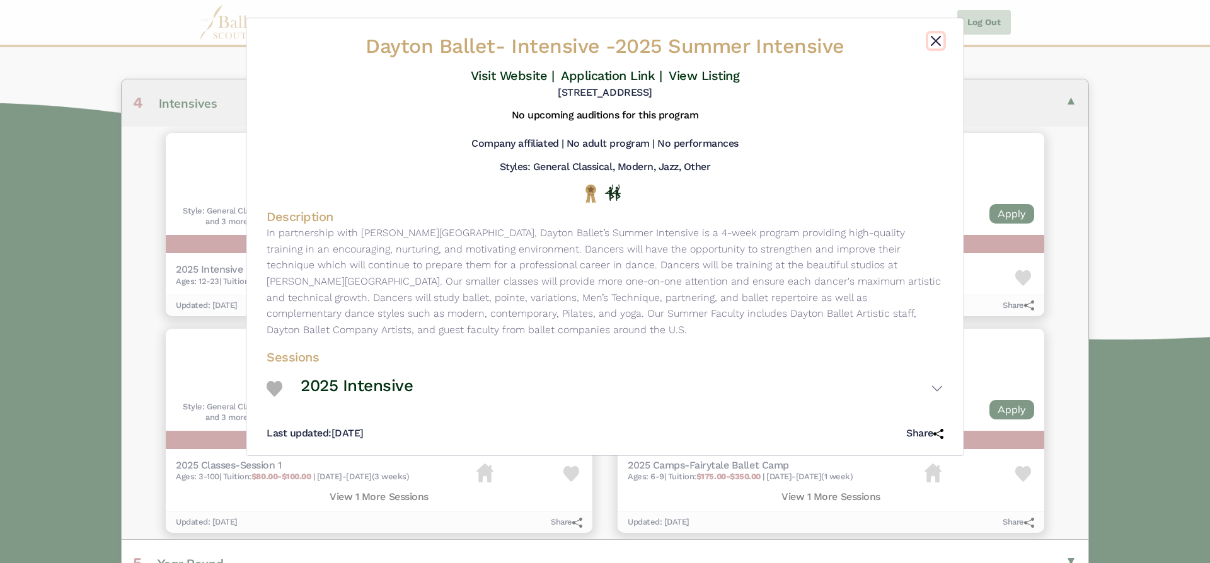
click at [932, 42] on button "Close" at bounding box center [935, 40] width 15 height 15
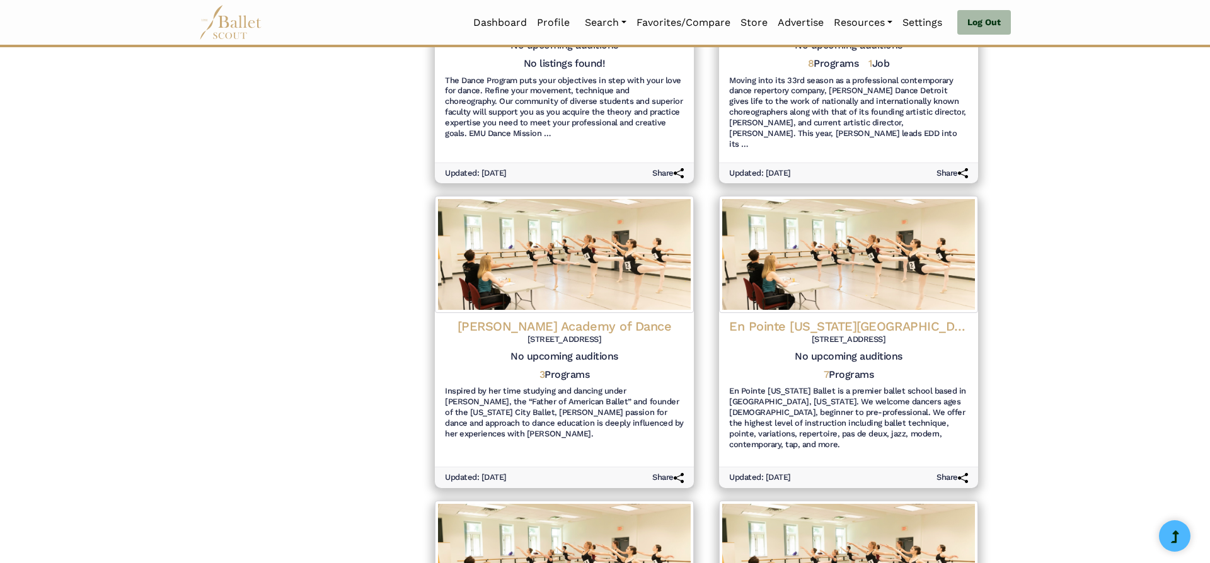
scroll to position [696, 0]
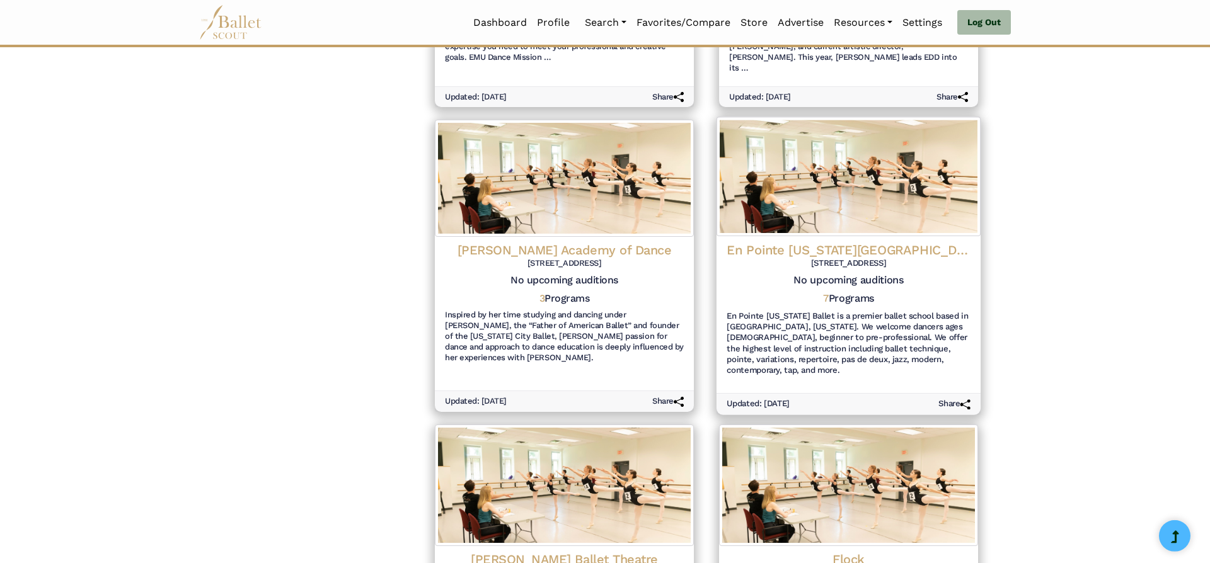
click at [829, 258] on h6 "15309 Stony Creek Way, Noblesville, IN 46060" at bounding box center [849, 263] width 244 height 11
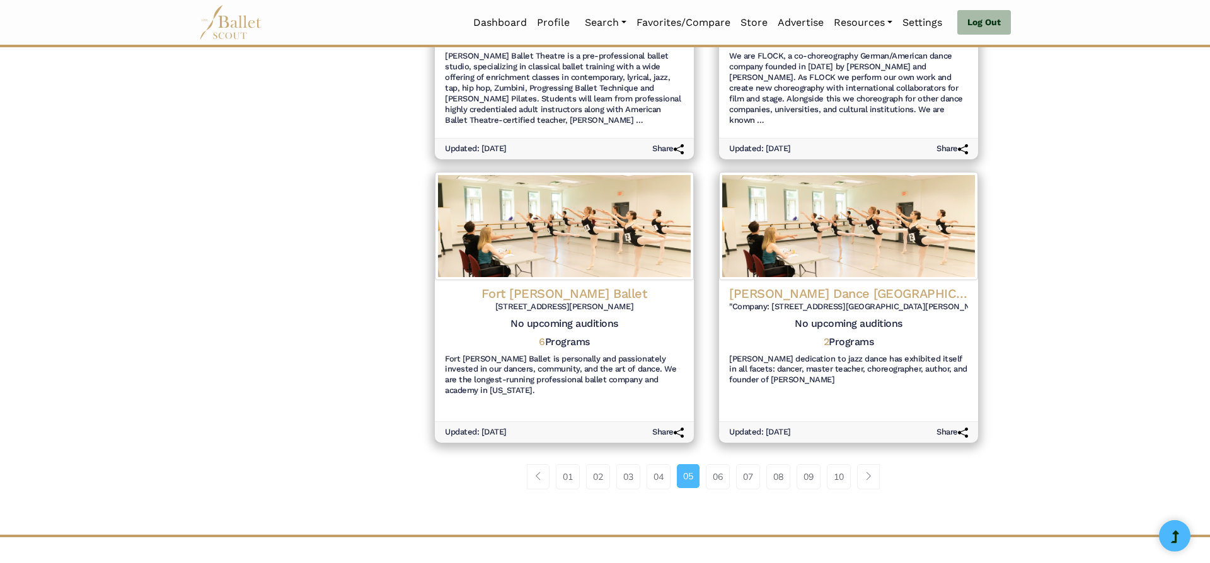
scroll to position [1296, 0]
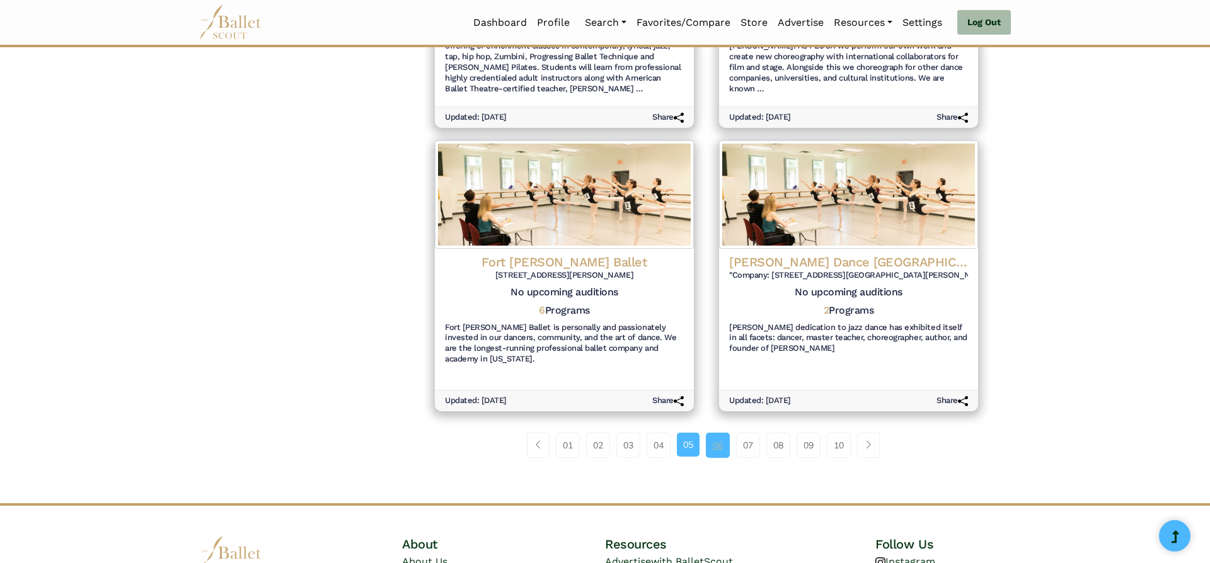
click at [720, 433] on link "06" at bounding box center [718, 445] width 24 height 25
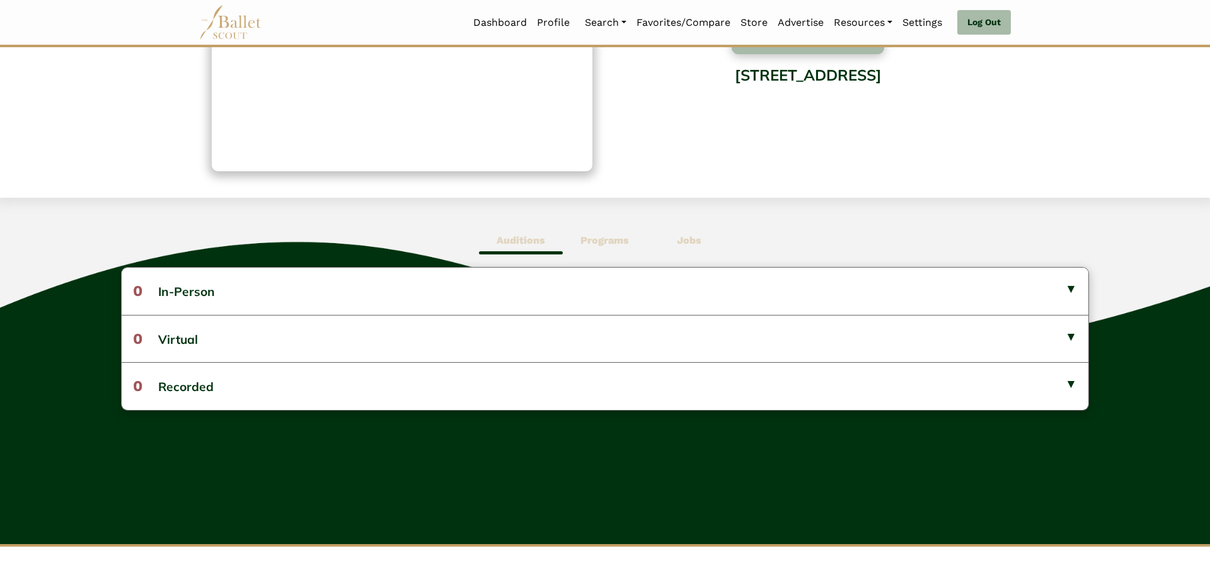
scroll to position [178, 0]
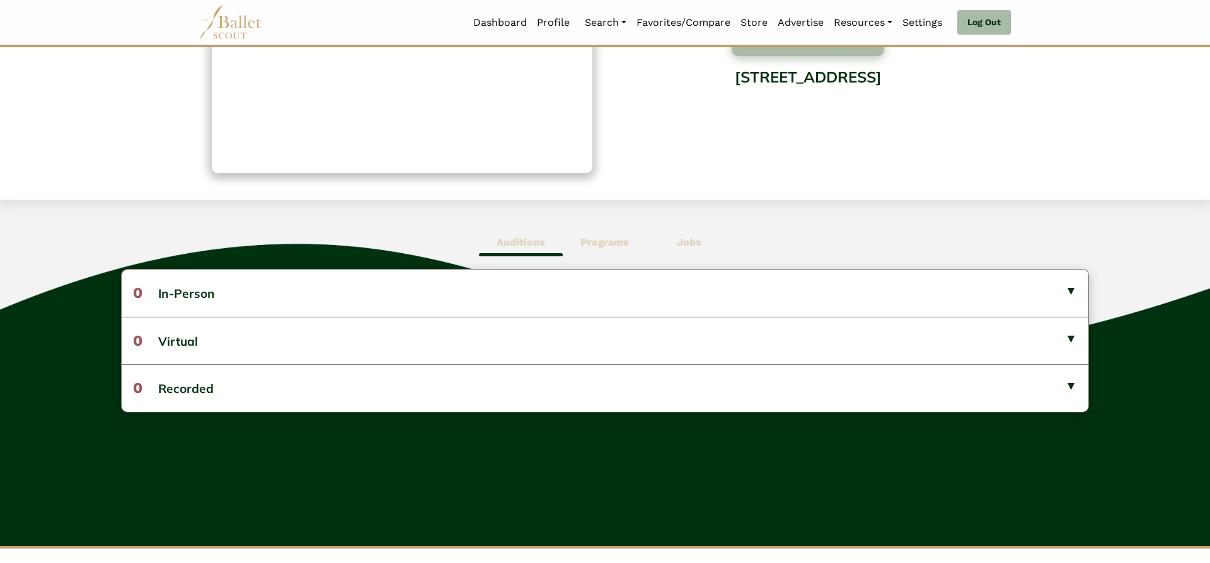
click at [621, 245] on b "Programs" at bounding box center [604, 243] width 49 height 12
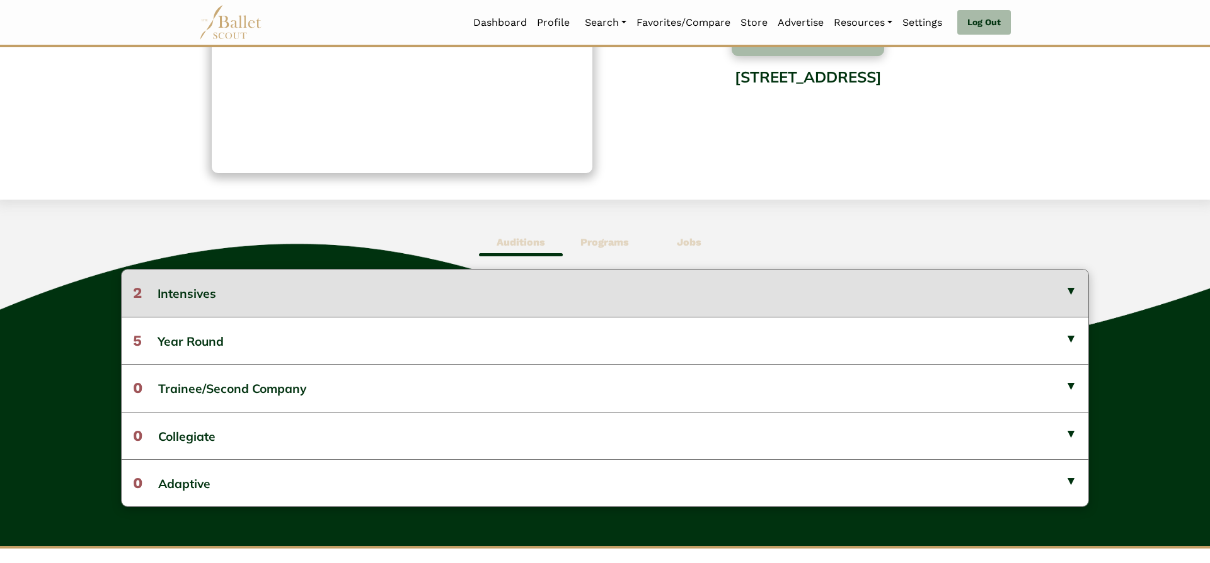
click at [637, 291] on button "2 Intensives" at bounding box center [605, 293] width 967 height 47
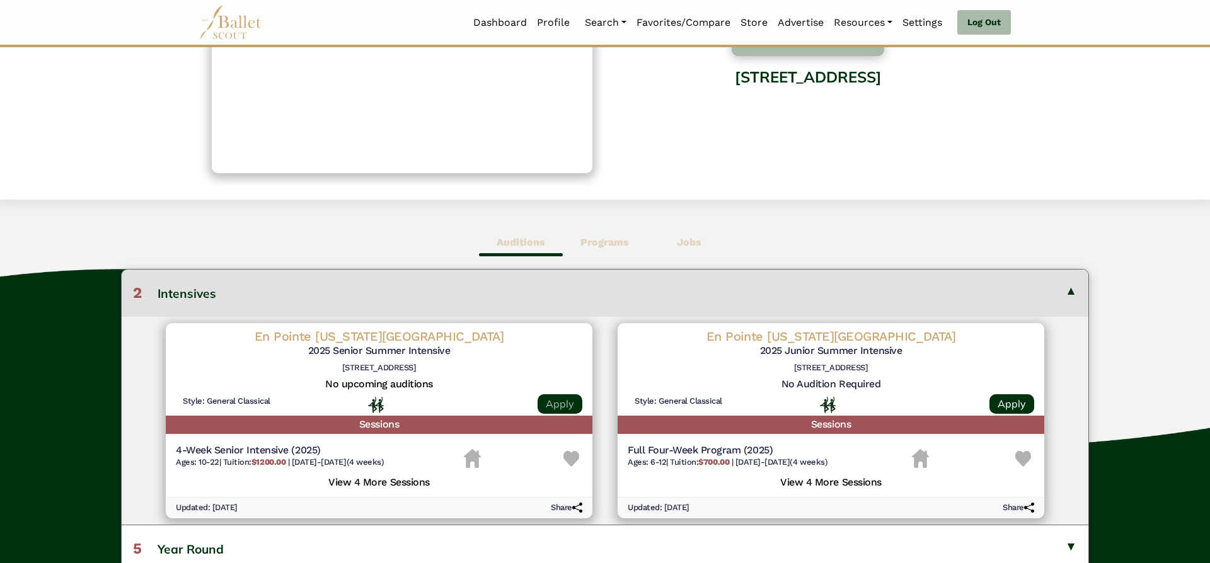
scroll to position [179, 0]
click at [563, 400] on link "Apply" at bounding box center [560, 405] width 45 height 20
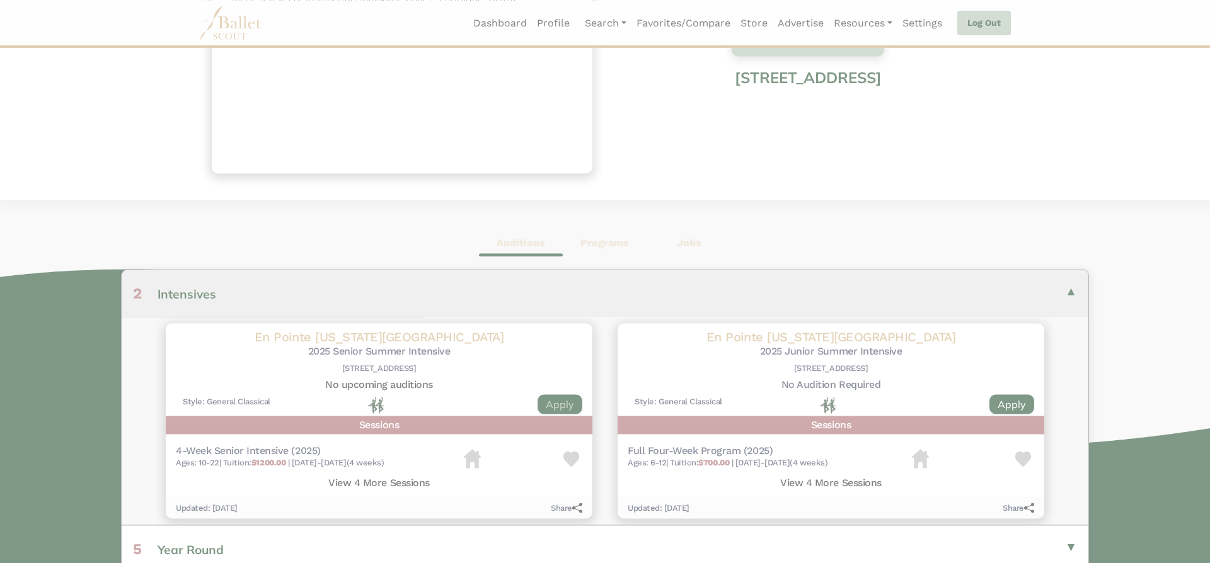
scroll to position [0, 0]
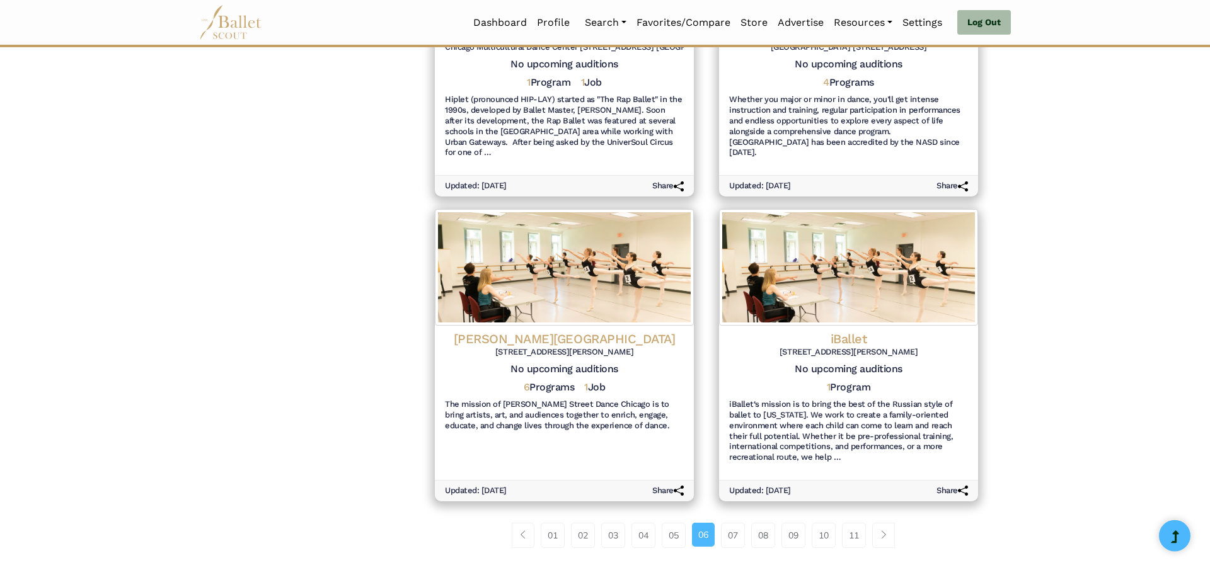
scroll to position [1262, 0]
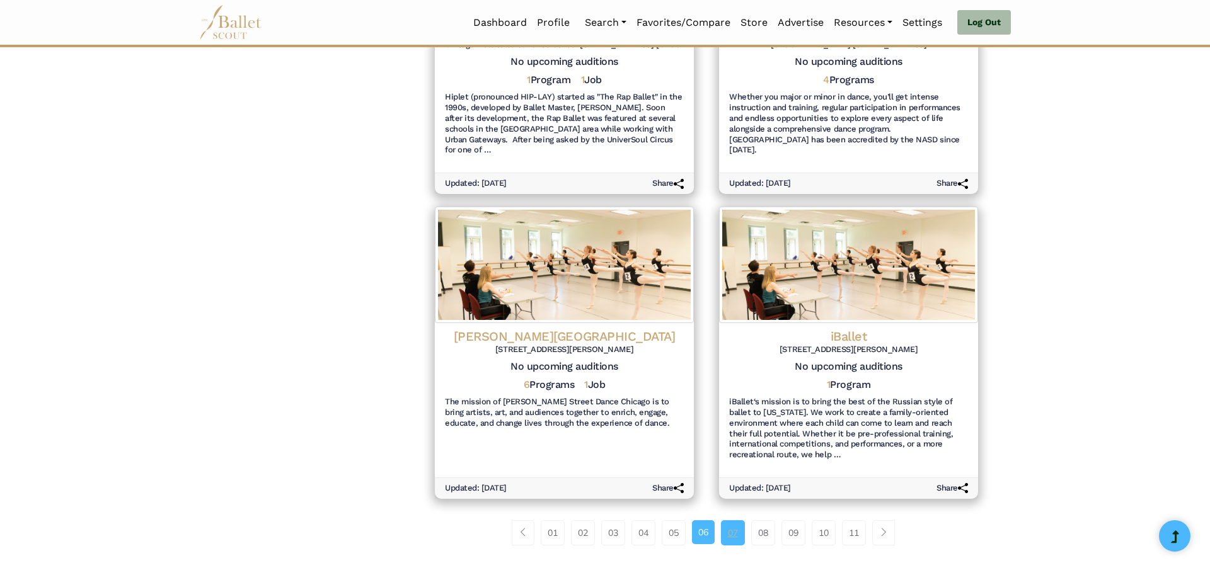
click at [739, 524] on link "07" at bounding box center [733, 533] width 24 height 25
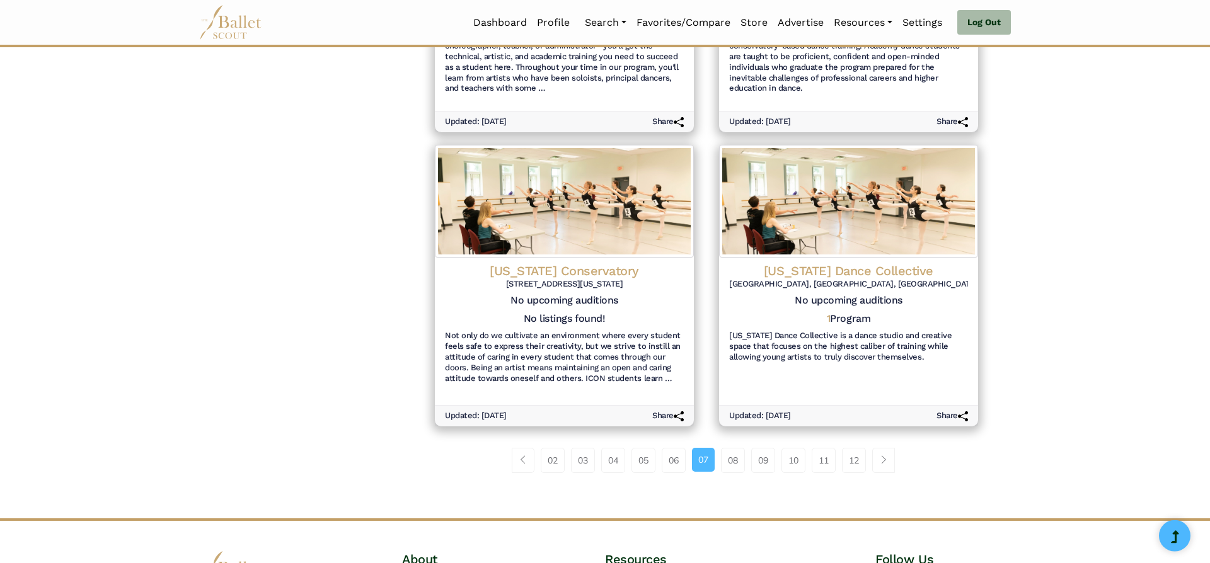
scroll to position [1322, 0]
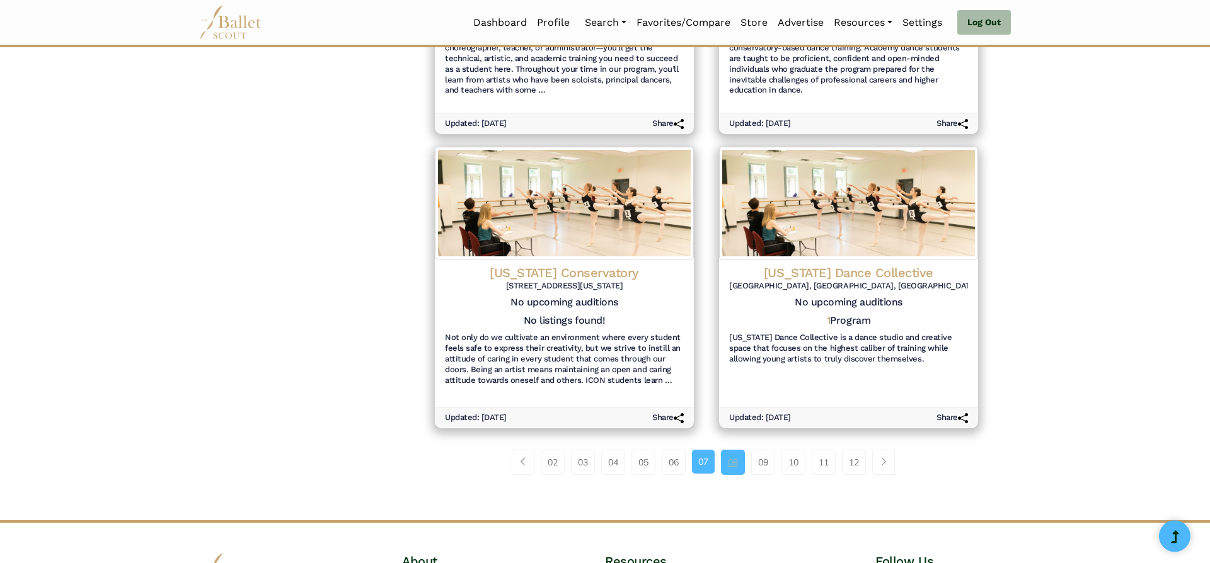
click at [739, 456] on link "08" at bounding box center [733, 462] width 24 height 25
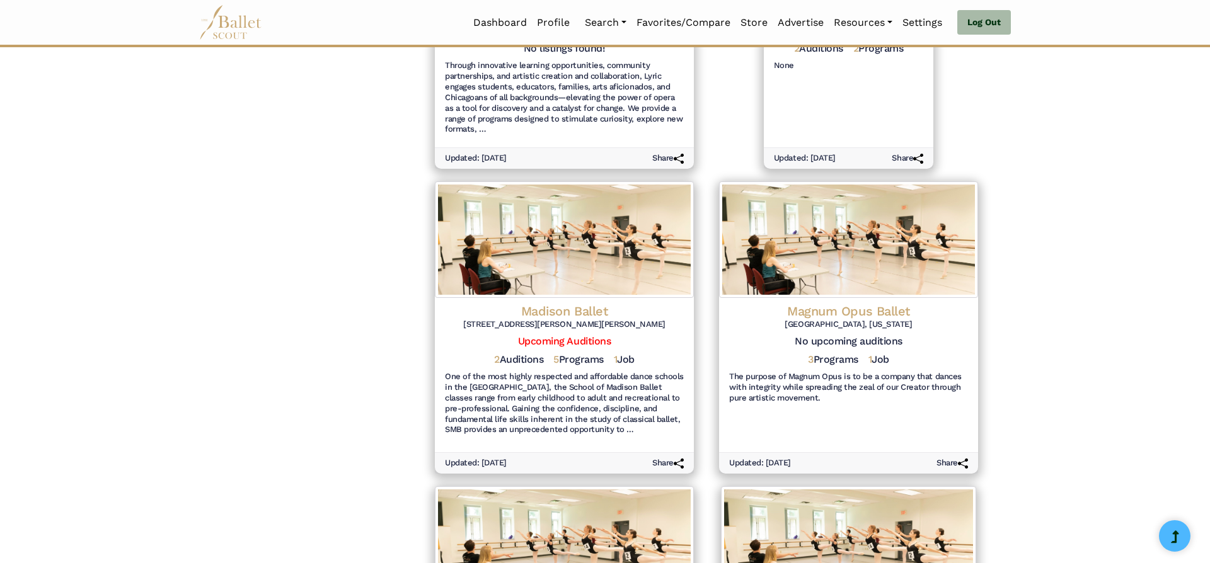
scroll to position [1013, 0]
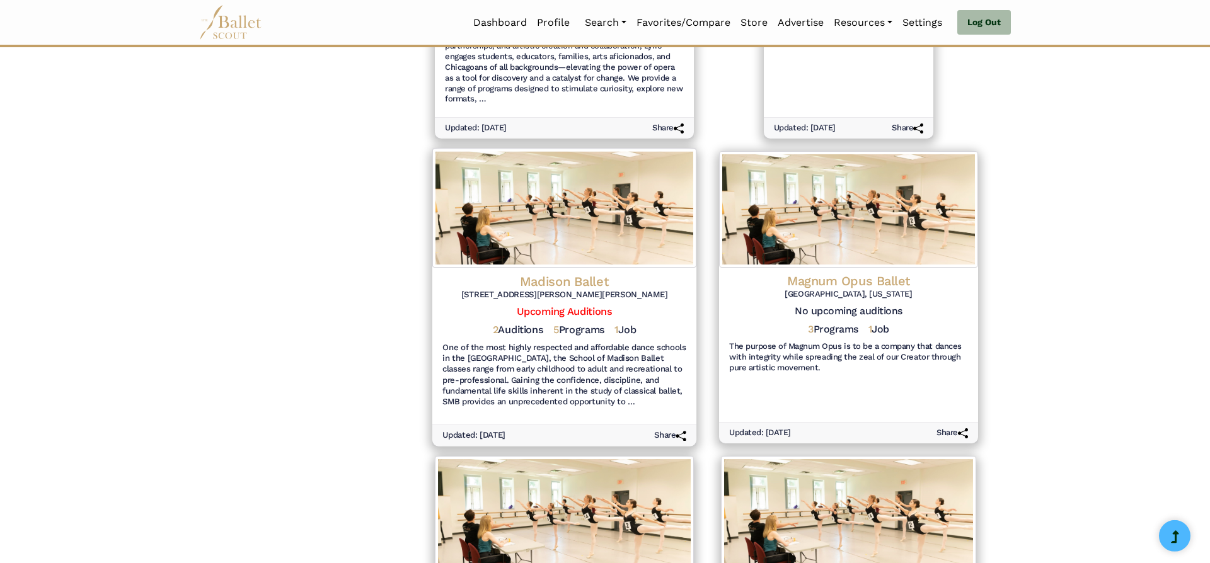
click at [545, 287] on h4 "Madison Ballet" at bounding box center [564, 281] width 244 height 17
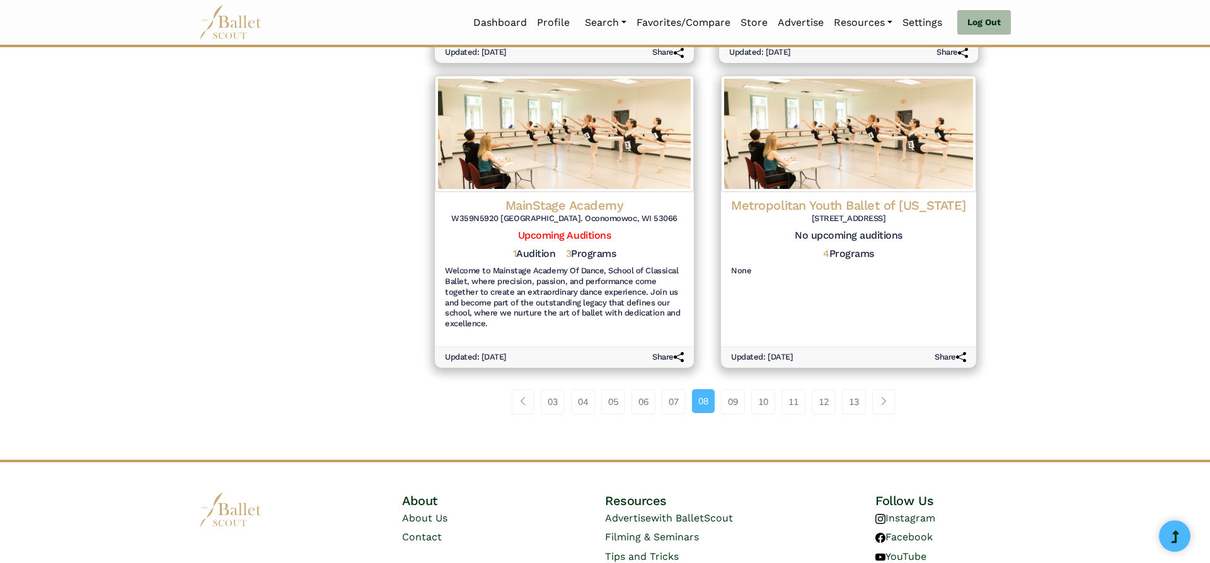
scroll to position [1391, 0]
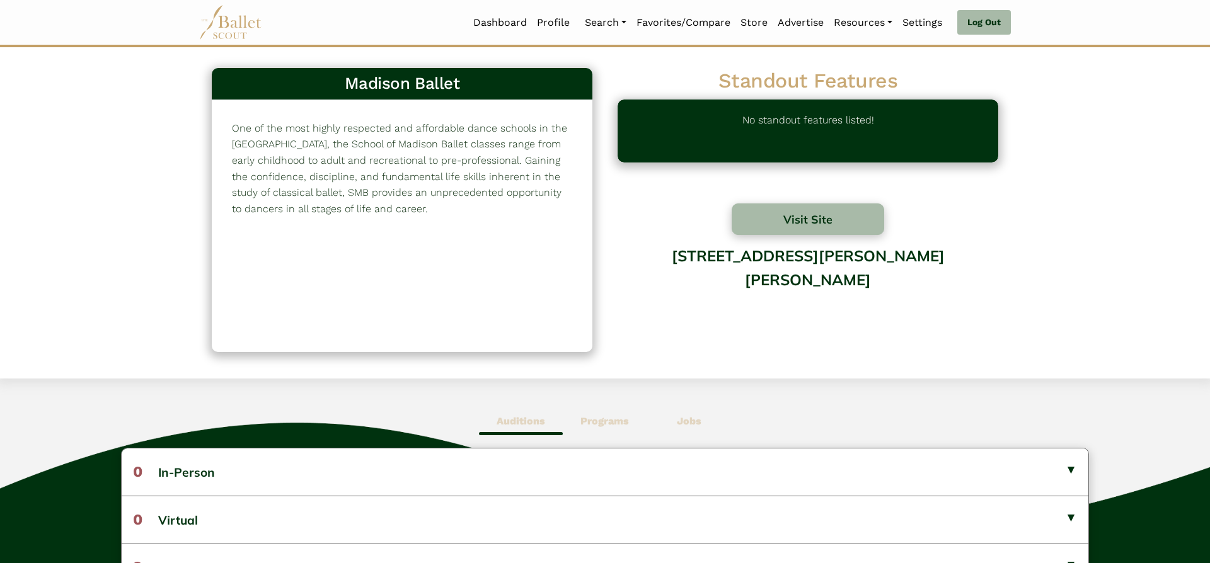
click at [613, 424] on b "Programs" at bounding box center [604, 421] width 49 height 12
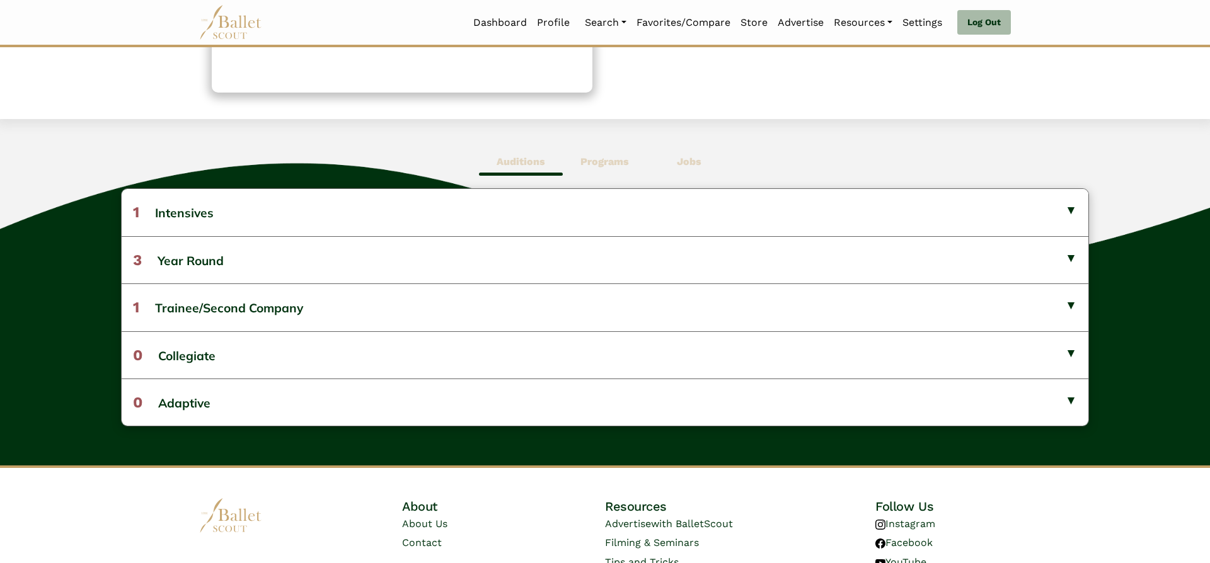
scroll to position [261, 0]
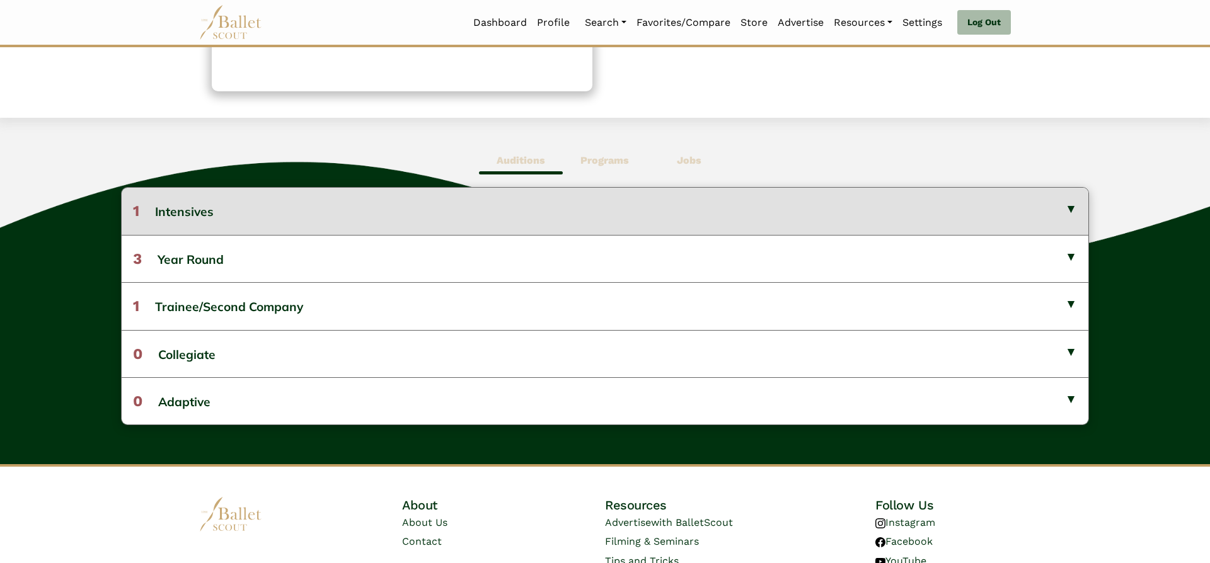
click at [1025, 207] on button "1 Intensives" at bounding box center [605, 211] width 967 height 47
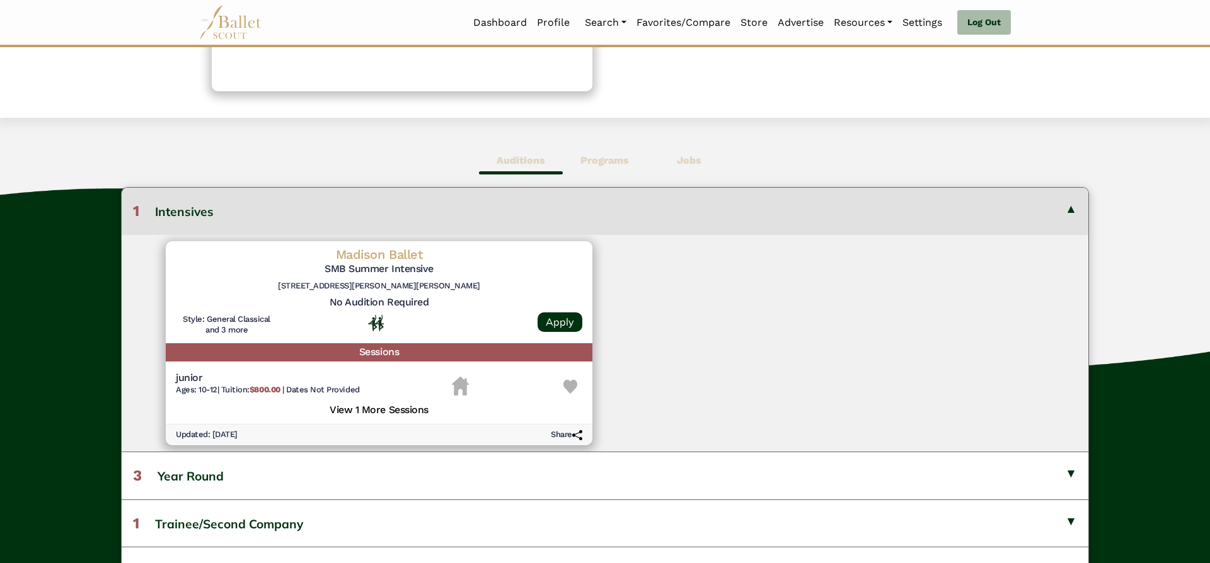
click at [378, 411] on h5 "View 1 More Sessions" at bounding box center [379, 409] width 407 height 16
